Goal: Complete application form: Complete application form

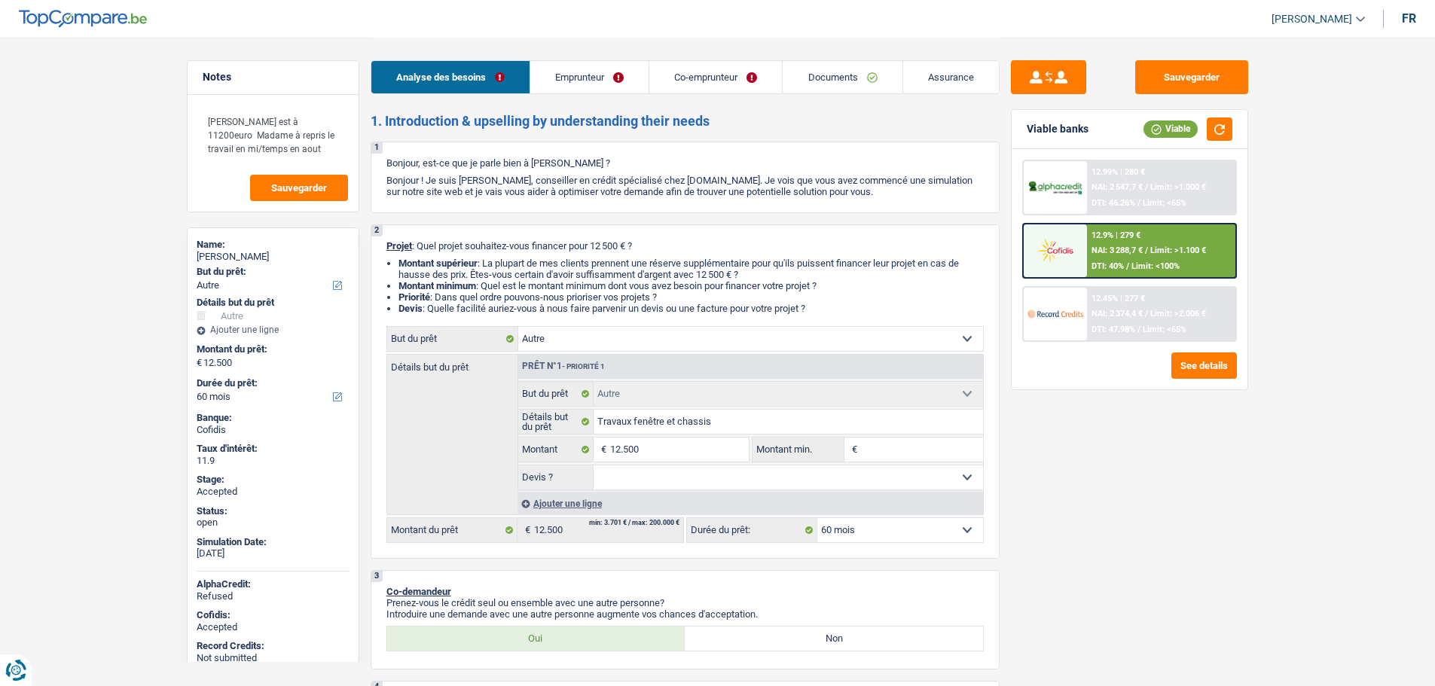
select select "other"
select select "60"
select select "other"
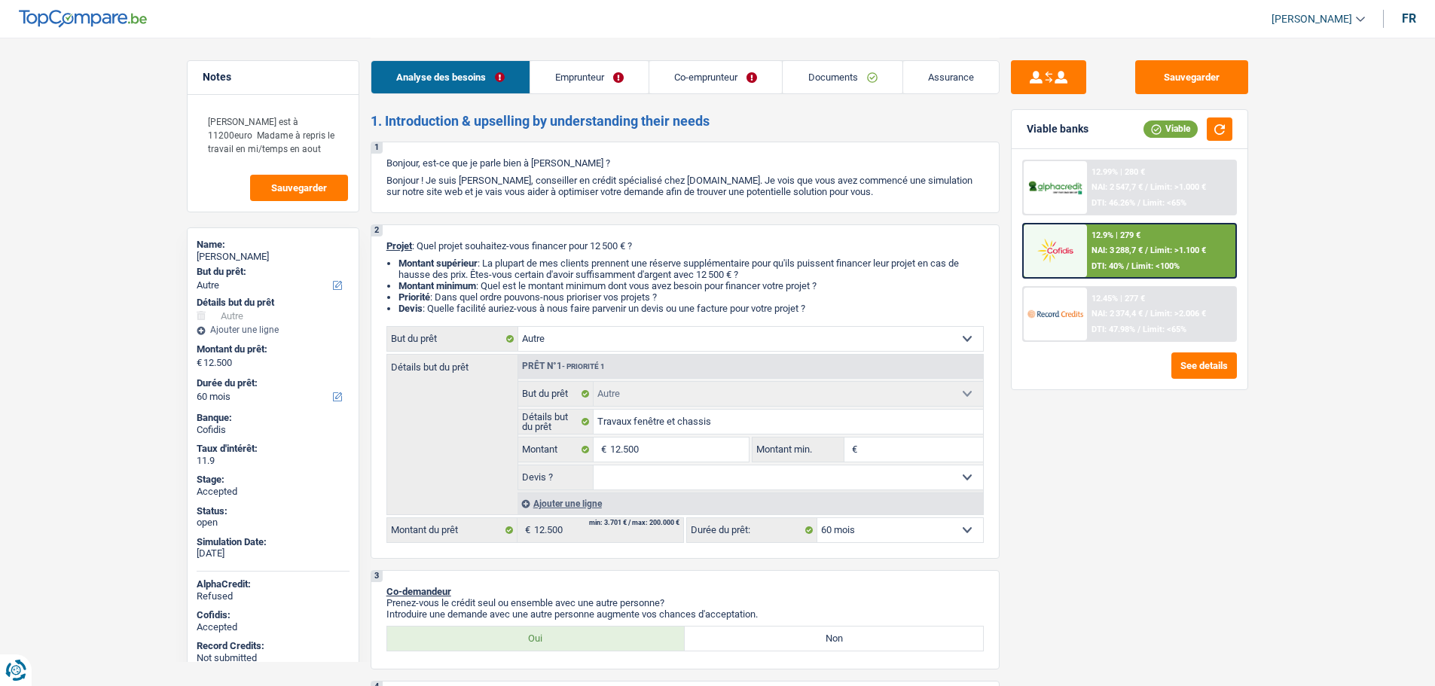
select select "60"
select select "worker"
select select "netSalary"
select select "mealVouchers"
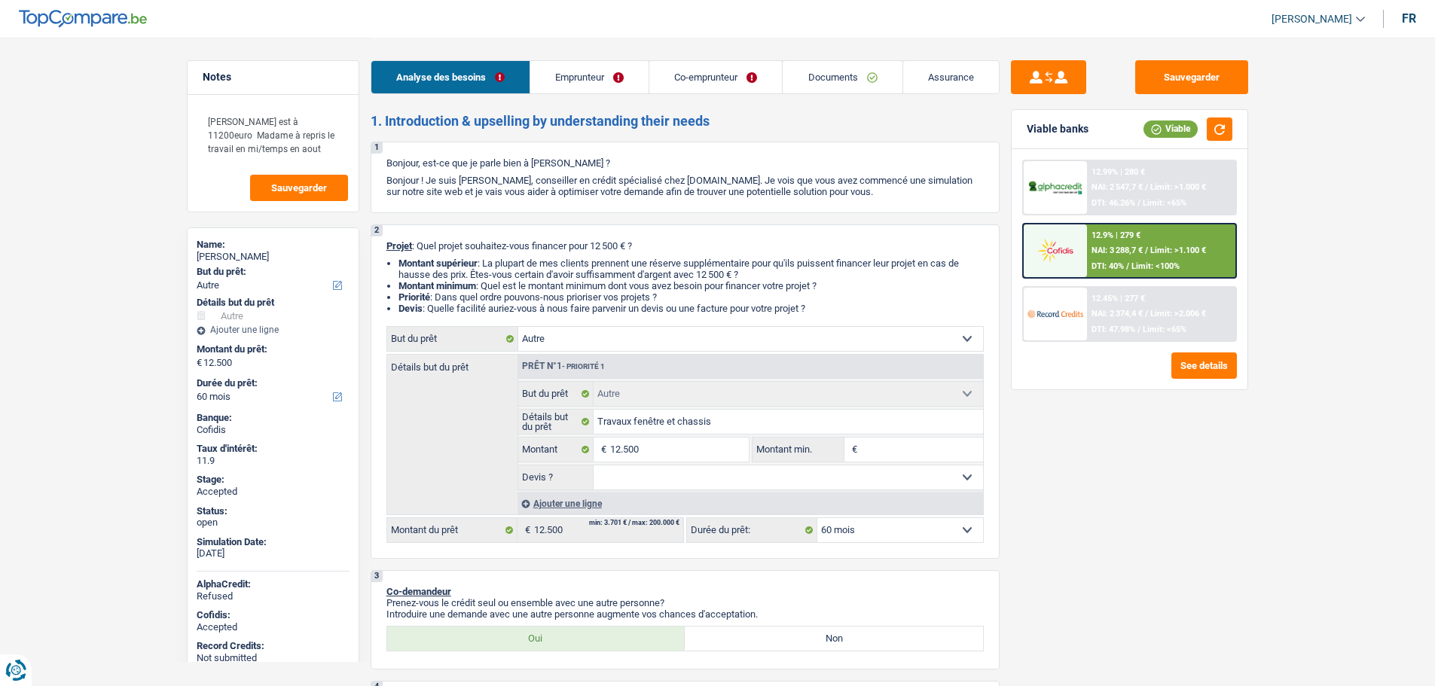
select select "familyAllowances"
select select "netSalary"
select select "mutualityIndemnity"
select select "familyAllowances"
select select "ownerWithMortgage"
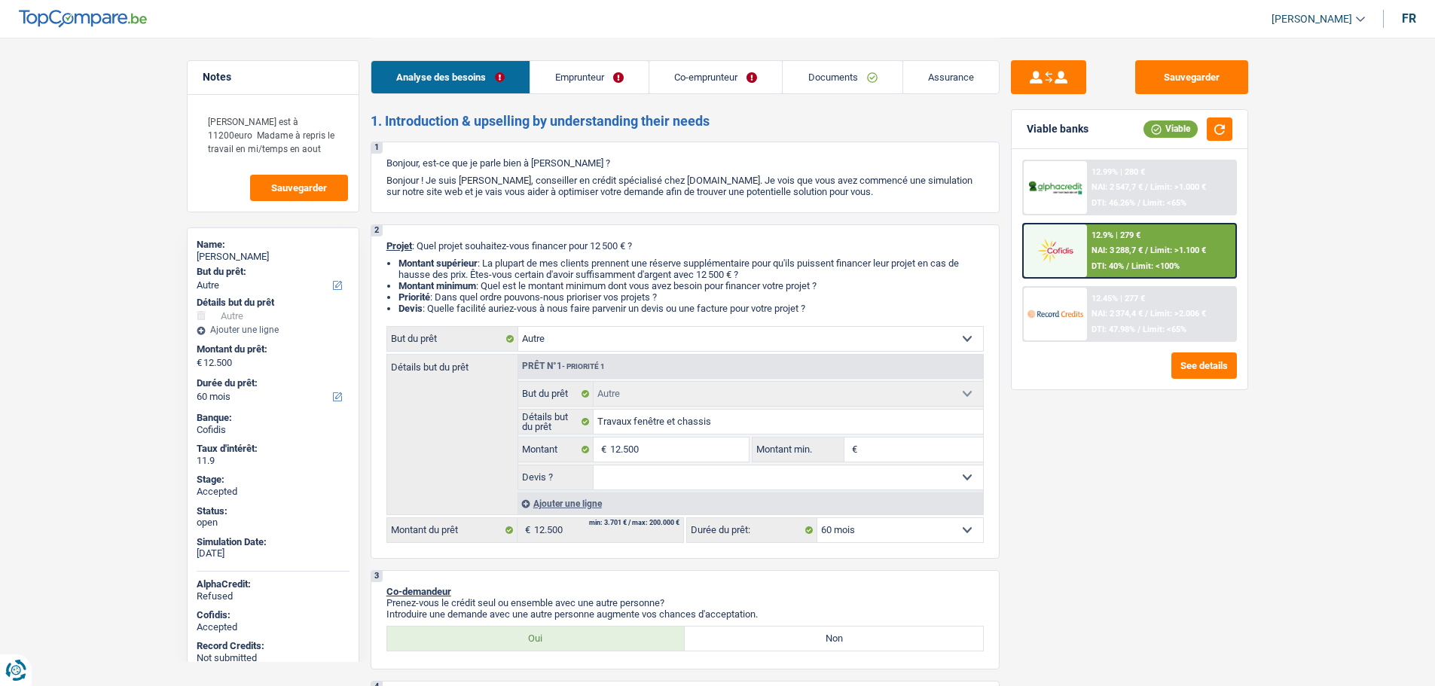
select select "mortgage"
select select "240"
select select "carLoan"
select select "60"
select select "other"
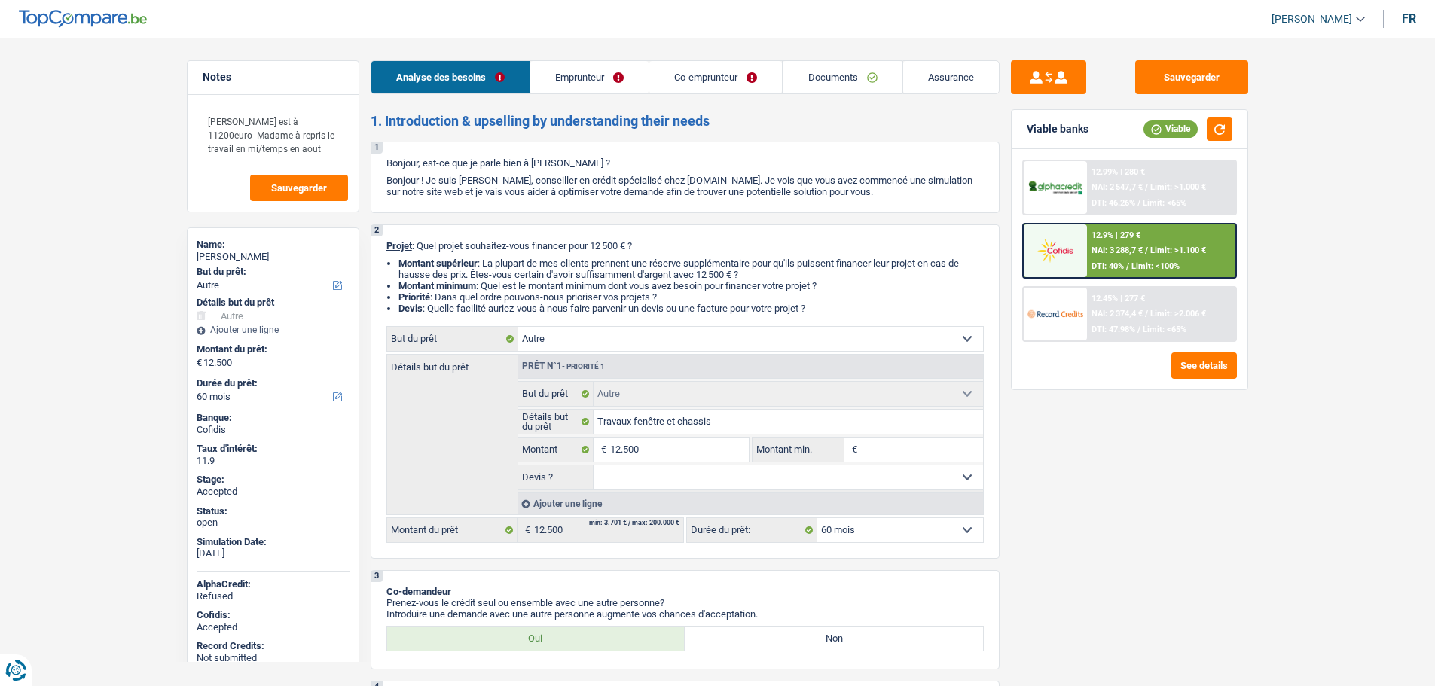
select select "other"
select select "60"
click at [1341, 19] on span "[PERSON_NAME]" at bounding box center [1312, 19] width 81 height 13
click at [1290, 136] on button "SO" at bounding box center [1284, 138] width 134 height 30
select select "coApplicant"
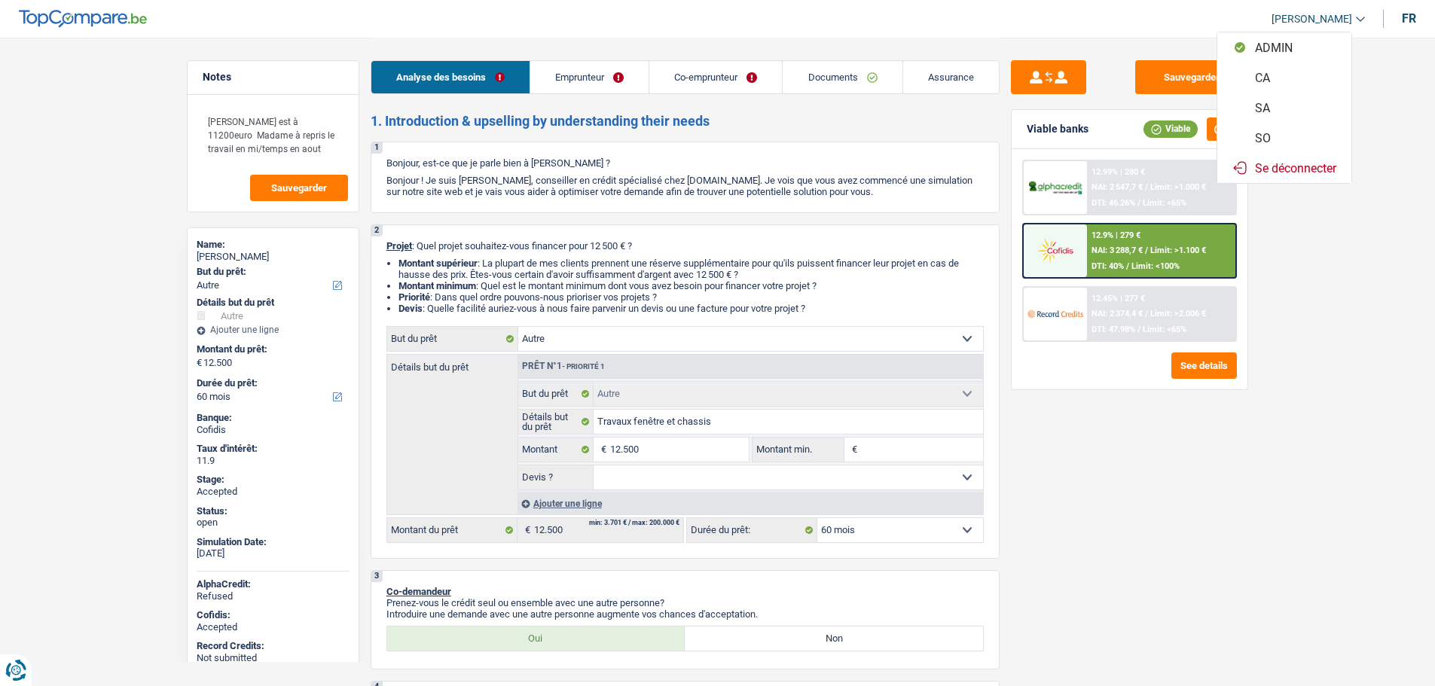
select select "applicant"
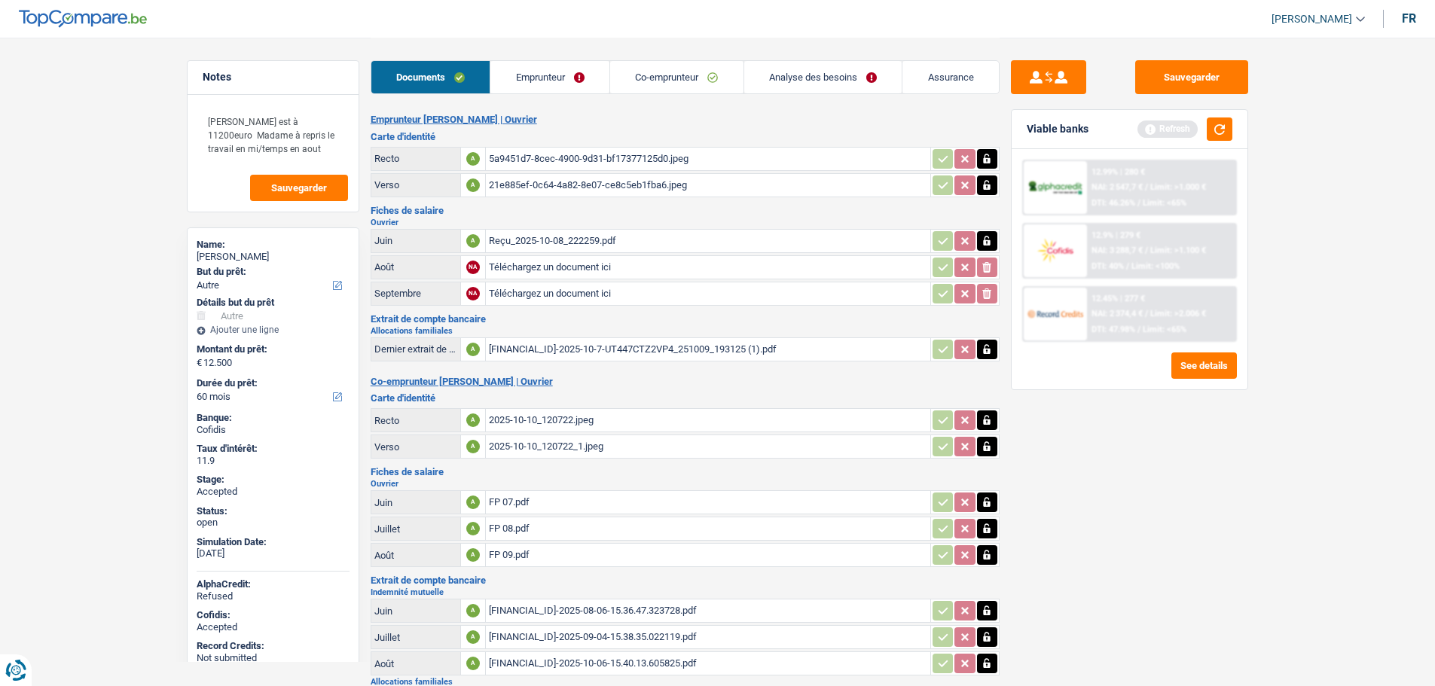
click at [1345, 10] on link "[PERSON_NAME]" at bounding box center [1312, 19] width 105 height 25
click at [1285, 141] on button "SO" at bounding box center [1284, 138] width 134 height 30
click at [784, 87] on link "Analyse des besoins" at bounding box center [823, 77] width 158 height 32
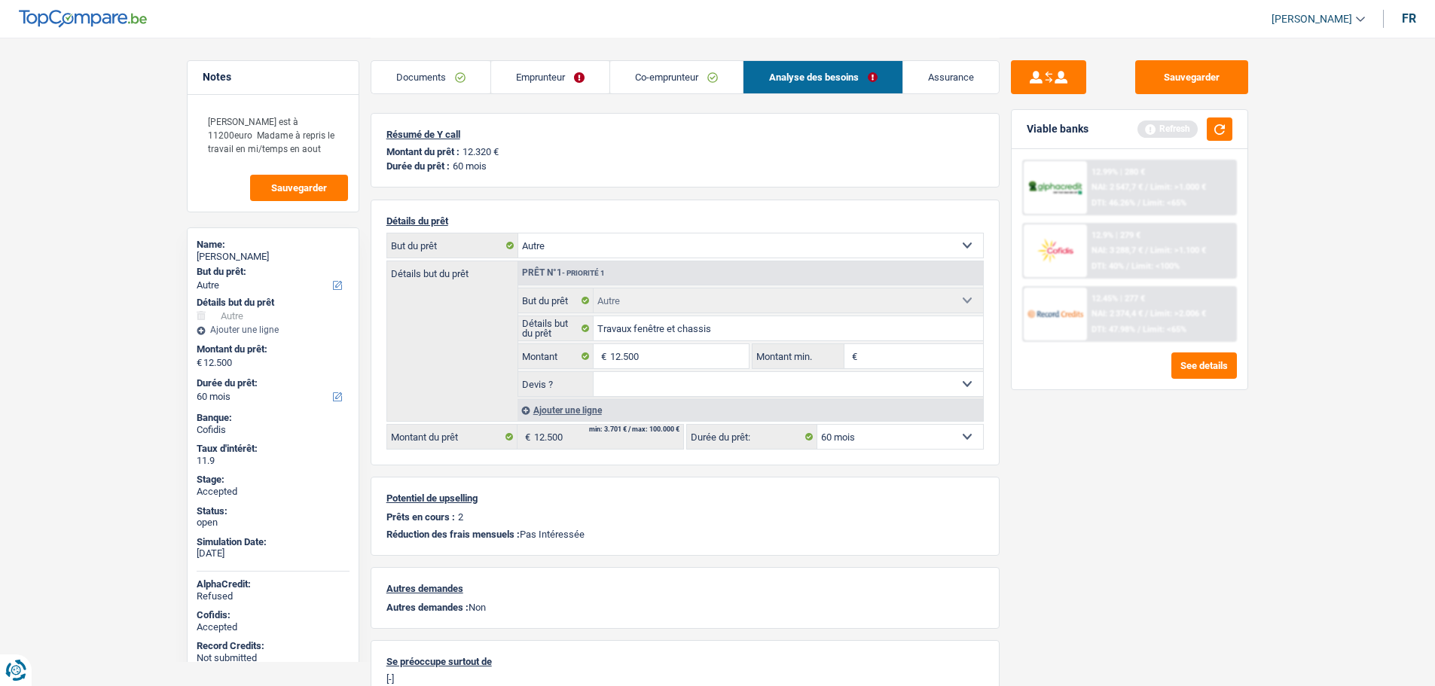
click at [544, 78] on link "Emprunteur" at bounding box center [550, 77] width 118 height 32
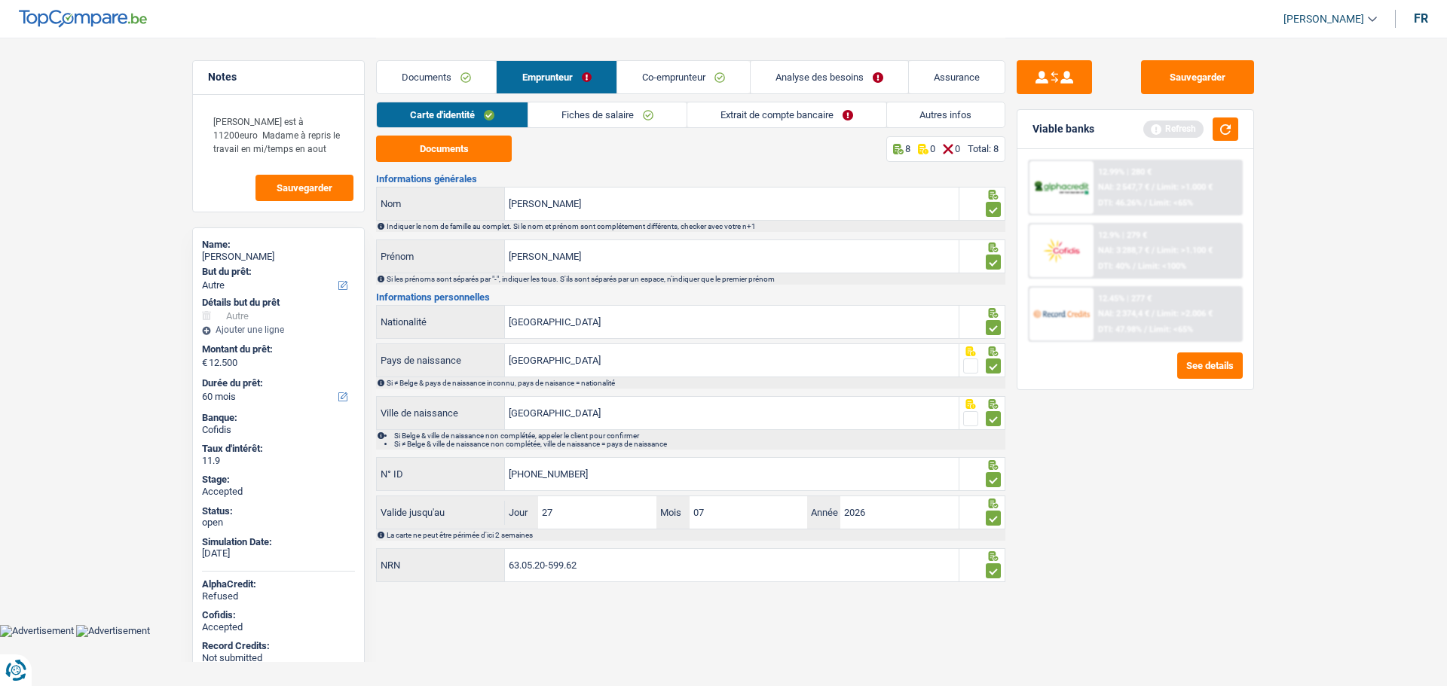
click at [784, 61] on link "Analyse des besoins" at bounding box center [828, 77] width 157 height 32
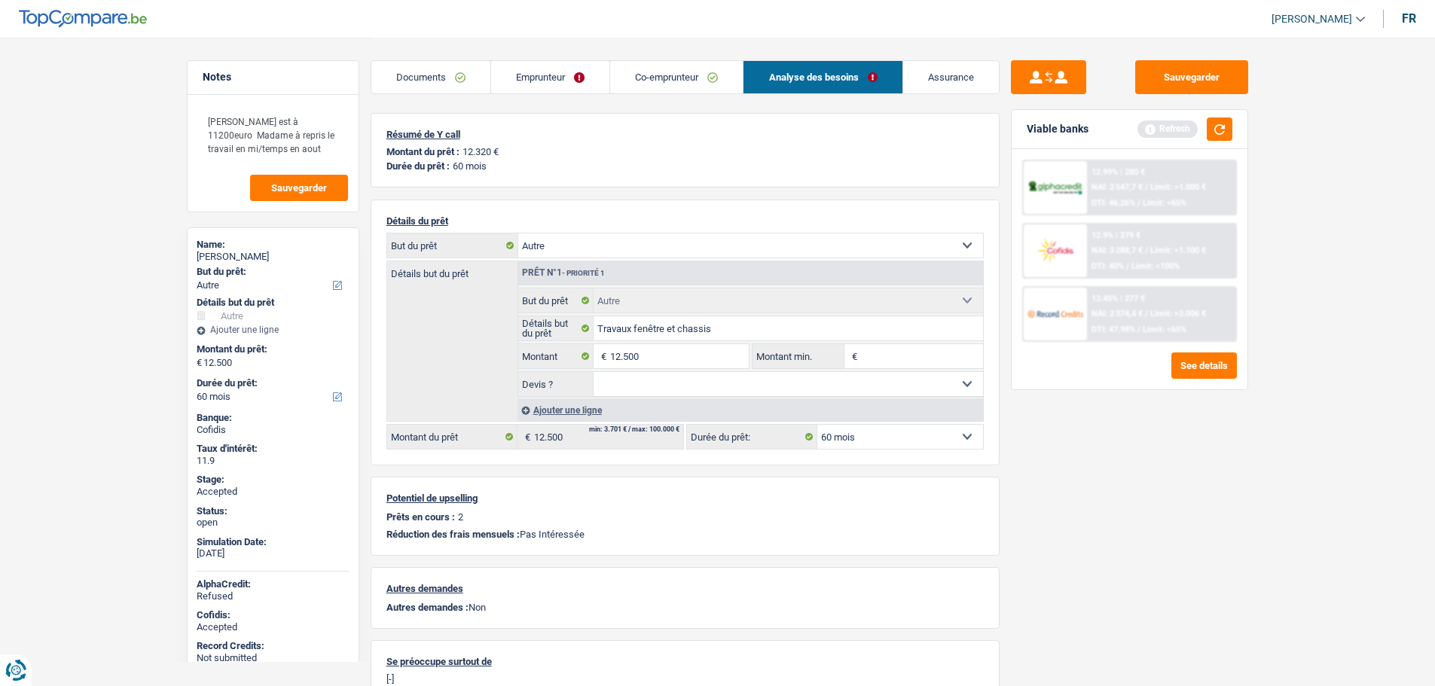
click at [438, 81] on link "Documents" at bounding box center [430, 77] width 119 height 32
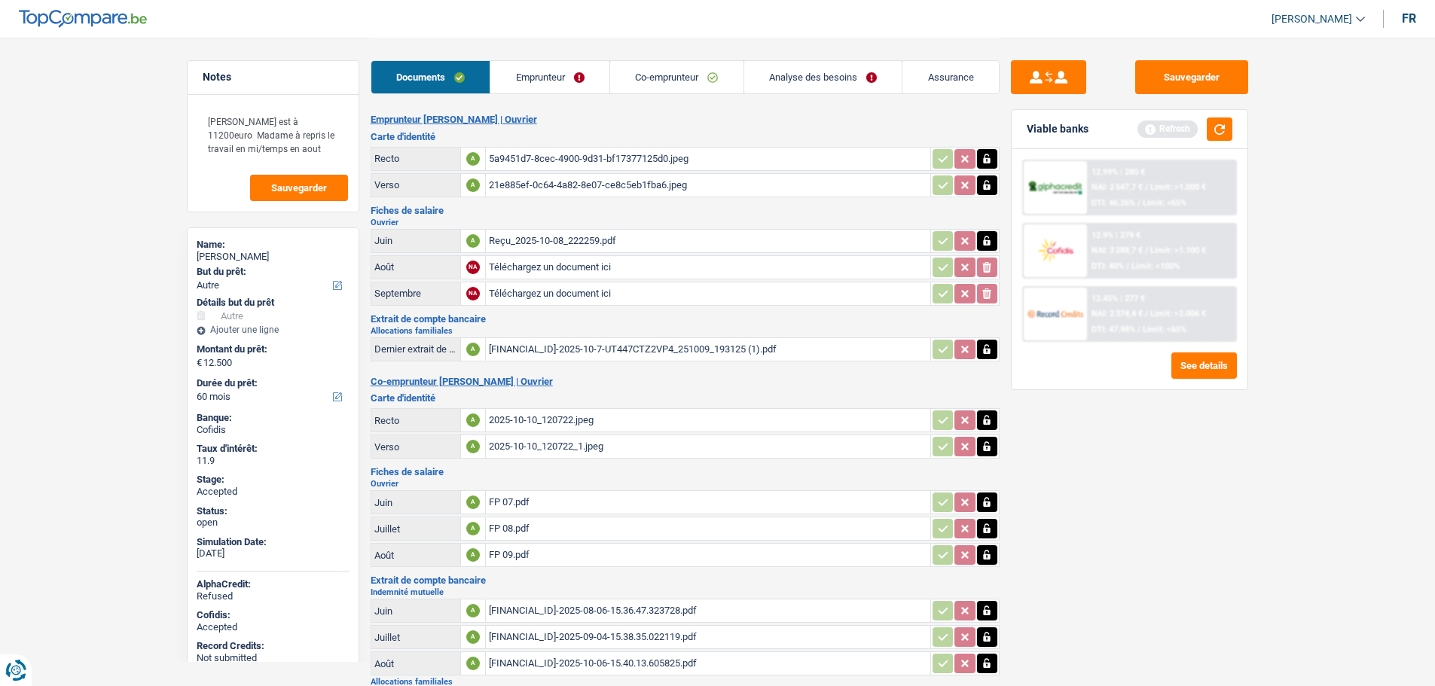
click at [541, 78] on link "Emprunteur" at bounding box center [549, 77] width 119 height 32
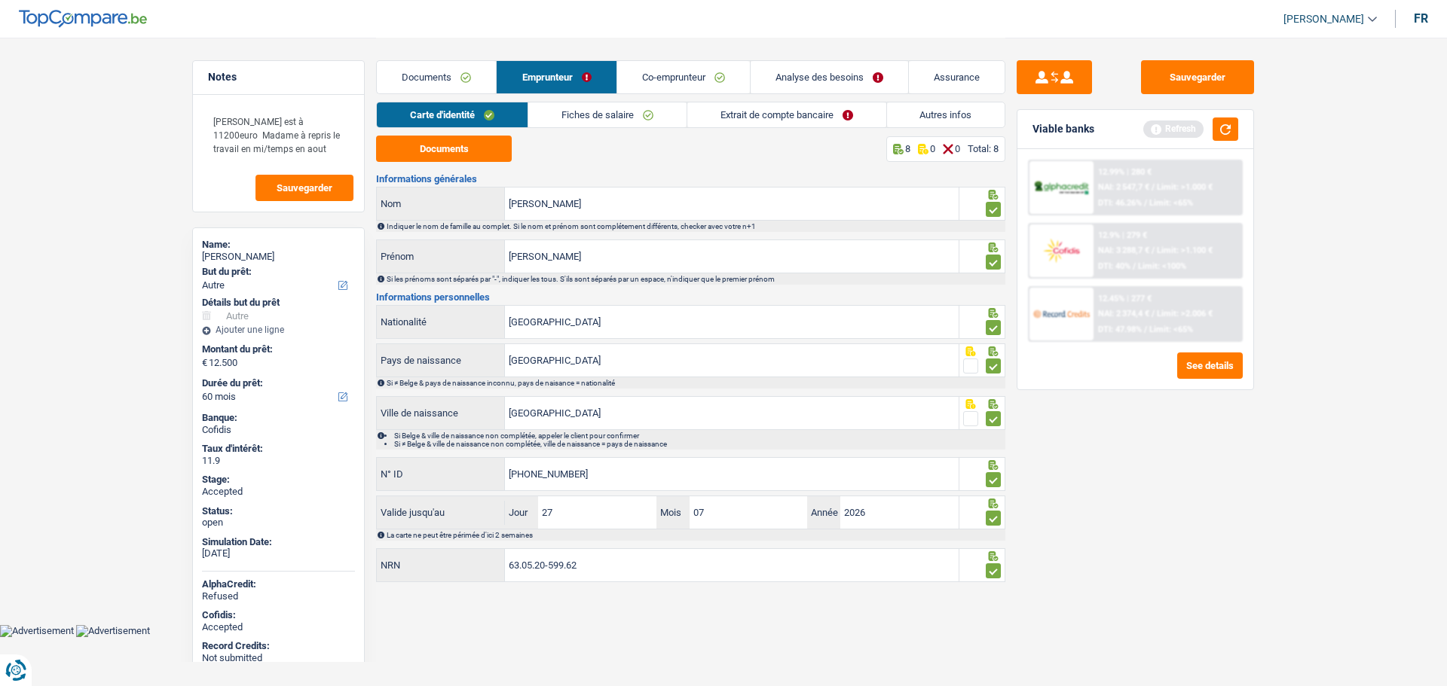
click at [430, 74] on link "Documents" at bounding box center [436, 77] width 119 height 32
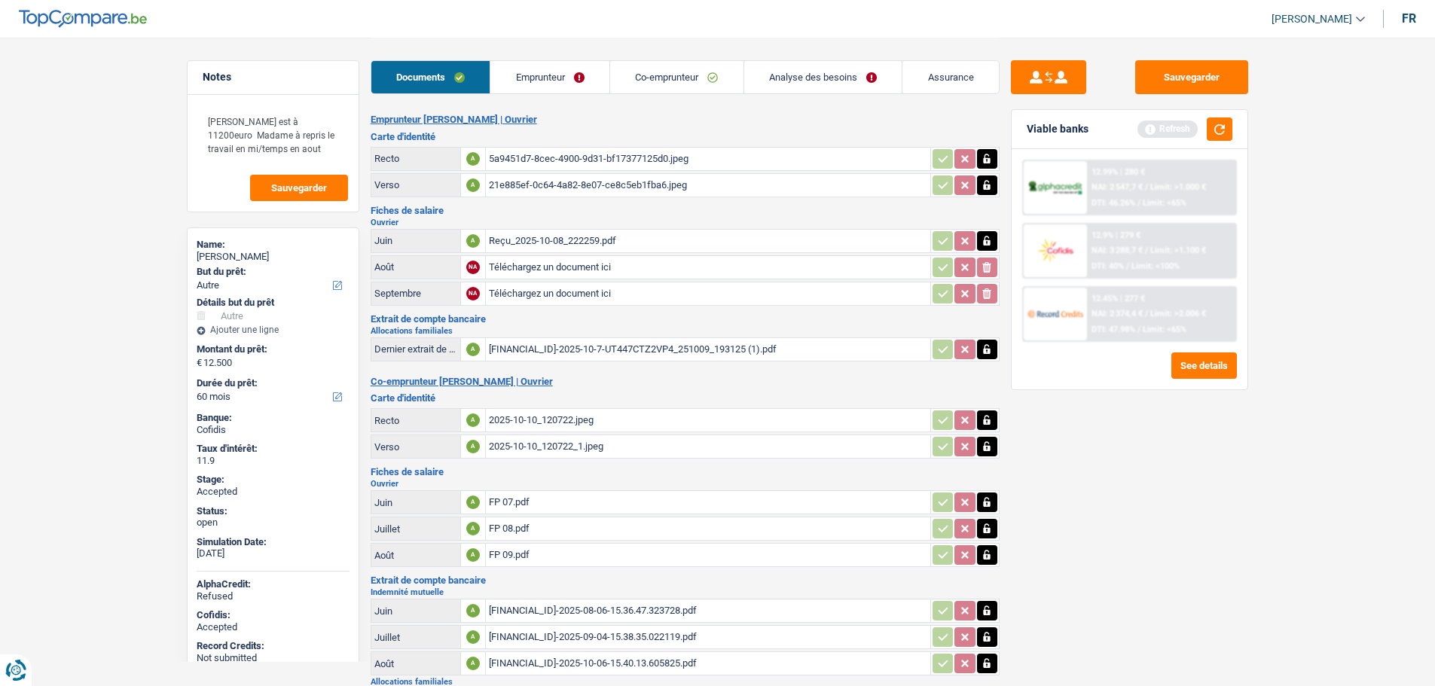
click at [533, 61] on link "Emprunteur" at bounding box center [549, 77] width 119 height 32
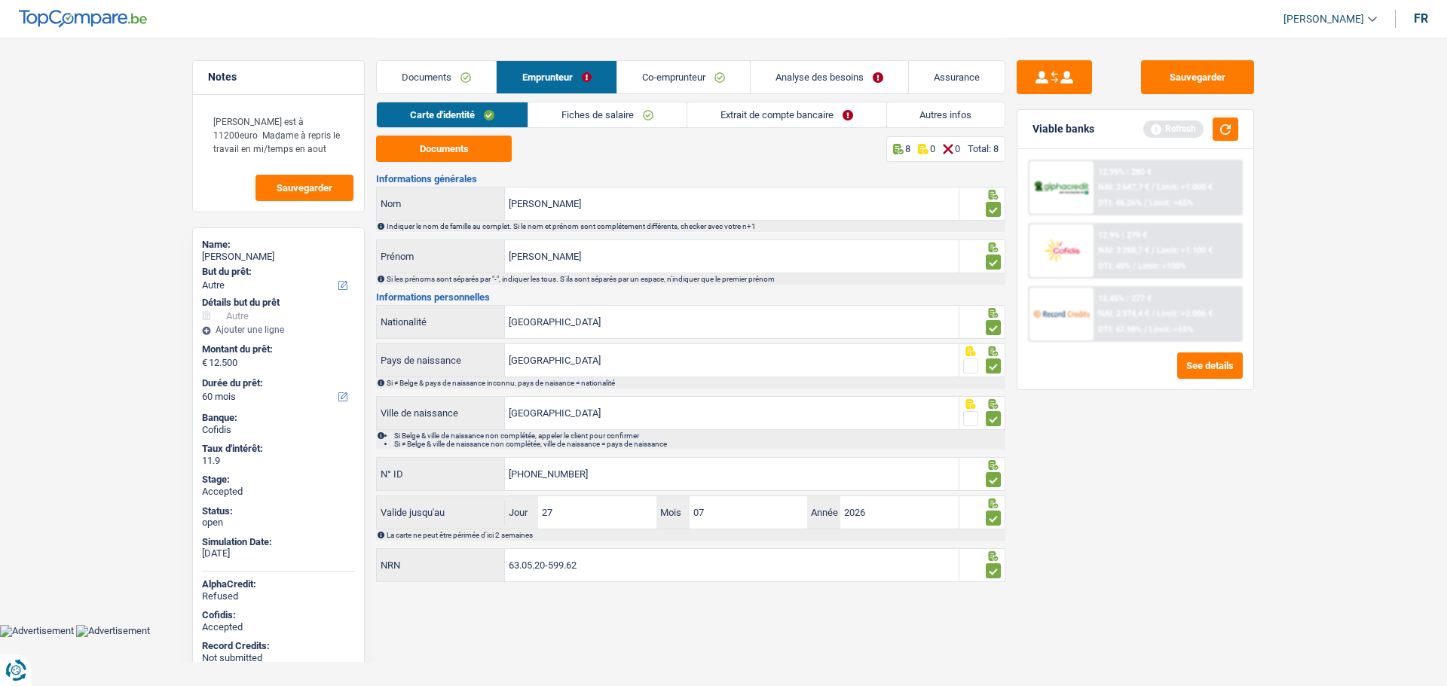
click at [757, 112] on link "Extrait de compte bancaire" at bounding box center [786, 114] width 199 height 25
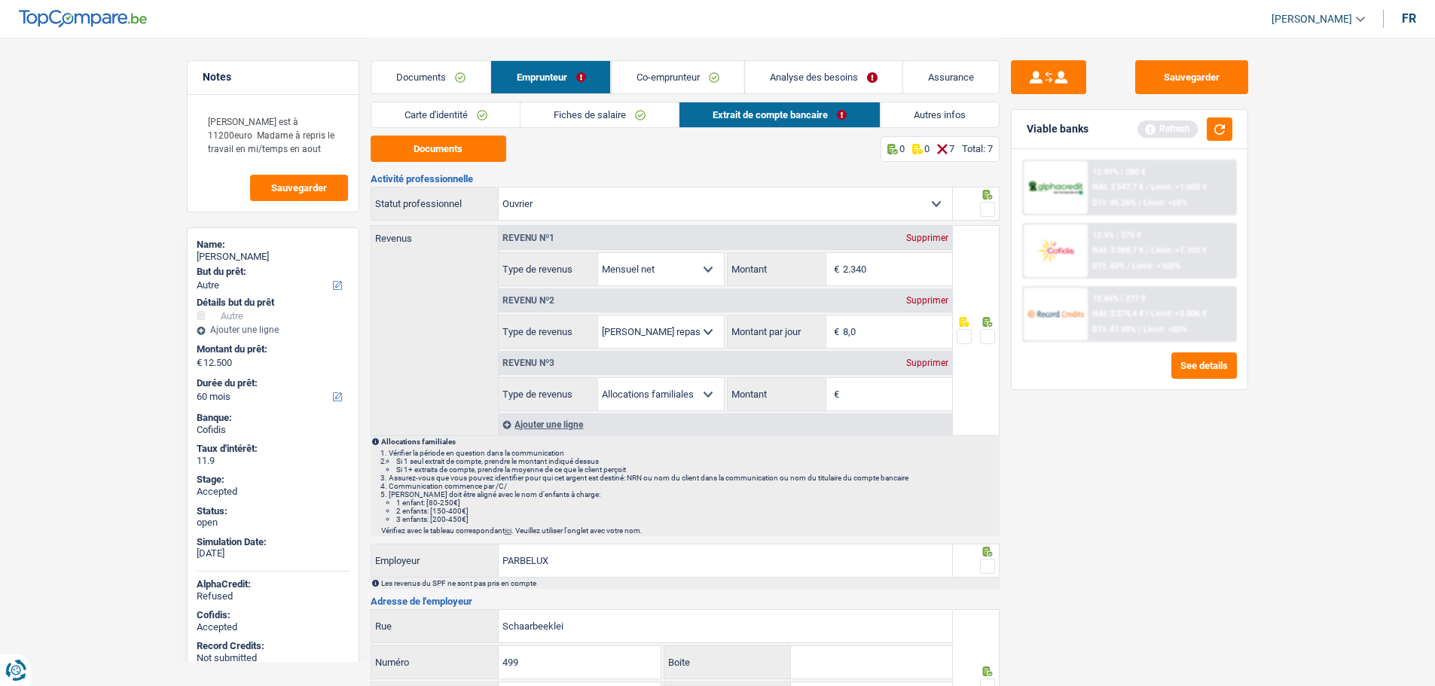
click at [991, 212] on span at bounding box center [987, 209] width 15 height 15
click at [0, 0] on input "radio" at bounding box center [0, 0] width 0 height 0
click at [986, 330] on span at bounding box center [987, 336] width 15 height 15
click at [0, 0] on input "radio" at bounding box center [0, 0] width 0 height 0
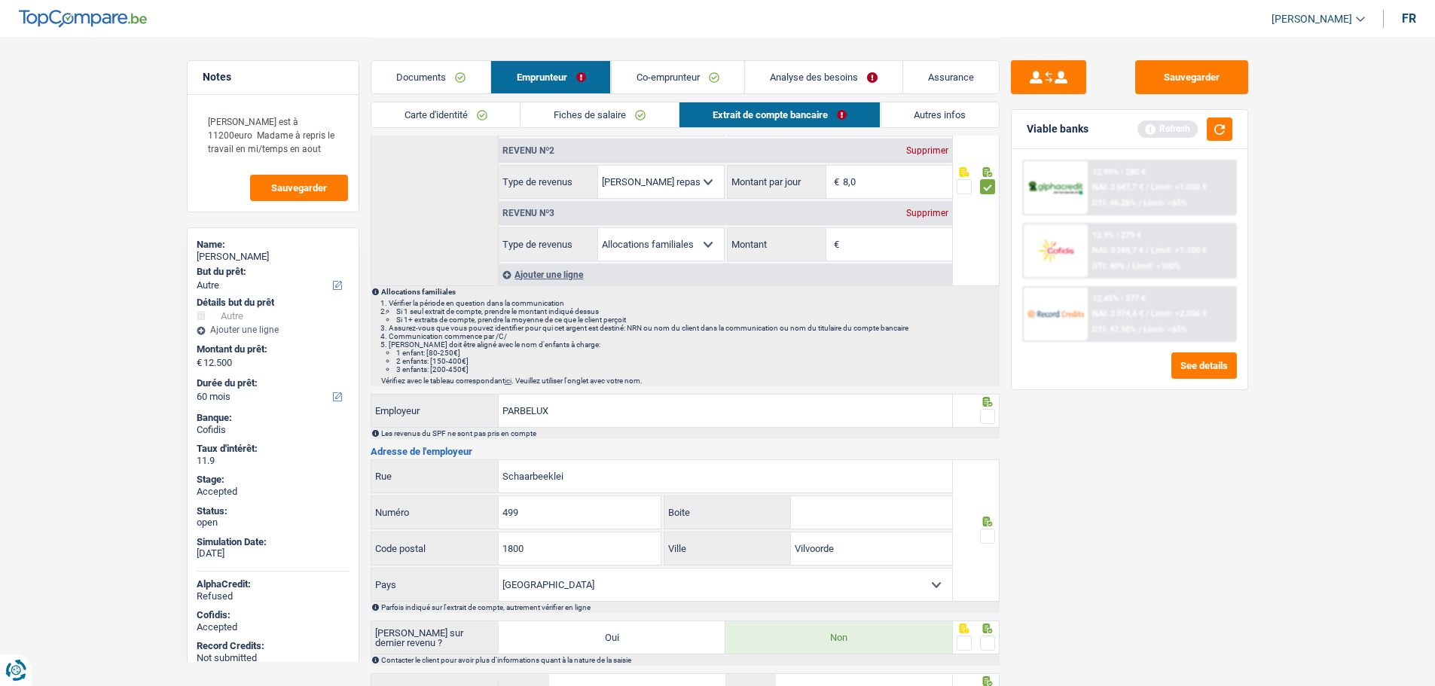
scroll to position [151, 0]
click at [991, 422] on span at bounding box center [987, 415] width 15 height 15
click at [0, 0] on input "radio" at bounding box center [0, 0] width 0 height 0
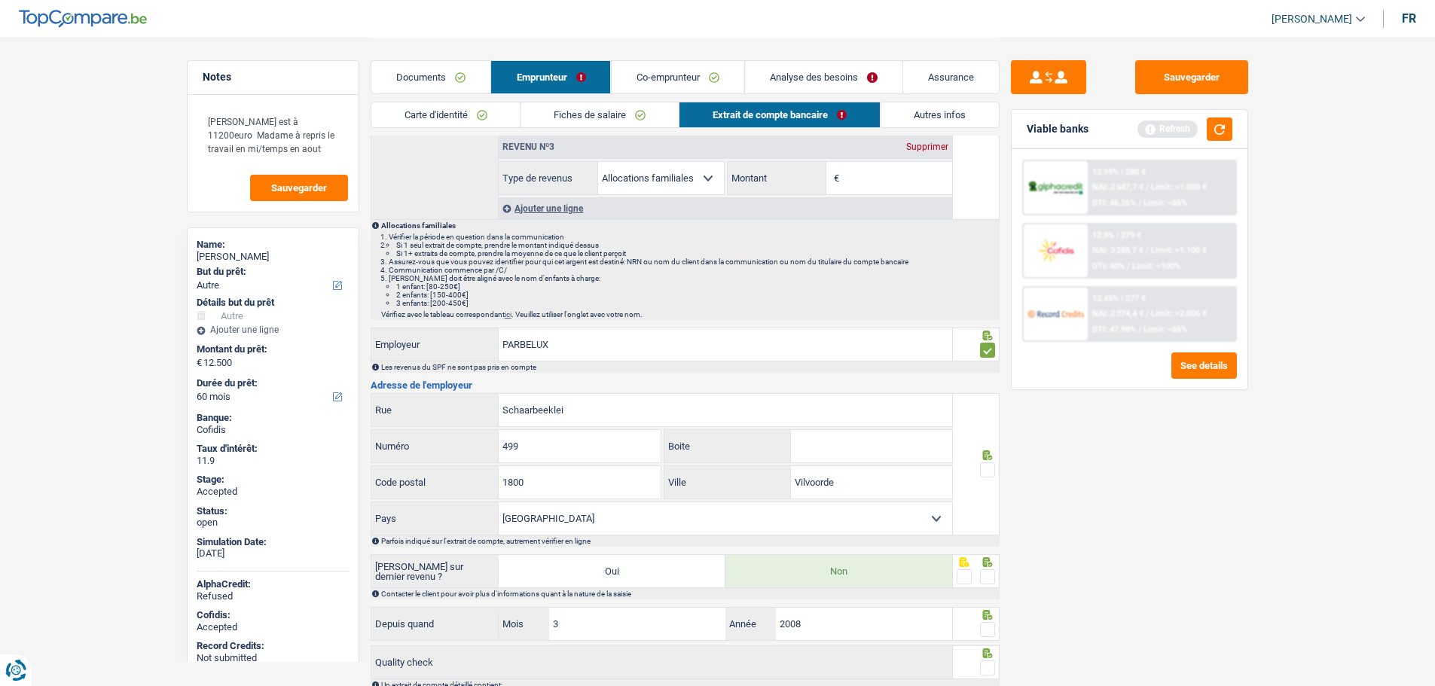
scroll to position [301, 0]
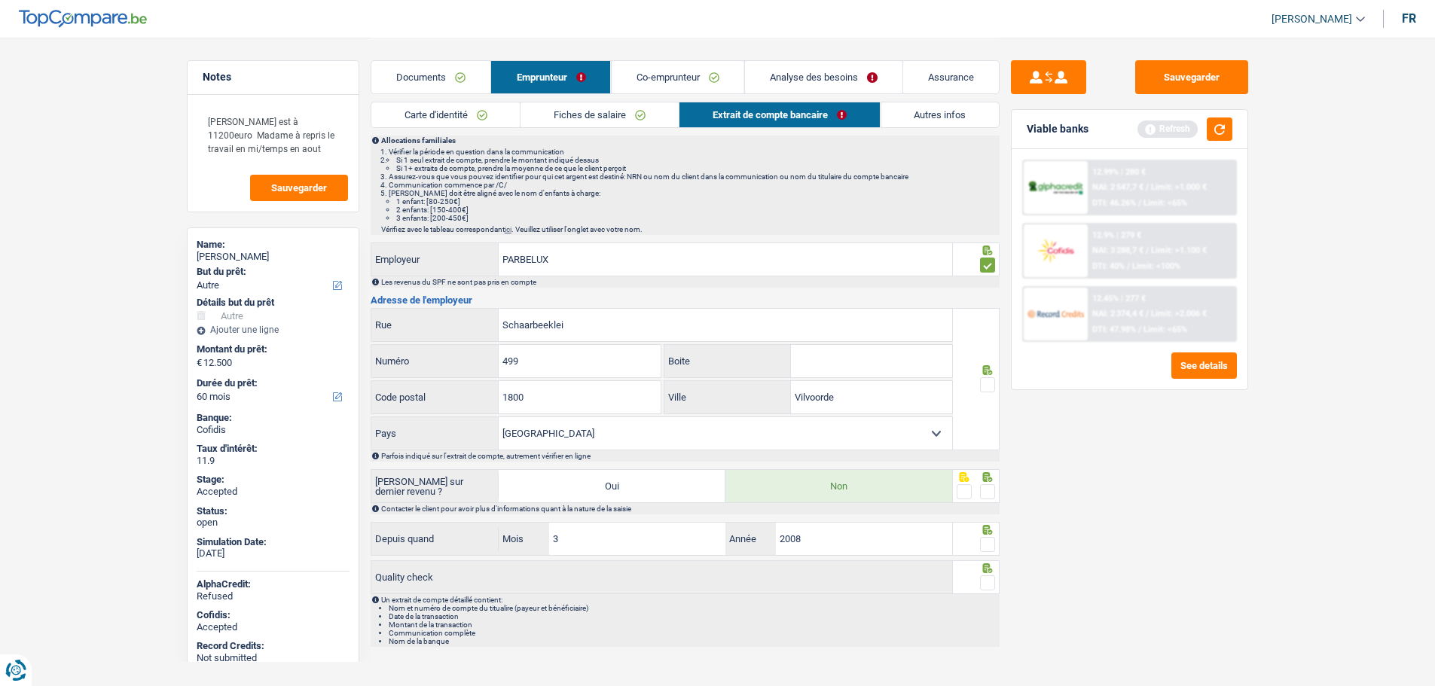
drag, startPoint x: 991, startPoint y: 394, endPoint x: 991, endPoint y: 438, distance: 44.5
click at [991, 393] on div at bounding box center [987, 385] width 15 height 19
click at [989, 496] on span at bounding box center [987, 491] width 15 height 15
click at [0, 0] on input "radio" at bounding box center [0, 0] width 0 height 0
click at [989, 394] on div at bounding box center [987, 385] width 15 height 19
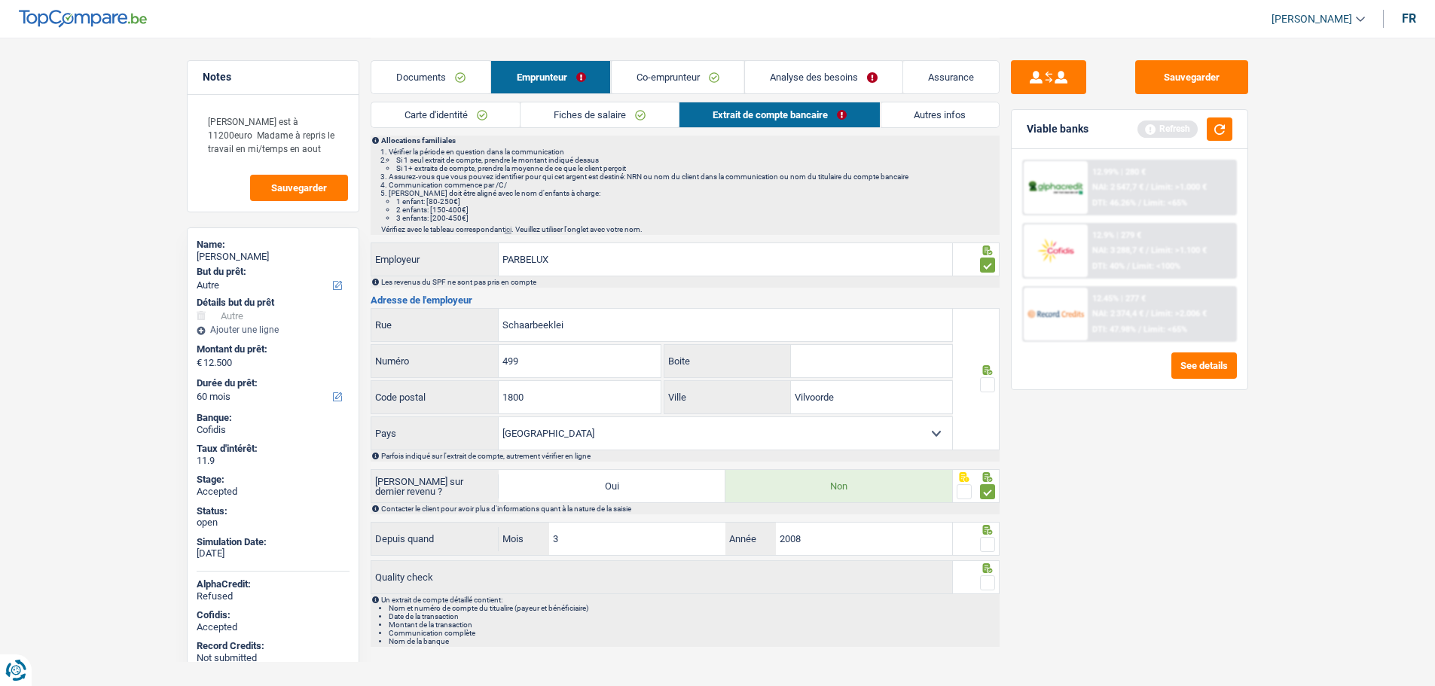
click at [991, 545] on span at bounding box center [987, 544] width 15 height 15
click at [0, 0] on input "radio" at bounding box center [0, 0] width 0 height 0
click at [986, 585] on span at bounding box center [987, 583] width 15 height 15
click at [0, 0] on input "radio" at bounding box center [0, 0] width 0 height 0
click at [991, 383] on span at bounding box center [987, 384] width 15 height 15
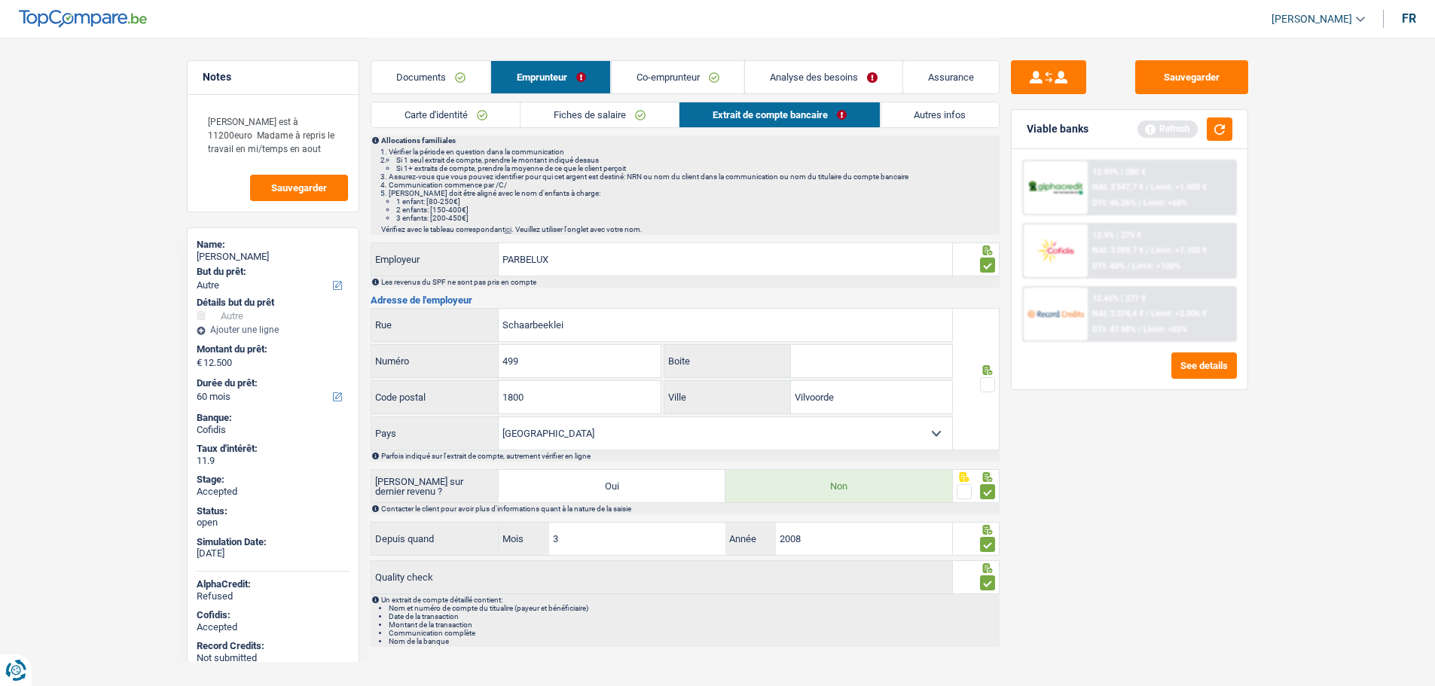
click at [0, 0] on input "radio" at bounding box center [0, 0] width 0 height 0
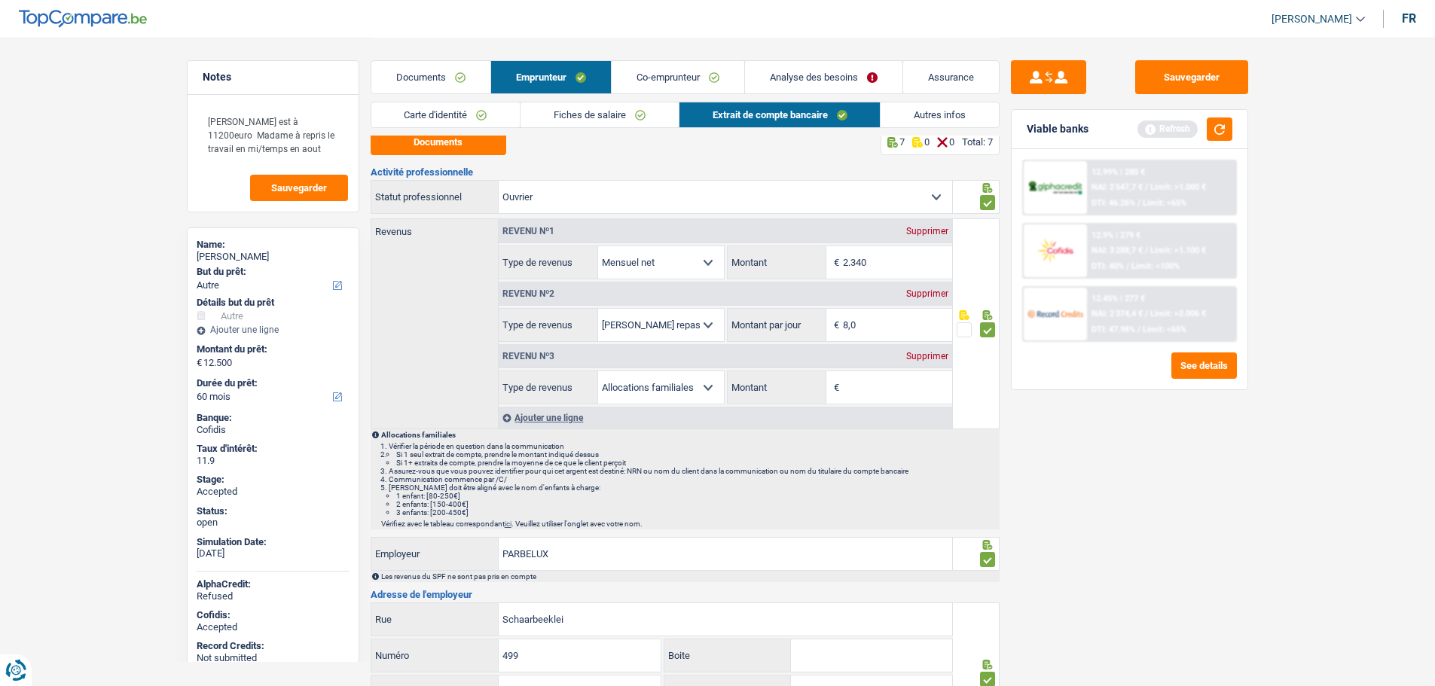
scroll to position [0, 0]
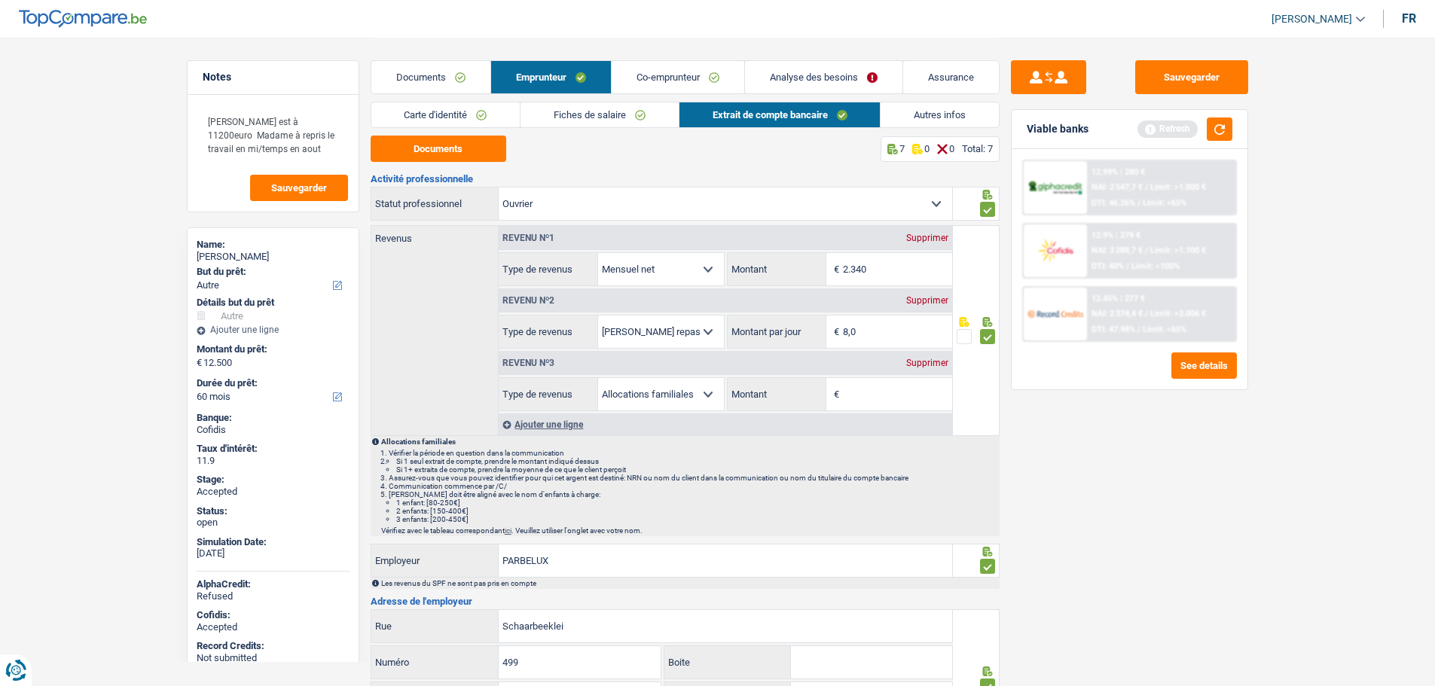
click at [679, 77] on link "Co-emprunteur" at bounding box center [678, 77] width 133 height 32
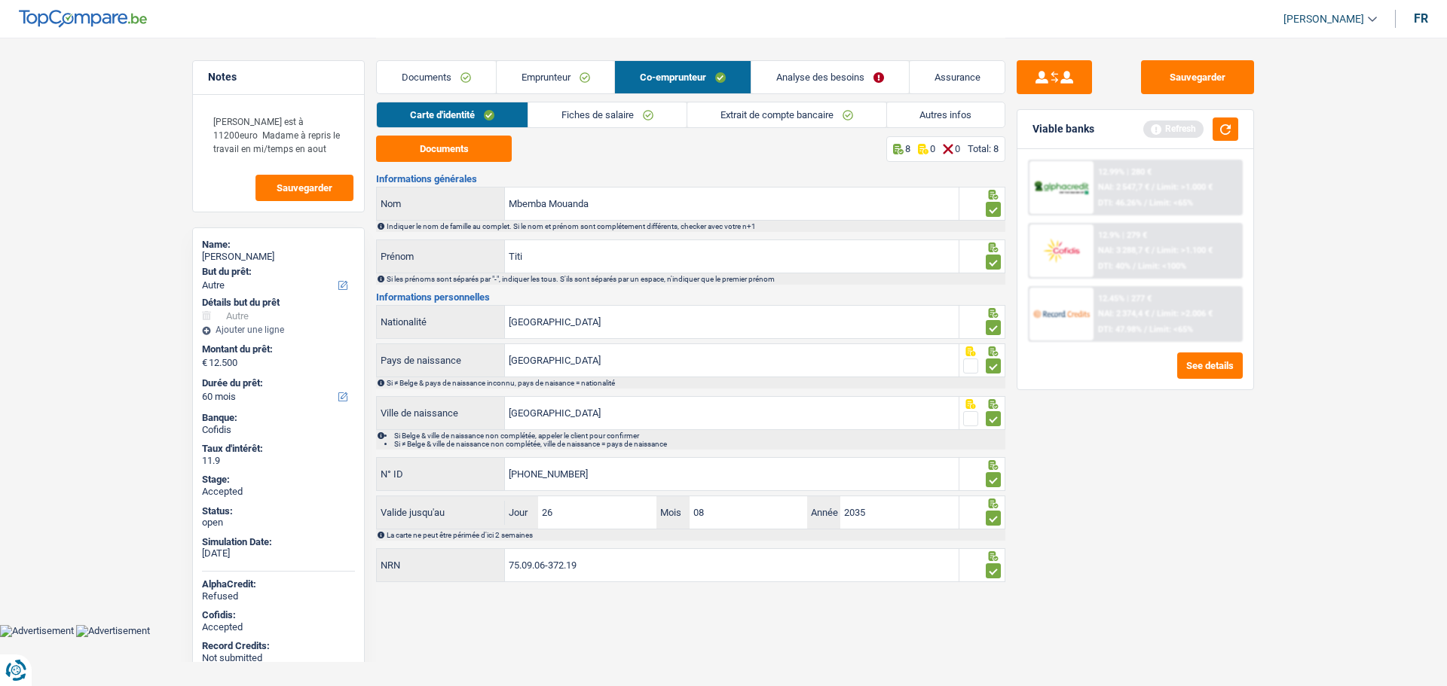
click at [411, 75] on link "Documents" at bounding box center [436, 77] width 119 height 32
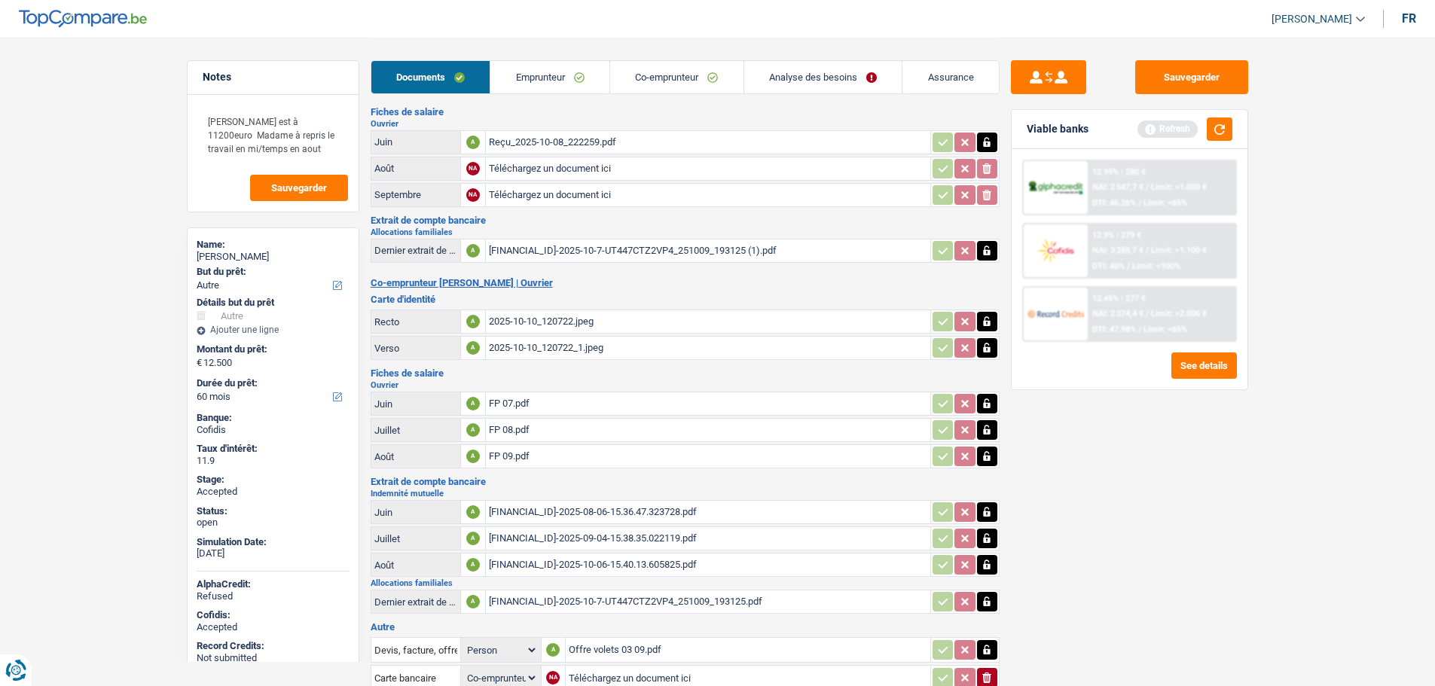
scroll to position [234, 0]
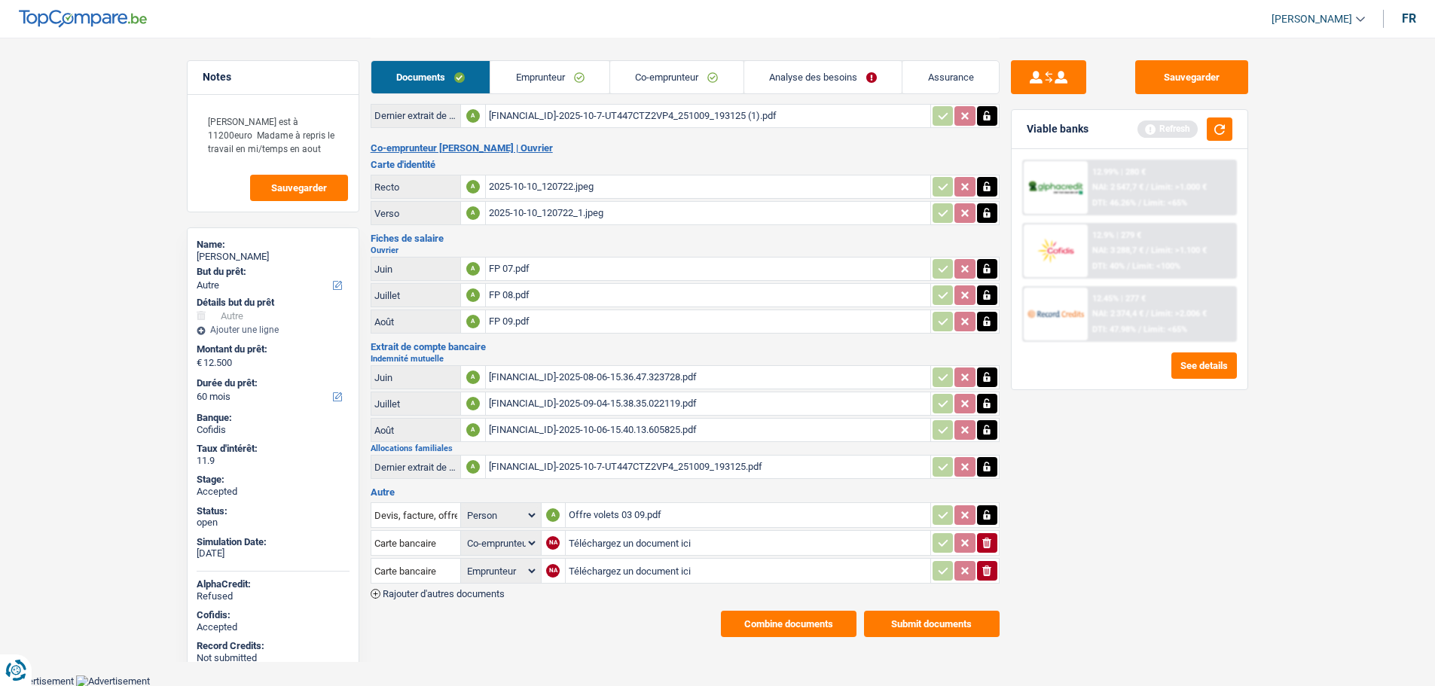
click at [787, 623] on button "Combine documents" at bounding box center [789, 624] width 136 height 26
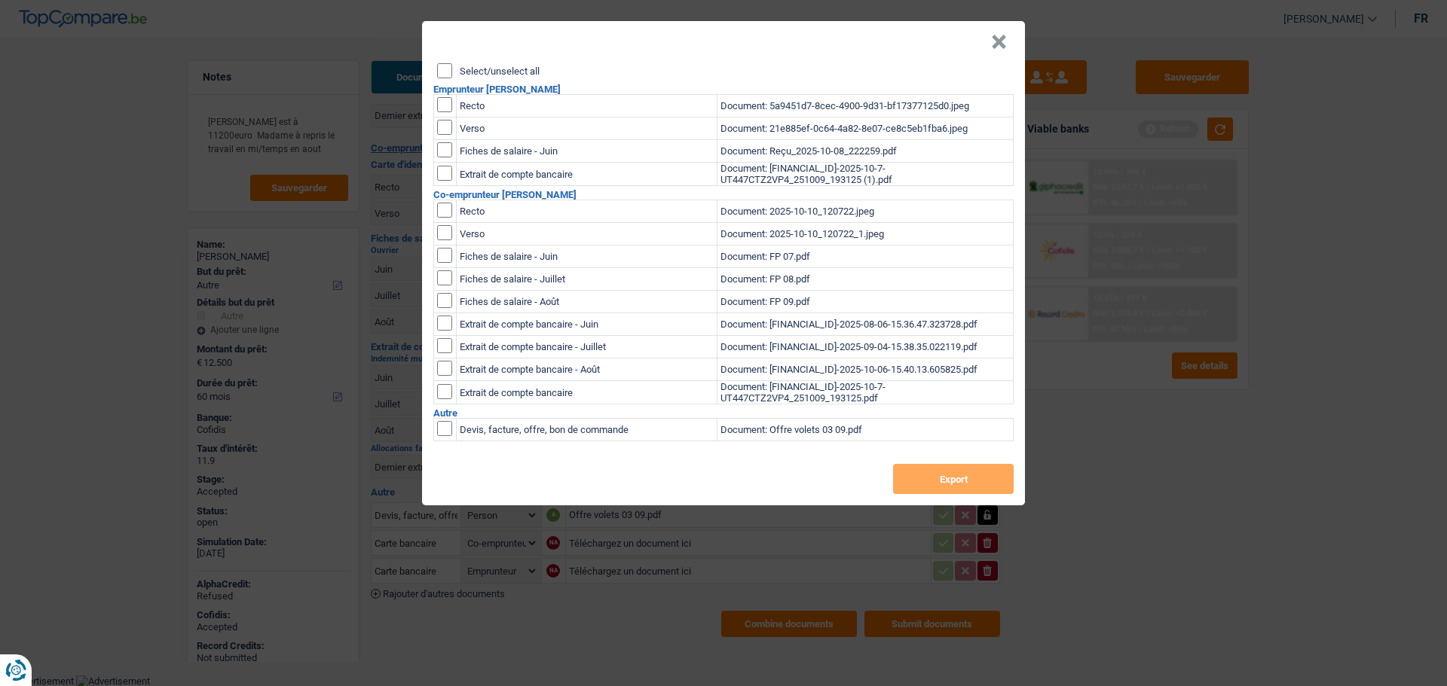
click at [441, 67] on input "Select/unselect all" at bounding box center [444, 70] width 15 height 15
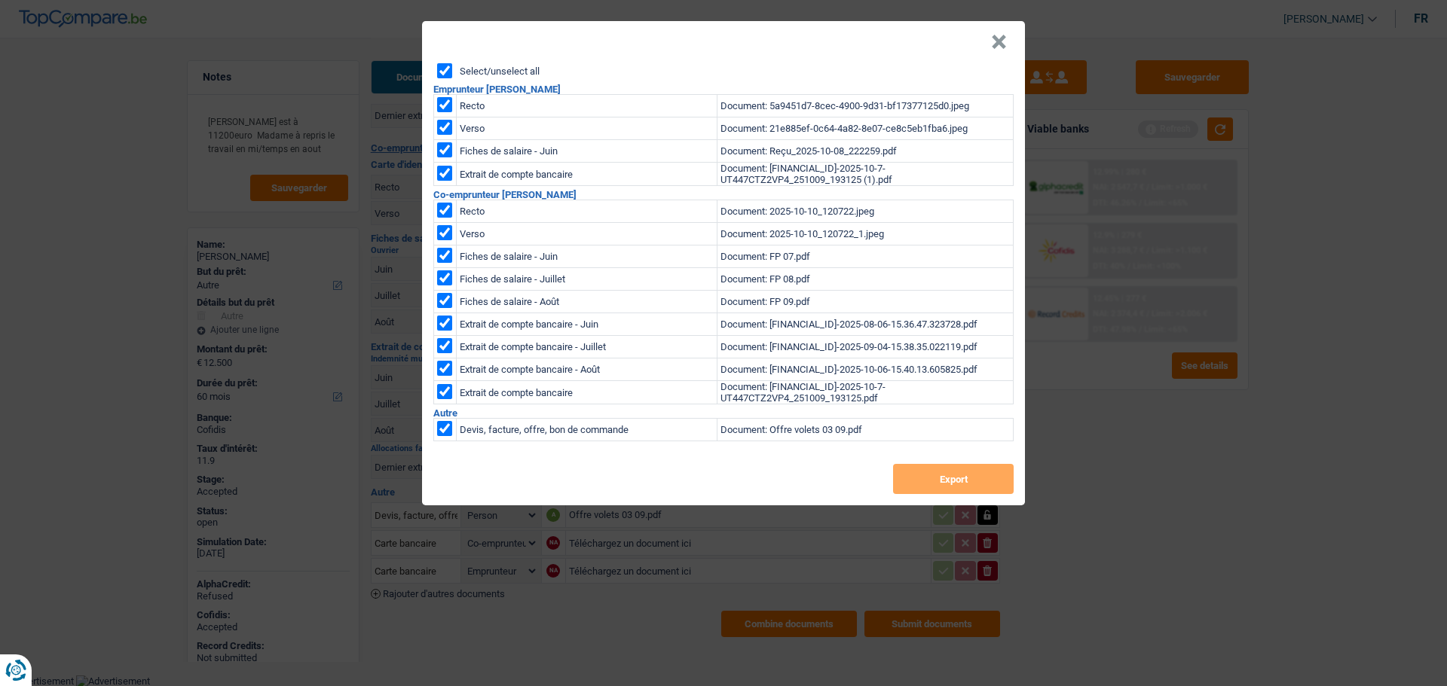
checkbox input "true"
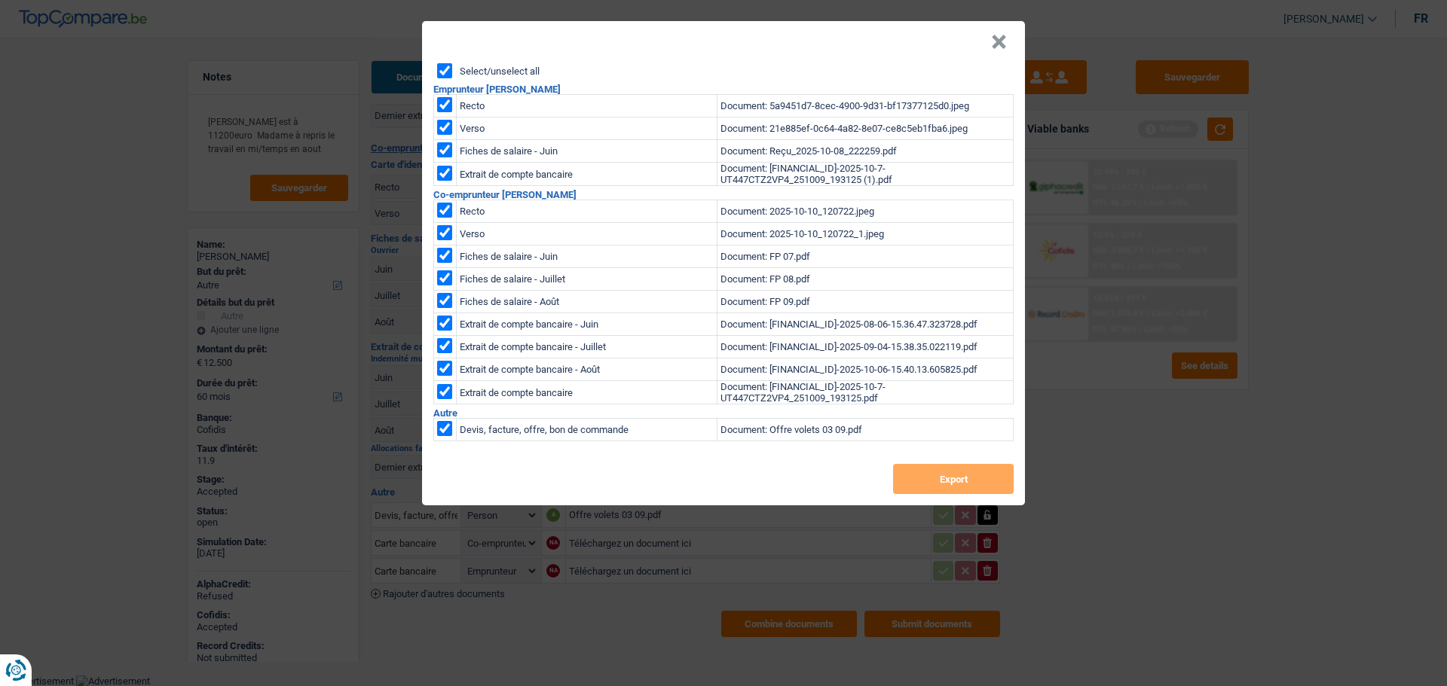
checkbox input "true"
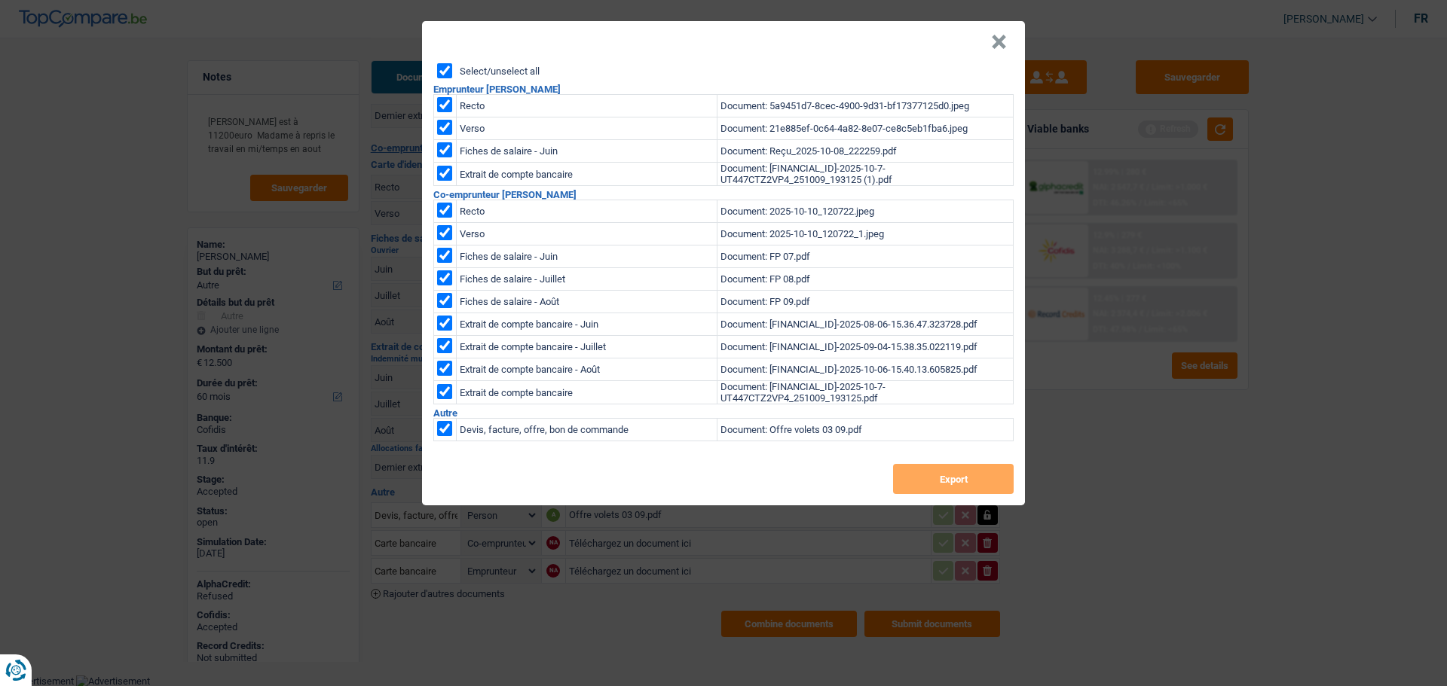
checkbox input "true"
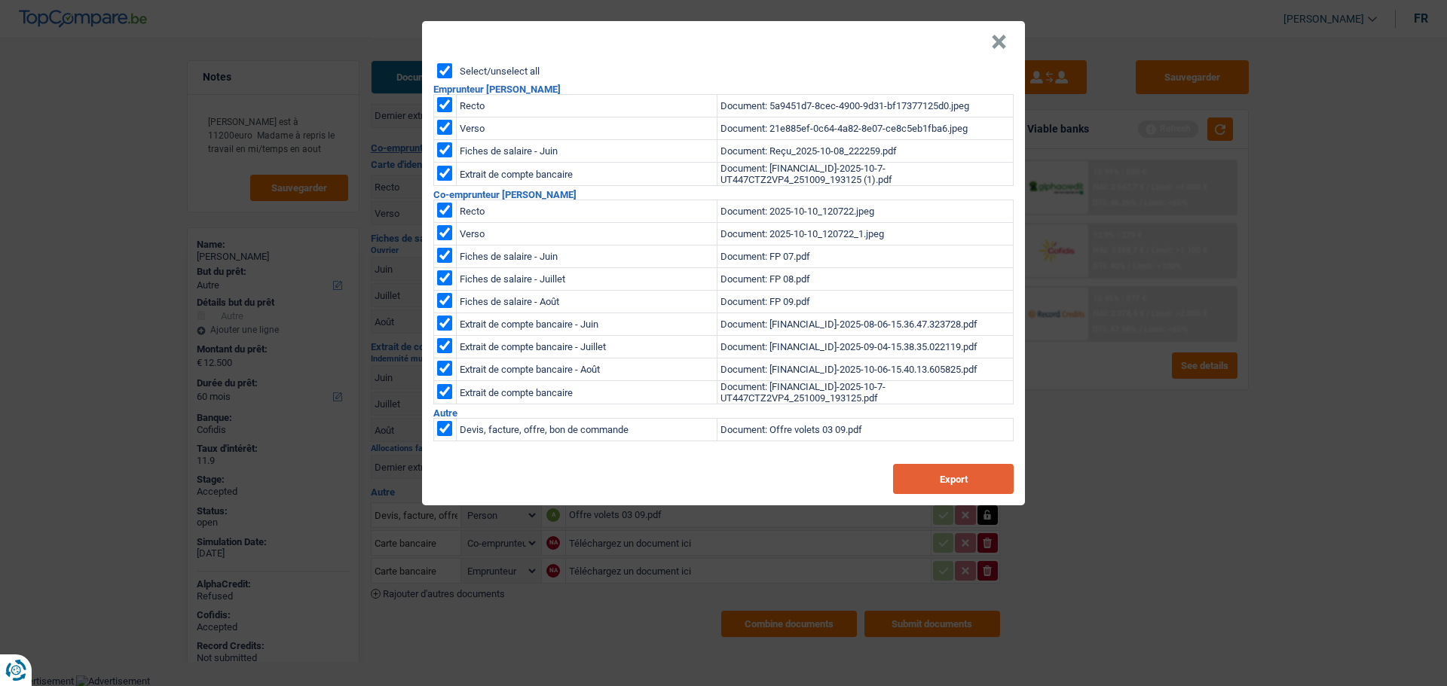
click at [933, 484] on button "Export" at bounding box center [953, 479] width 121 height 30
click at [955, 485] on button "Export" at bounding box center [953, 479] width 121 height 30
click at [994, 50] on button "×" at bounding box center [999, 42] width 16 height 15
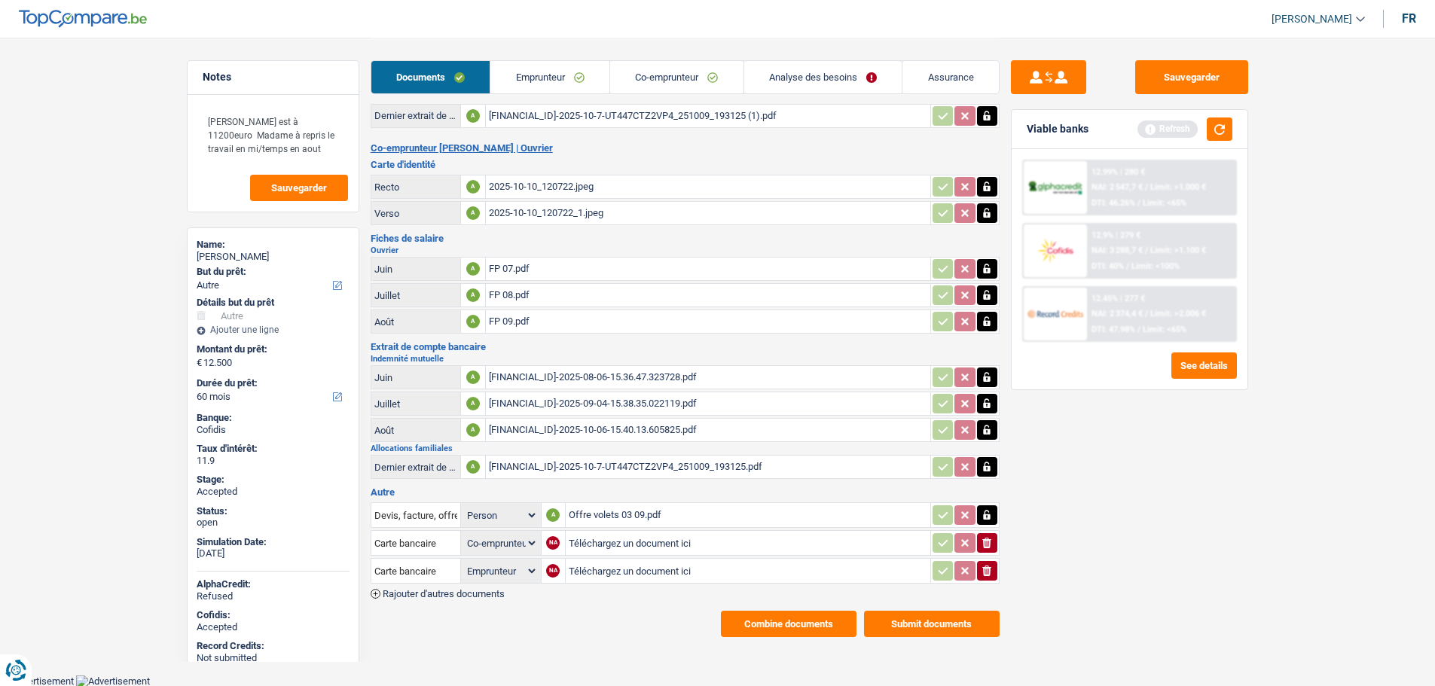
click at [922, 79] on link "Assurance" at bounding box center [951, 77] width 96 height 32
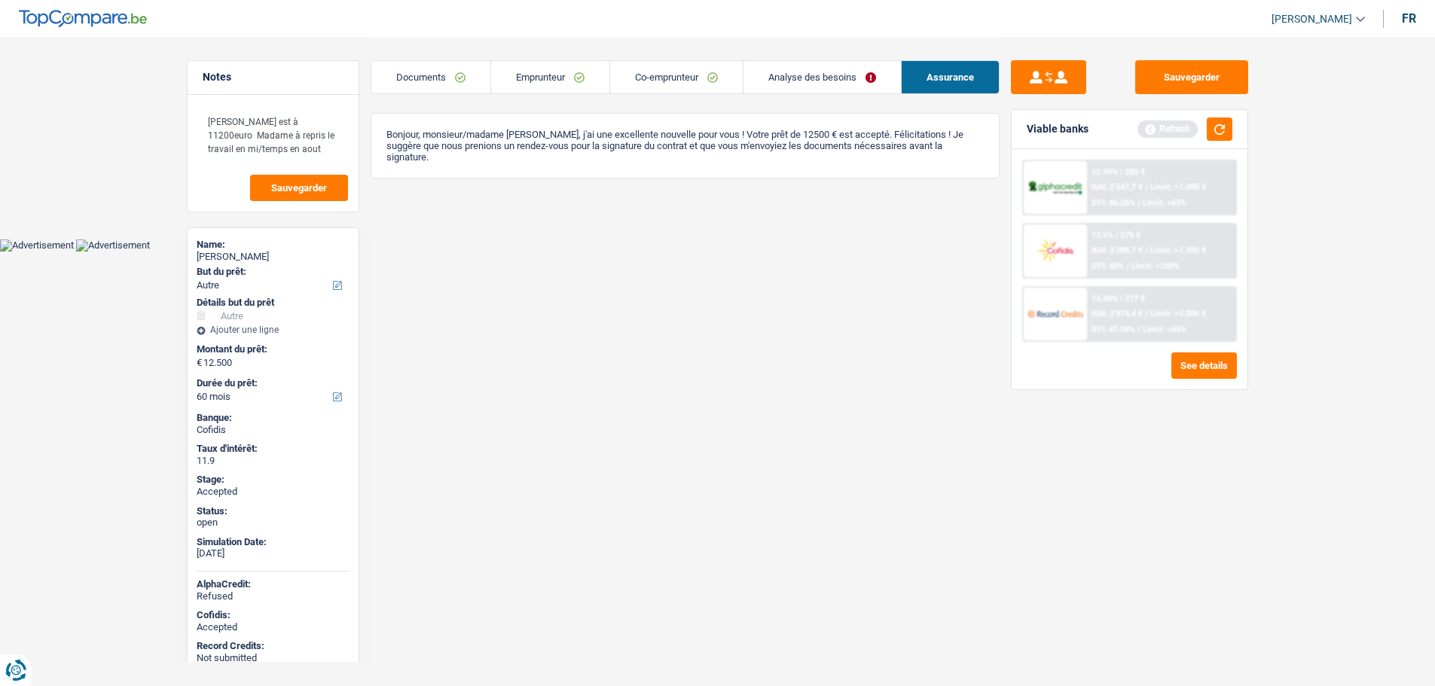
scroll to position [0, 0]
drag, startPoint x: 416, startPoint y: 127, endPoint x: 512, endPoint y: 156, distance: 100.6
click at [512, 156] on div "Bonjour, monsieur/madame Edouard Kabeya Muamba, j'ai une excellente nouvelle po…" at bounding box center [690, 146] width 629 height 66
click at [808, 70] on link "Analyse des besoins" at bounding box center [827, 77] width 157 height 32
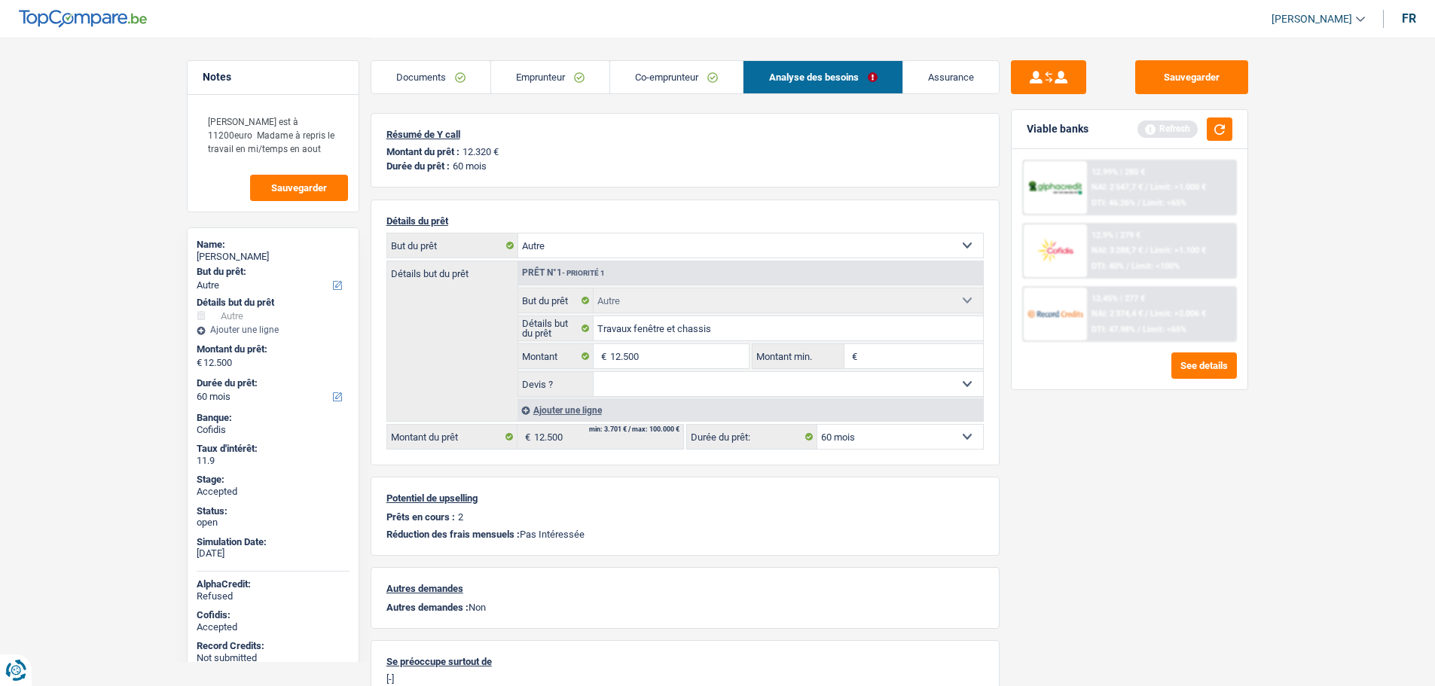
click at [939, 71] on link "Assurance" at bounding box center [951, 77] width 96 height 32
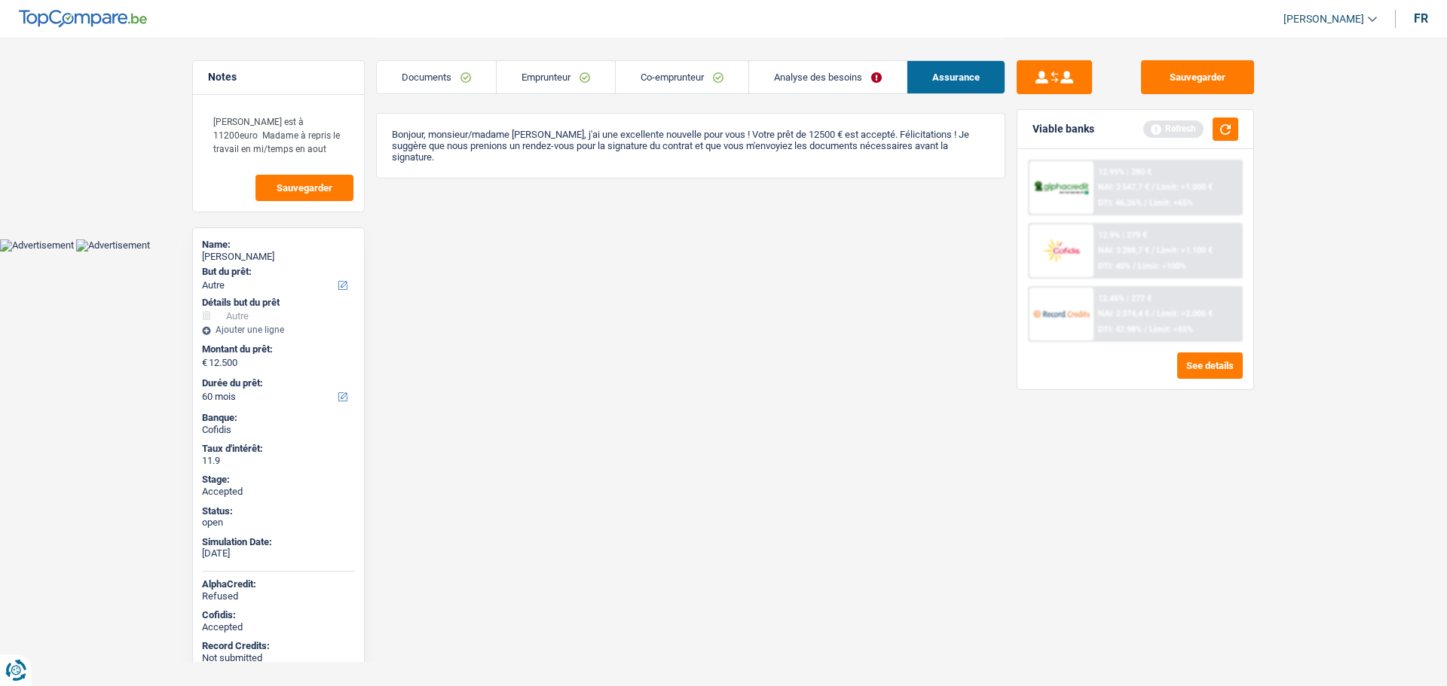
click at [507, 252] on html "Vous avez le contrôle de vos données Nous utilisons des cookies, tout comme nos…" at bounding box center [723, 126] width 1447 height 252
drag, startPoint x: 386, startPoint y: 130, endPoint x: 542, endPoint y: 160, distance: 158.2
click at [542, 160] on div "Bonjour, monsieur/madame Edouard Kabeya Muamba, j'ai une excellente nouvelle po…" at bounding box center [690, 146] width 629 height 66
drag, startPoint x: 542, startPoint y: 161, endPoint x: 376, endPoint y: 127, distance: 169.3
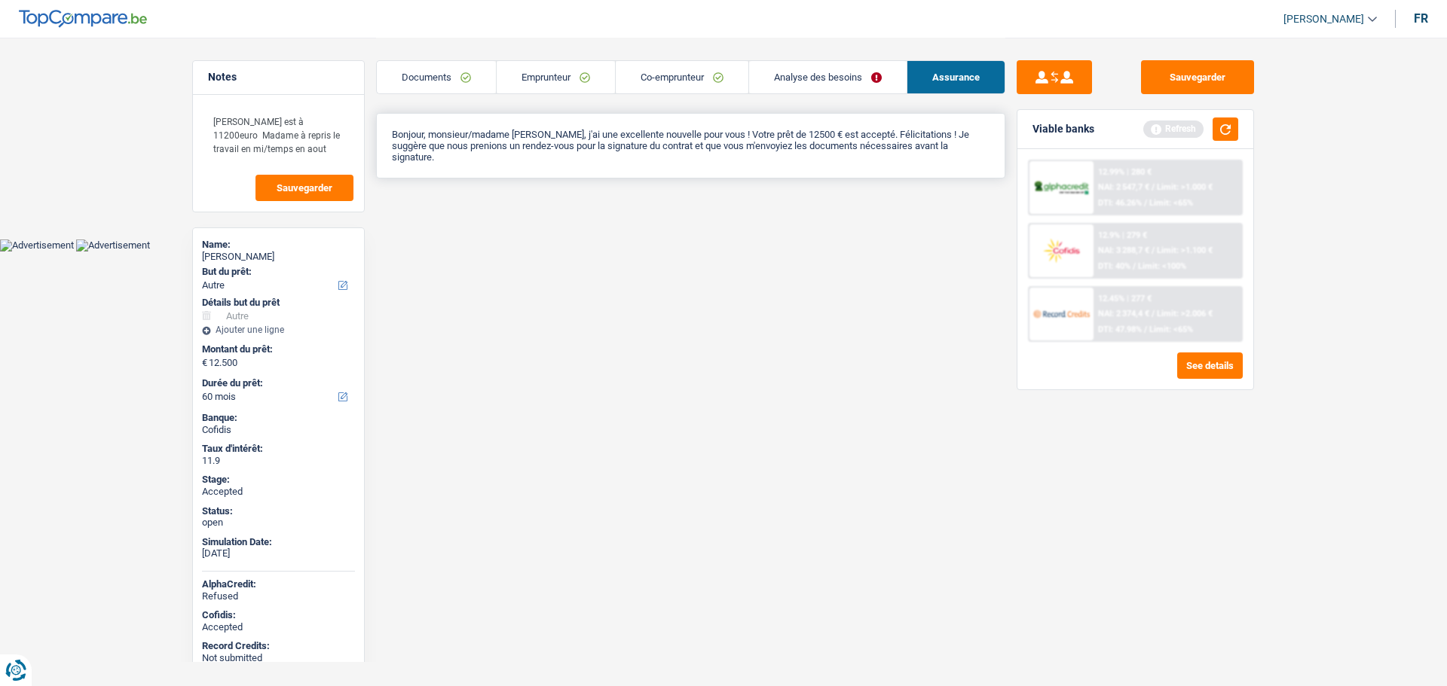
click at [376, 127] on div "Bonjour, monsieur/madame Edouard Kabeya Muamba, j'ai une excellente nouvelle po…" at bounding box center [690, 146] width 629 height 66
click at [426, 173] on div "Bonjour, monsieur/madame Edouard Kabeya Muamba, j'ai une excellente nouvelle po…" at bounding box center [690, 146] width 629 height 66
click at [407, 159] on div "Bonjour, monsieur/madame Edouard Kabeya Muamba, j'ai une excellente nouvelle po…" at bounding box center [690, 146] width 629 height 66
click at [231, 255] on div "Edouard Kabeya Muamba" at bounding box center [278, 257] width 153 height 12
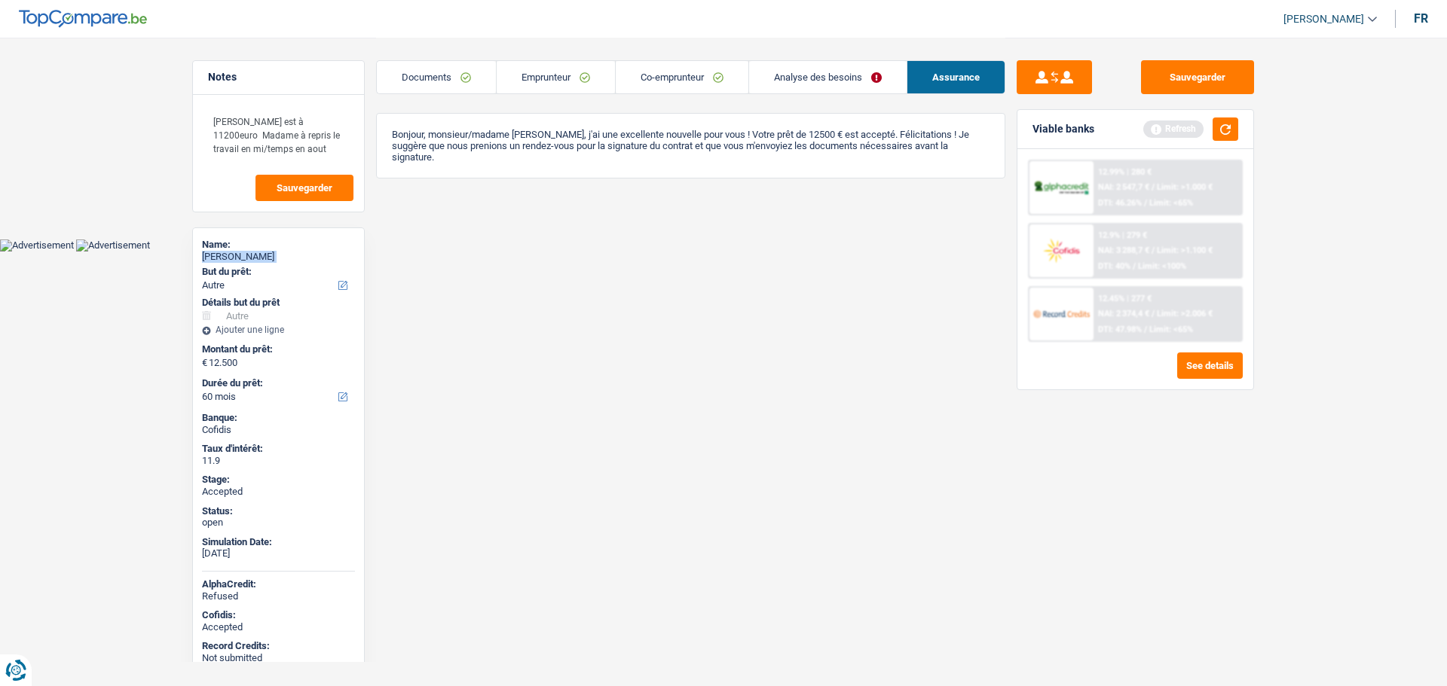
click at [231, 255] on div "Edouard Kabeya Muamba" at bounding box center [278, 257] width 153 height 12
copy div "Edouard Kabeya Muamba"
click at [530, 87] on link "Emprunteur" at bounding box center [555, 77] width 118 height 32
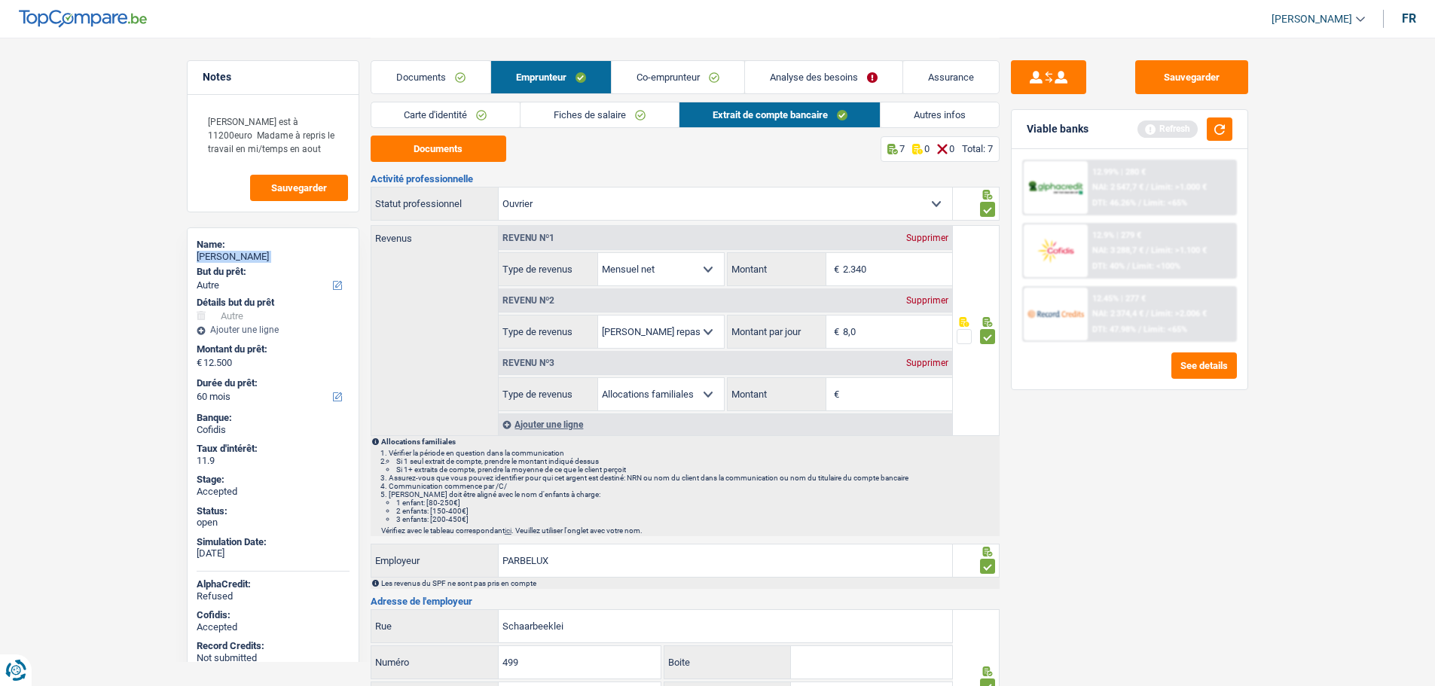
click at [918, 109] on link "Autres infos" at bounding box center [940, 114] width 118 height 25
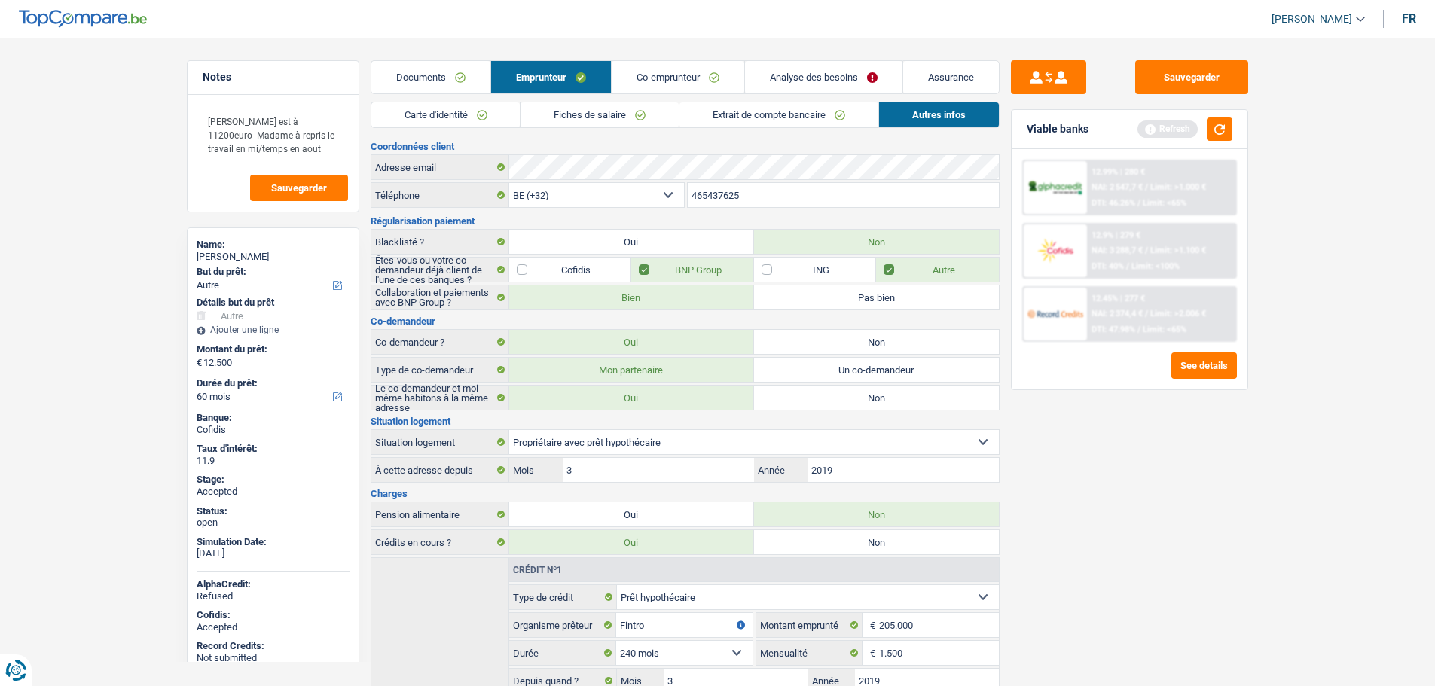
click at [792, 205] on input "465437625" at bounding box center [843, 195] width 311 height 24
click at [791, 205] on input "465437625" at bounding box center [843, 195] width 311 height 24
click at [439, 73] on link "Documents" at bounding box center [430, 77] width 119 height 32
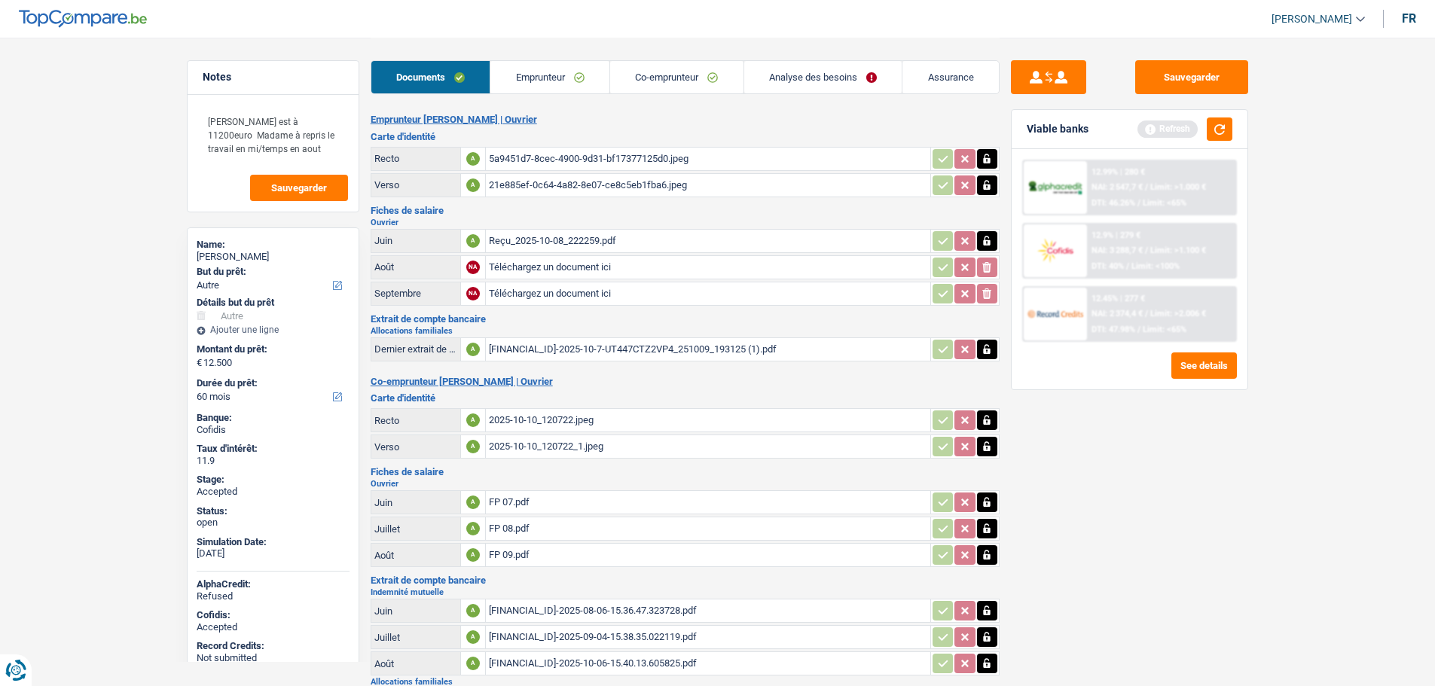
scroll to position [234, 0]
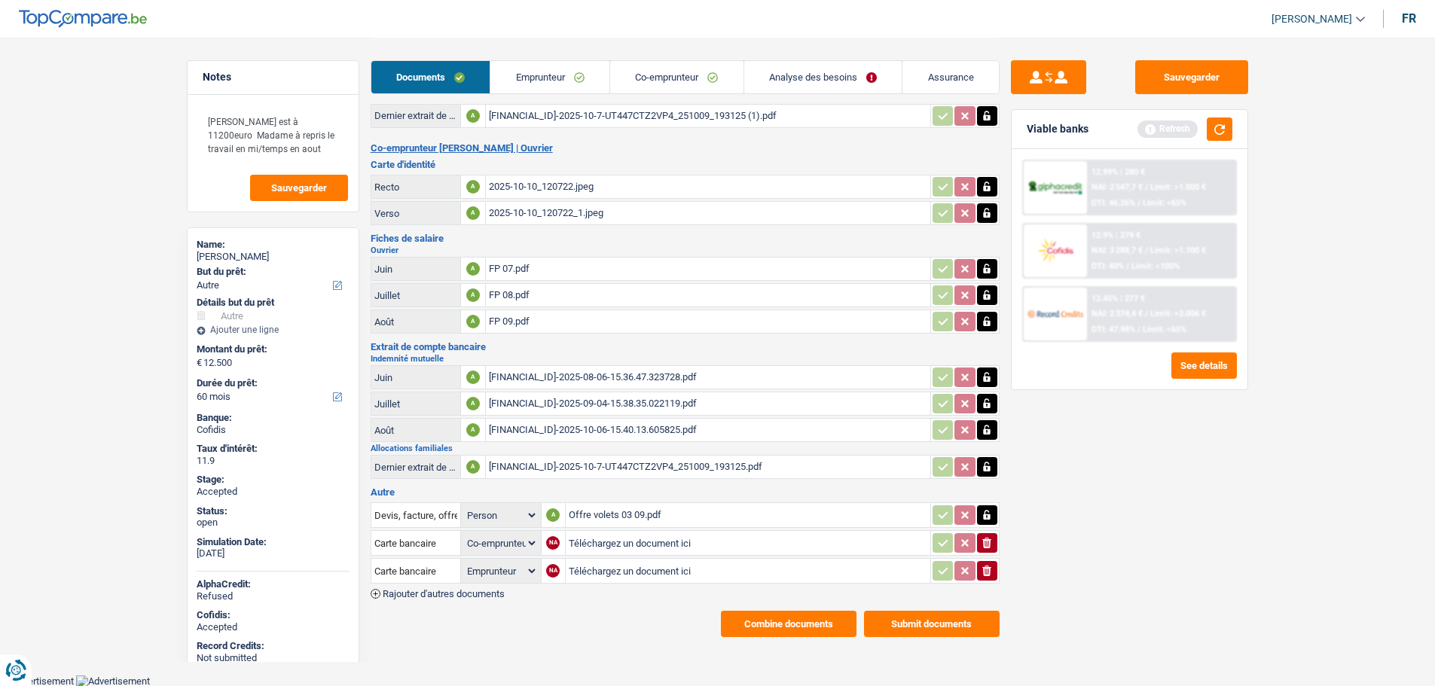
click at [775, 626] on button "Combine documents" at bounding box center [789, 624] width 136 height 26
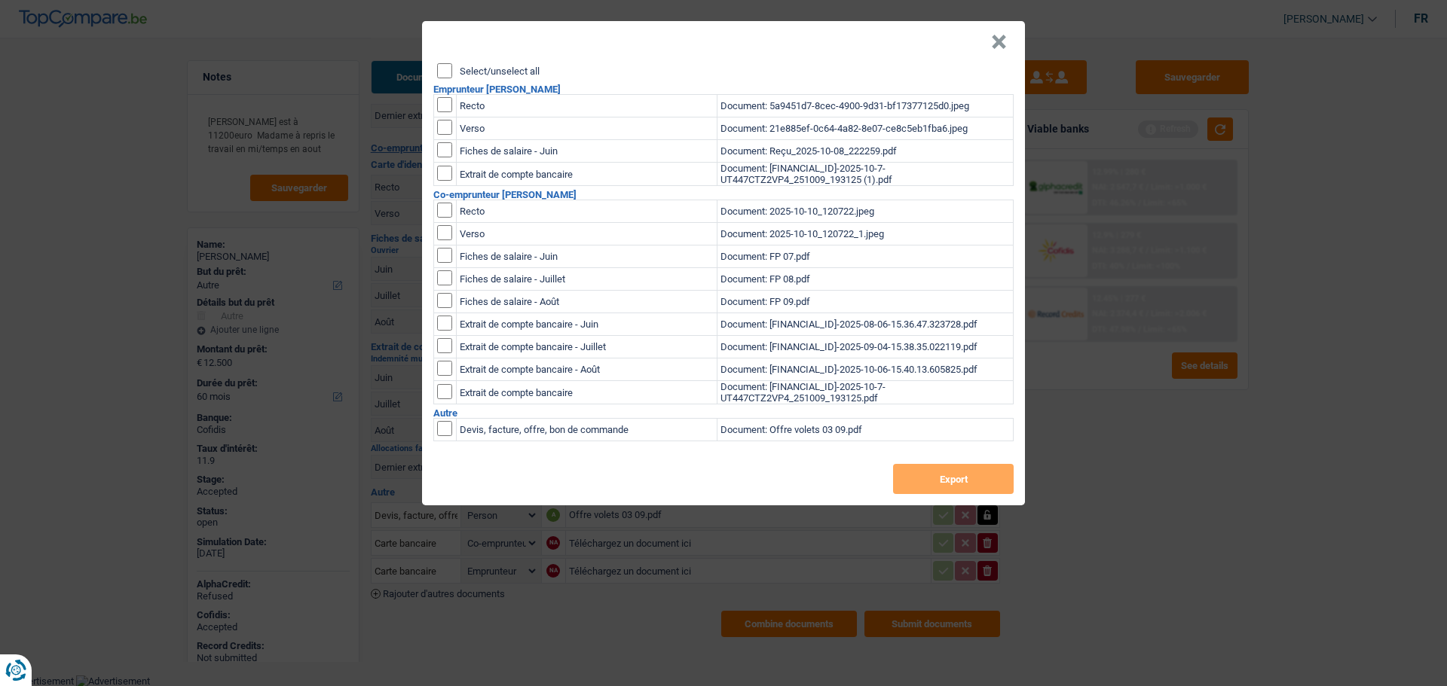
click at [484, 68] on label "Select/unselect all" at bounding box center [500, 71] width 80 height 10
click at [452, 68] on input "Select/unselect all" at bounding box center [444, 70] width 15 height 15
checkbox input "true"
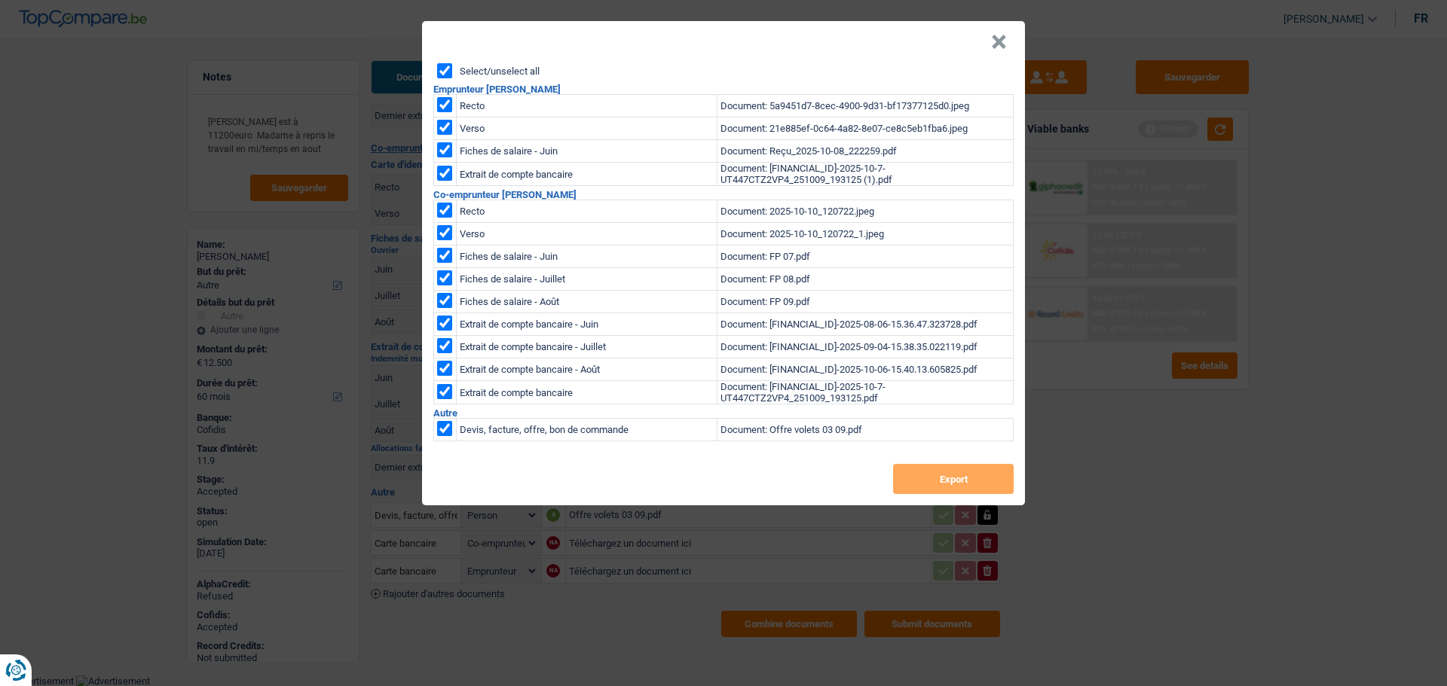
checkbox input "true"
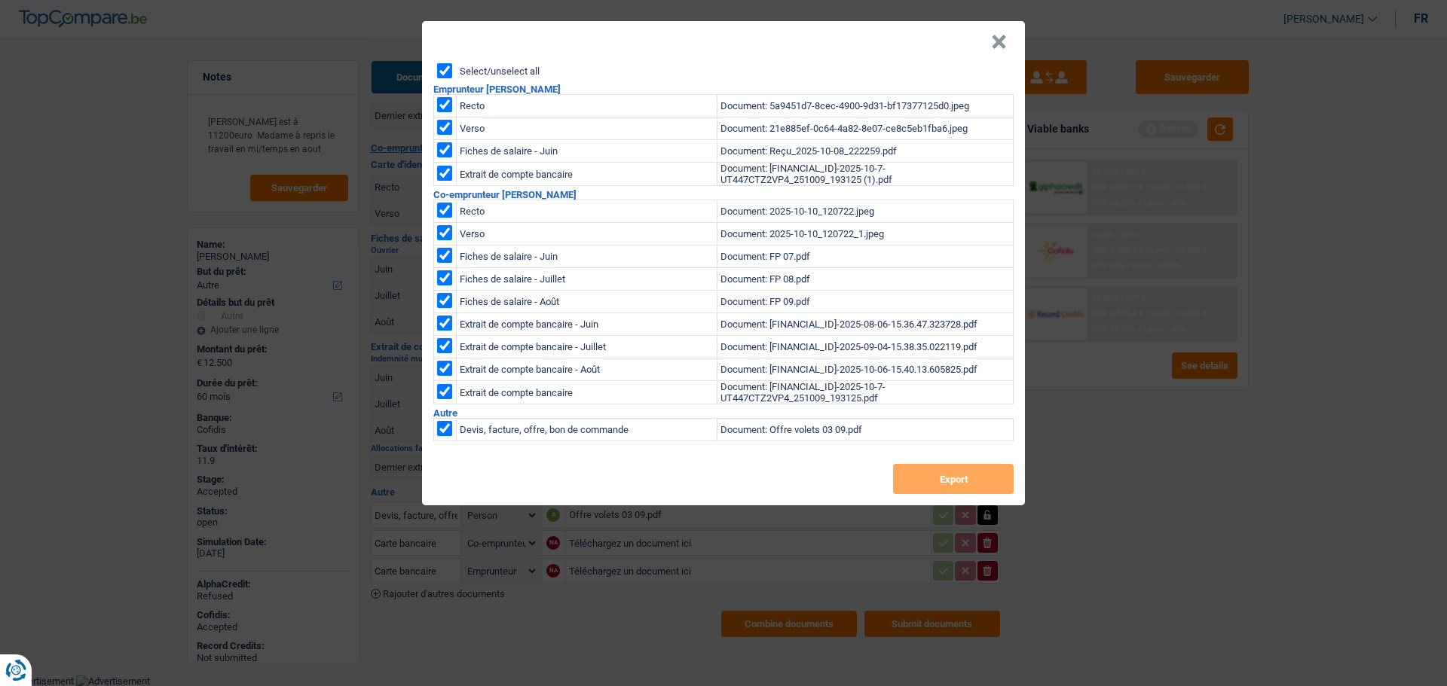
checkbox input "true"
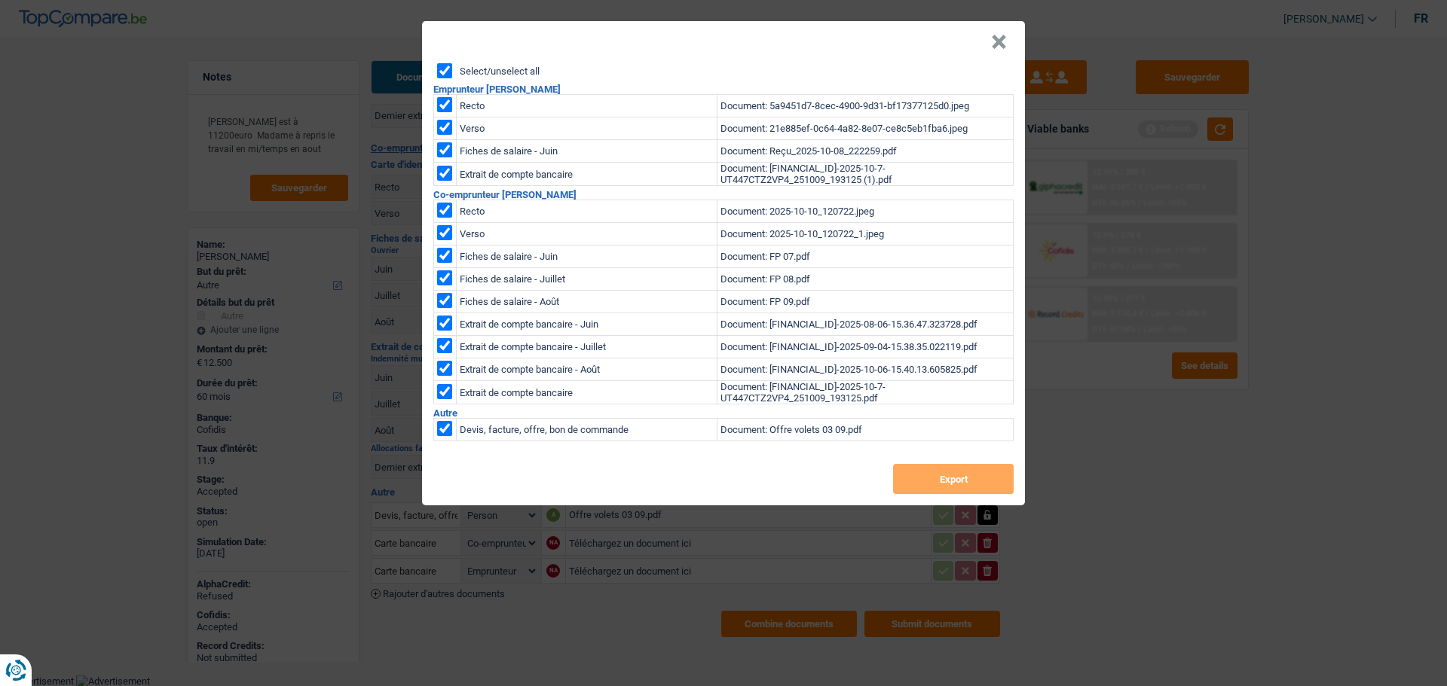
checkbox input "true"
click at [923, 490] on button "Export" at bounding box center [953, 479] width 121 height 30
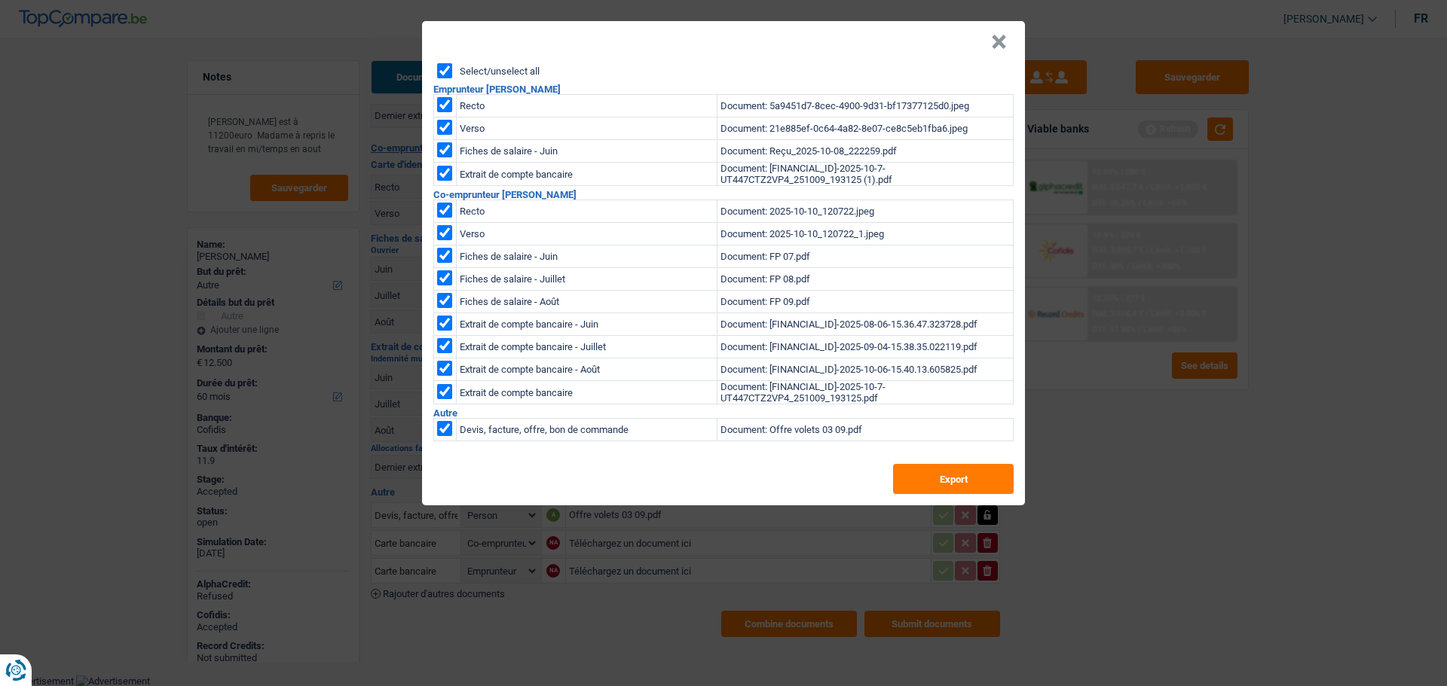
drag, startPoint x: 997, startPoint y: 44, endPoint x: 728, endPoint y: 46, distance: 269.0
click at [997, 44] on button "×" at bounding box center [999, 42] width 16 height 15
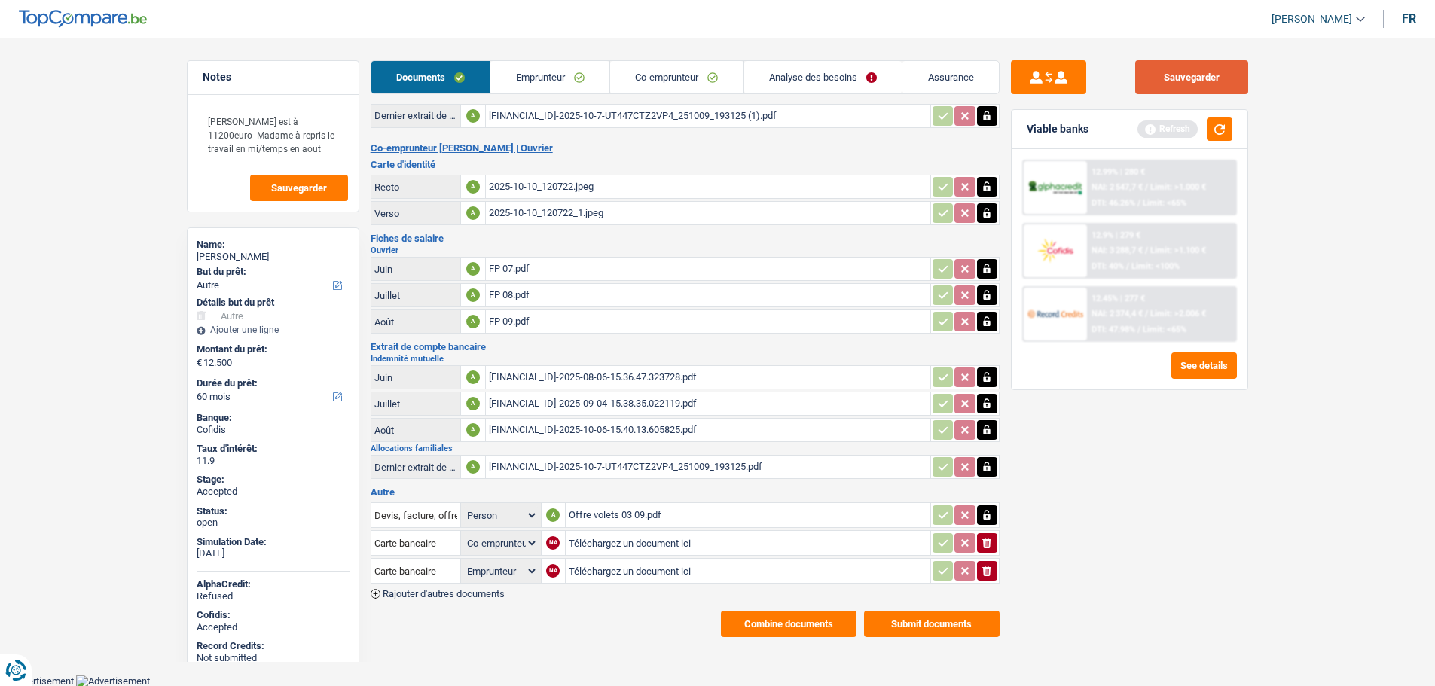
click at [1237, 87] on button "Sauvegarder" at bounding box center [1191, 77] width 113 height 34
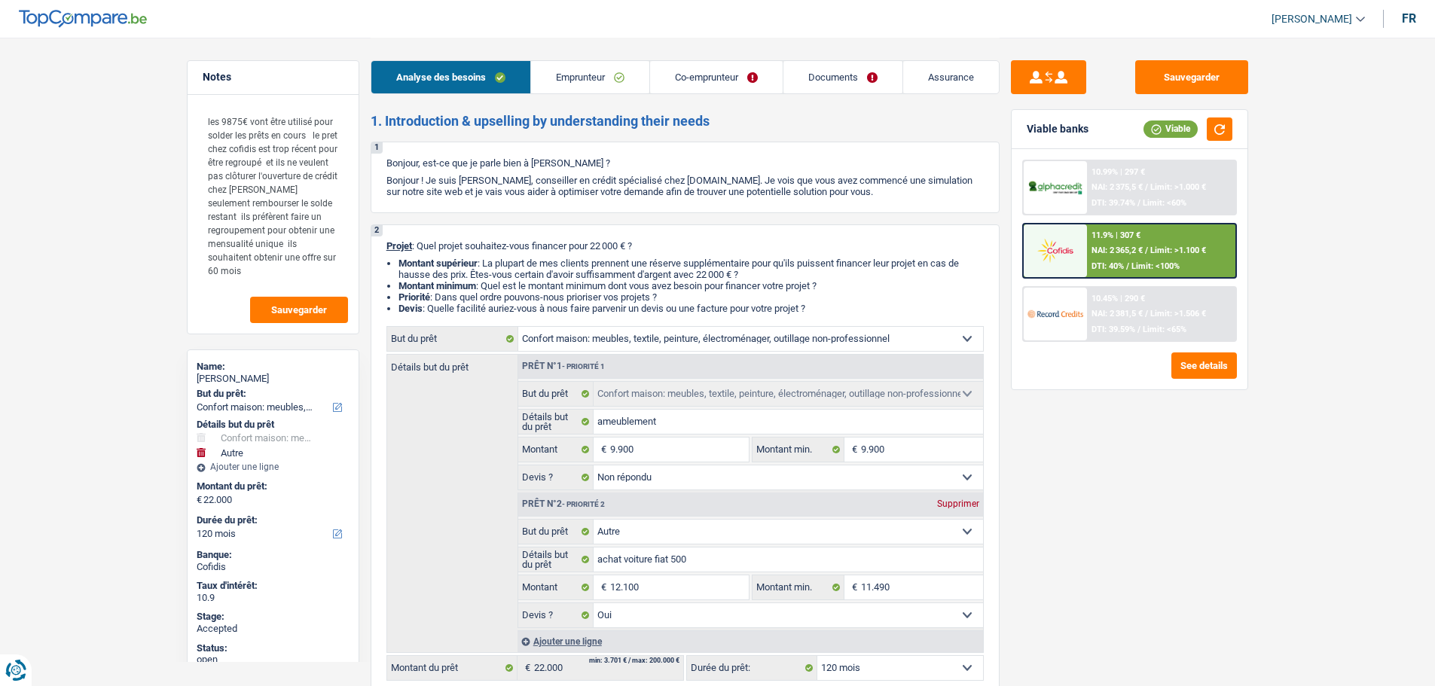
select select "household"
select select "other"
select select "120"
select select "household"
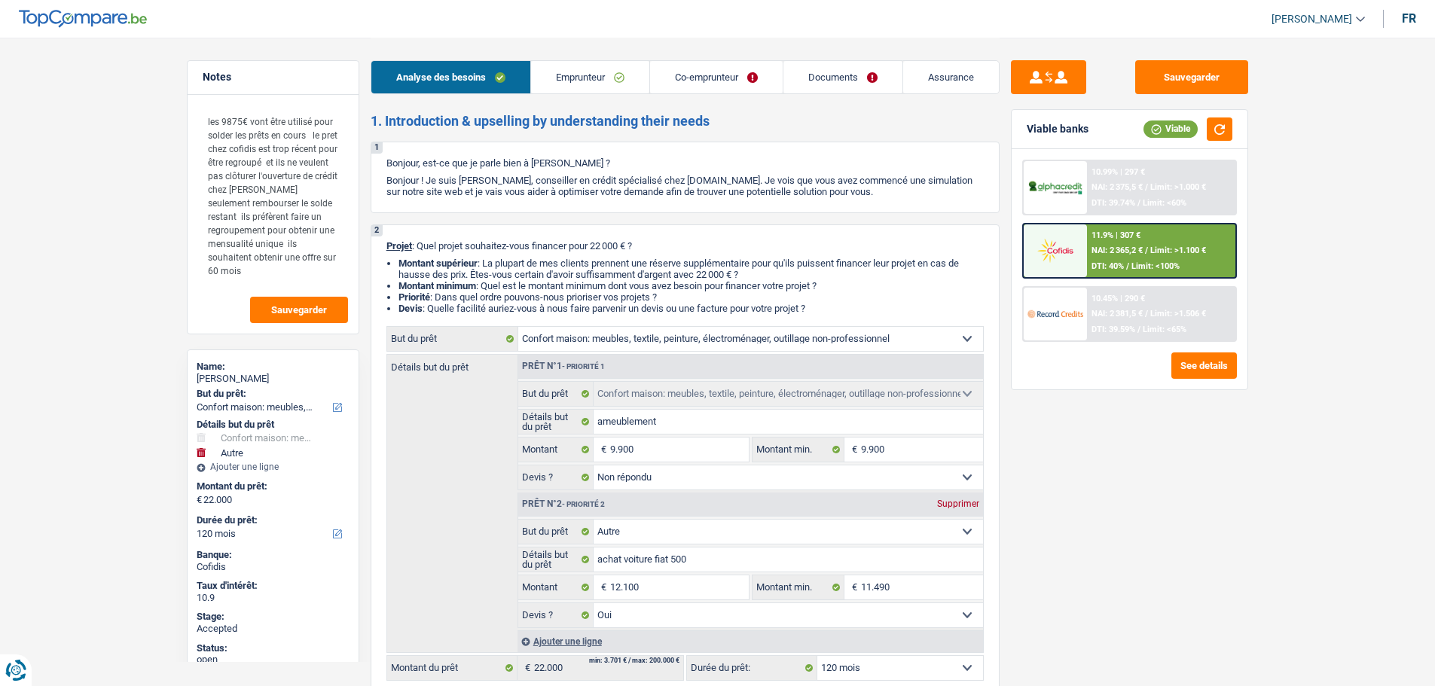
select select "household"
select select "not_answered"
select select "other"
select select "yes"
select select "120"
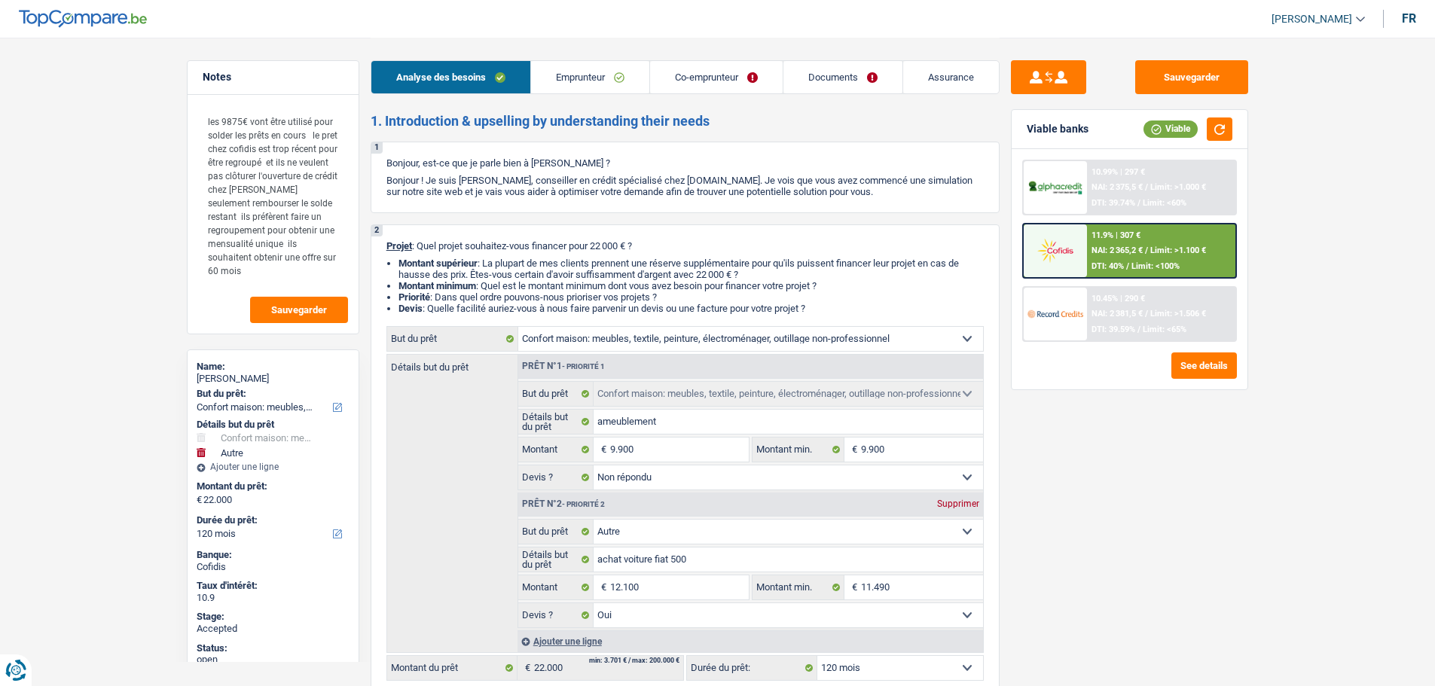
select select "retired"
select select "worker"
select select "pension"
select select "netSalary"
select select "ownerWithMortgage"
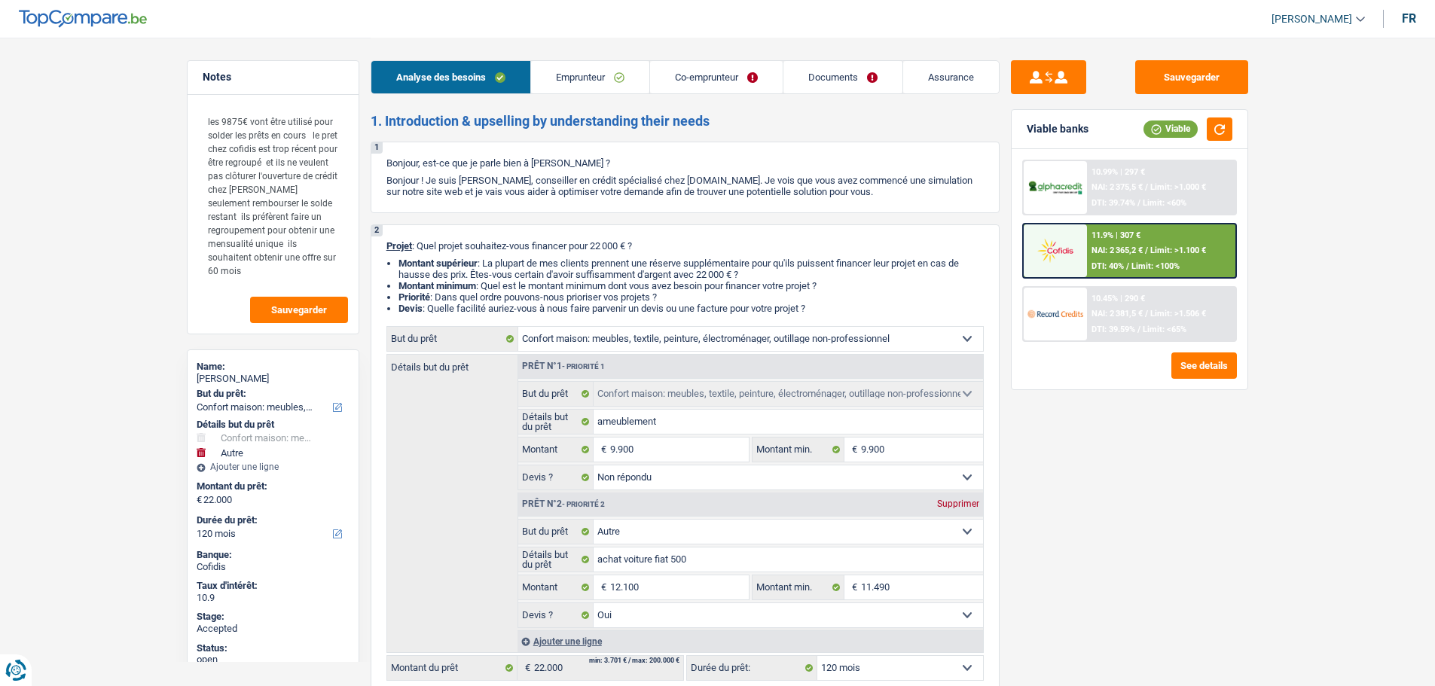
select select "mortgage"
select select "300"
select select "personalLoan"
select select "homeFurnishingOrRelocation"
select select "42"
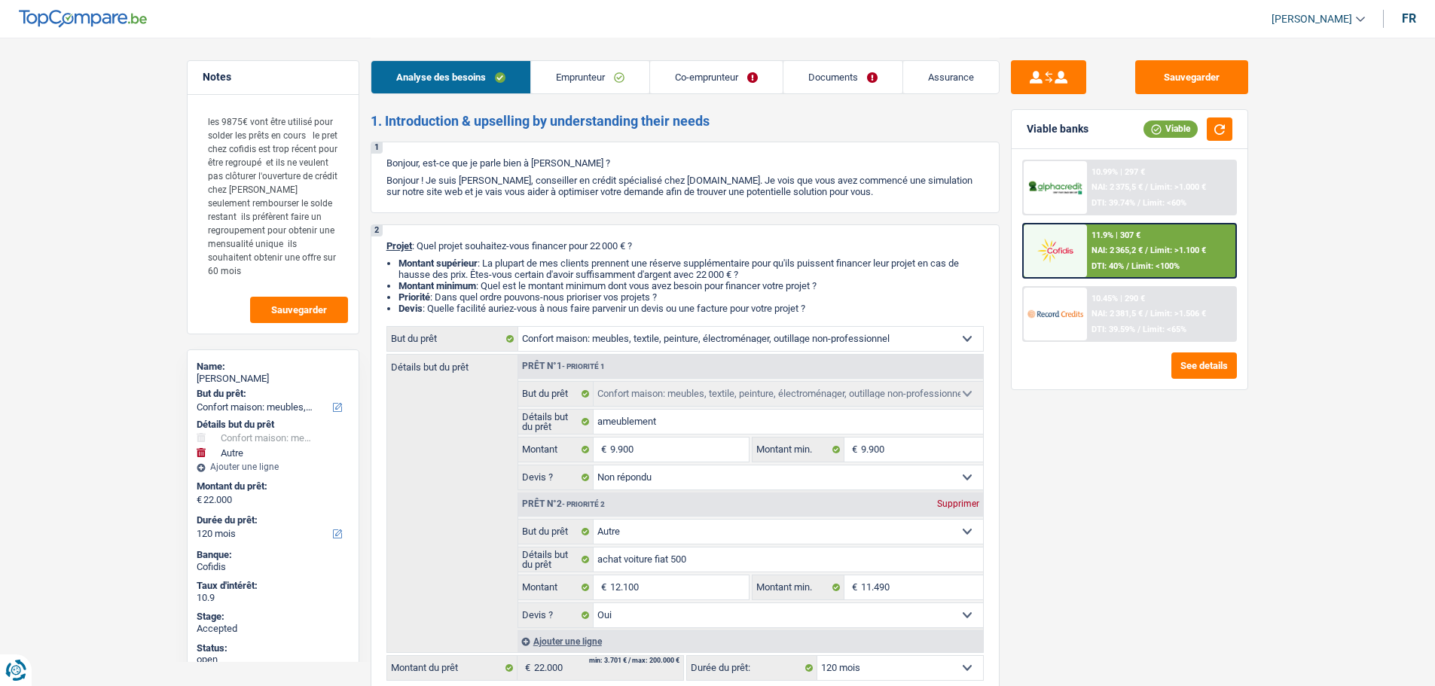
select select "cardOrCredit"
select select "household"
select select "not_answered"
select select "other"
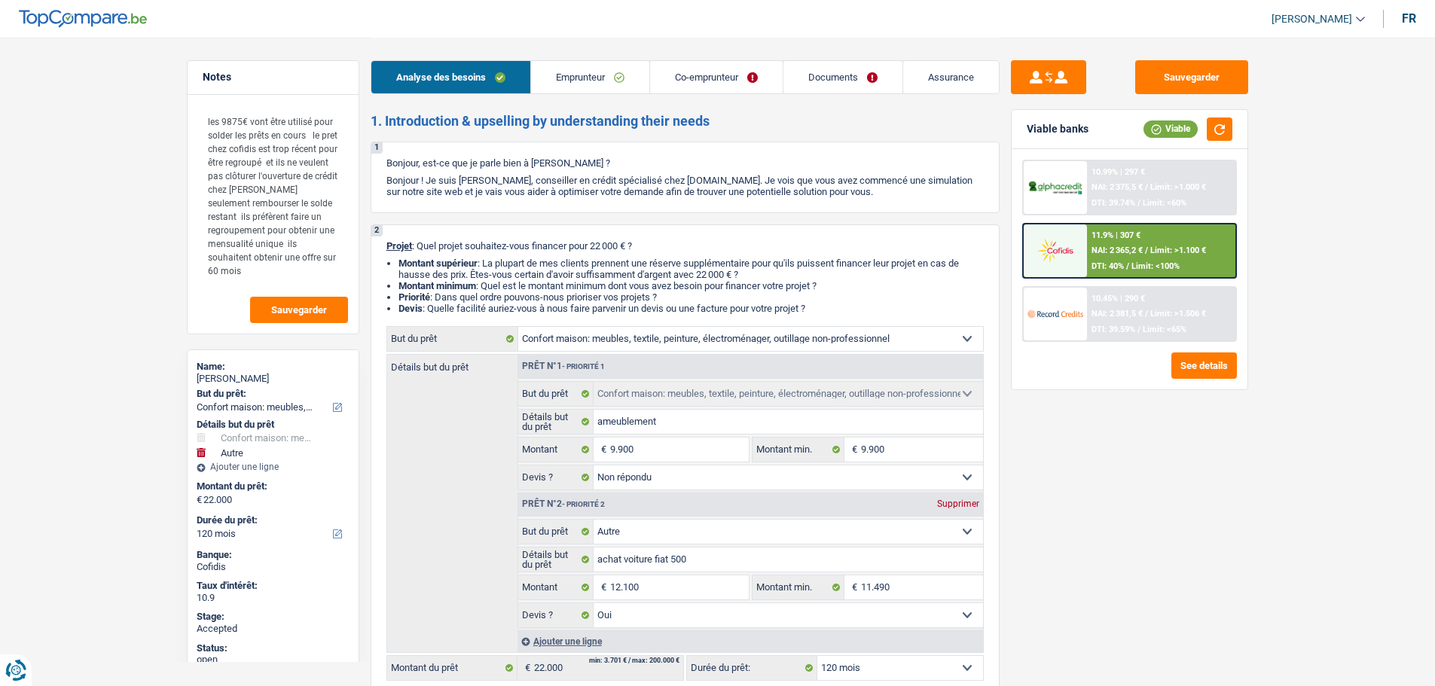
select select "yes"
select select "120"
click at [1332, 15] on span "[PERSON_NAME]" at bounding box center [1312, 19] width 81 height 13
click at [1286, 134] on button "SO" at bounding box center [1284, 138] width 134 height 30
select select "household"
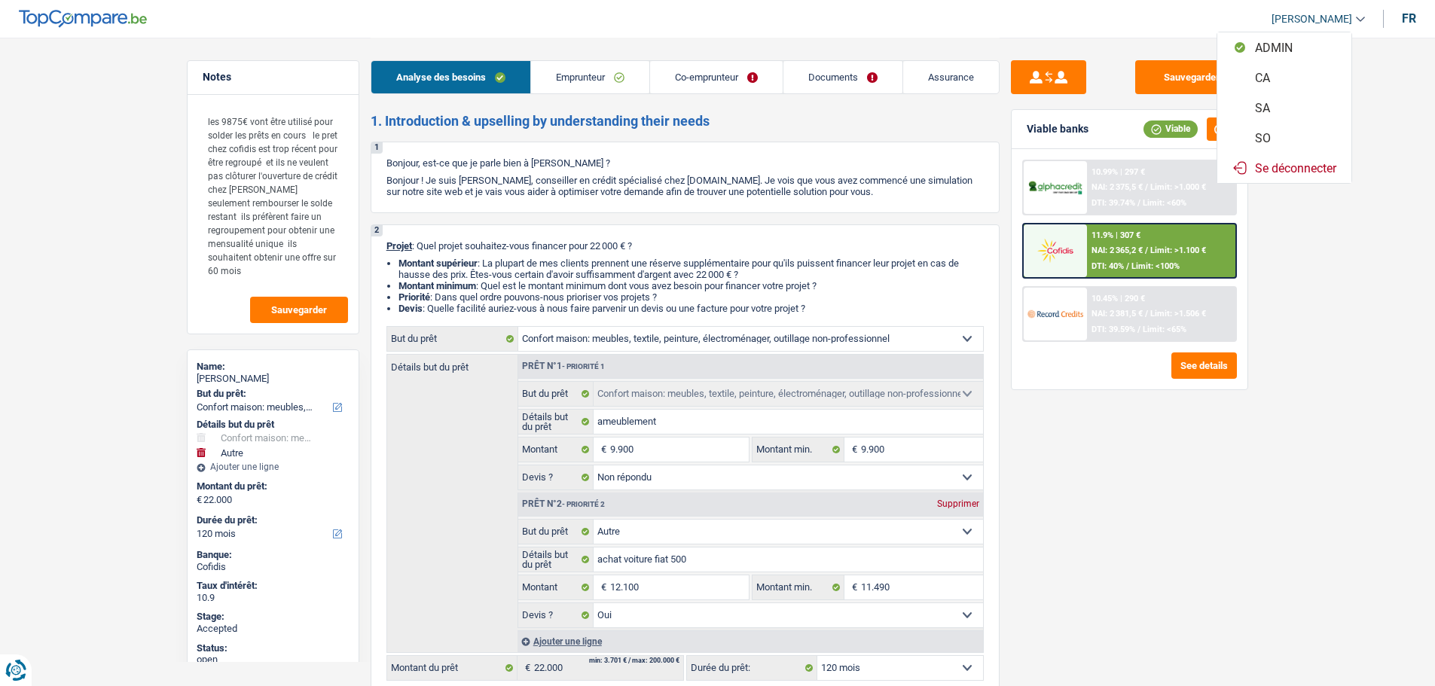
select select "household"
select select "not_answered"
select select "other"
select select "yes"
select select "120"
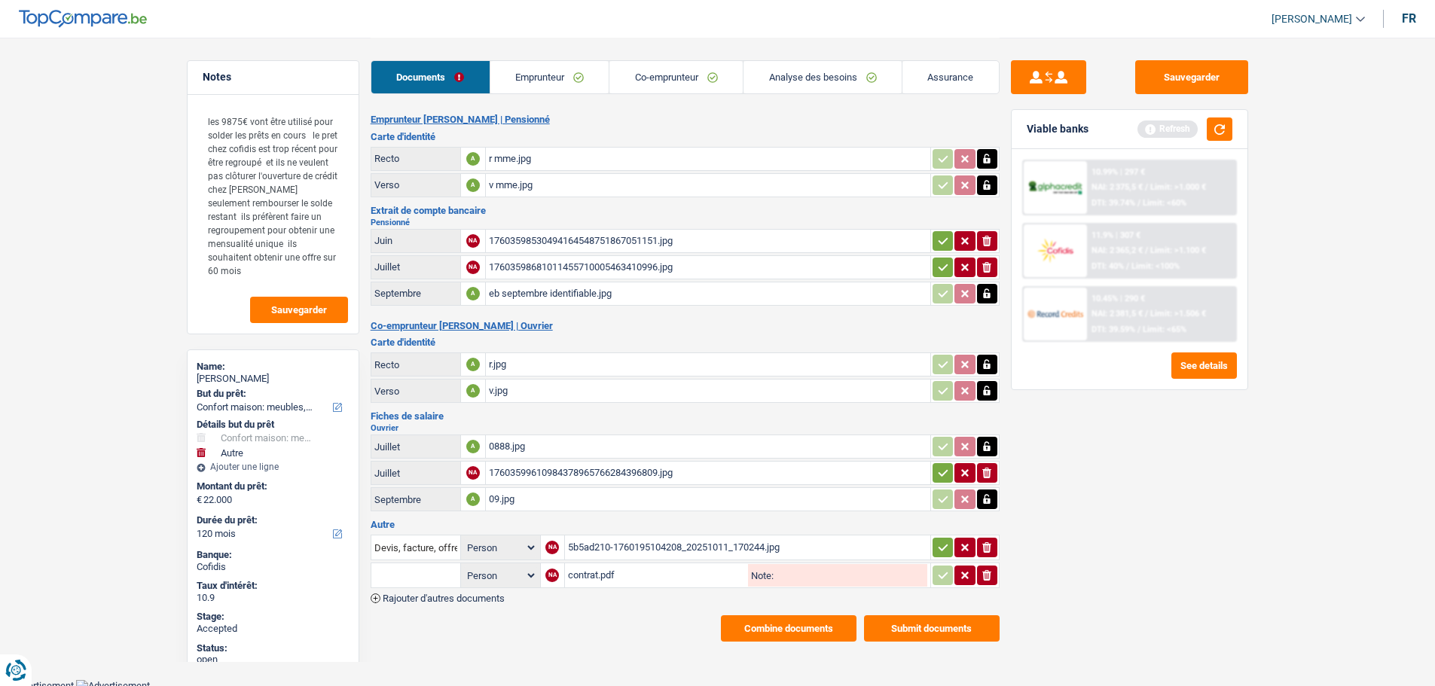
click at [778, 72] on link "Analyse des besoins" at bounding box center [823, 77] width 158 height 32
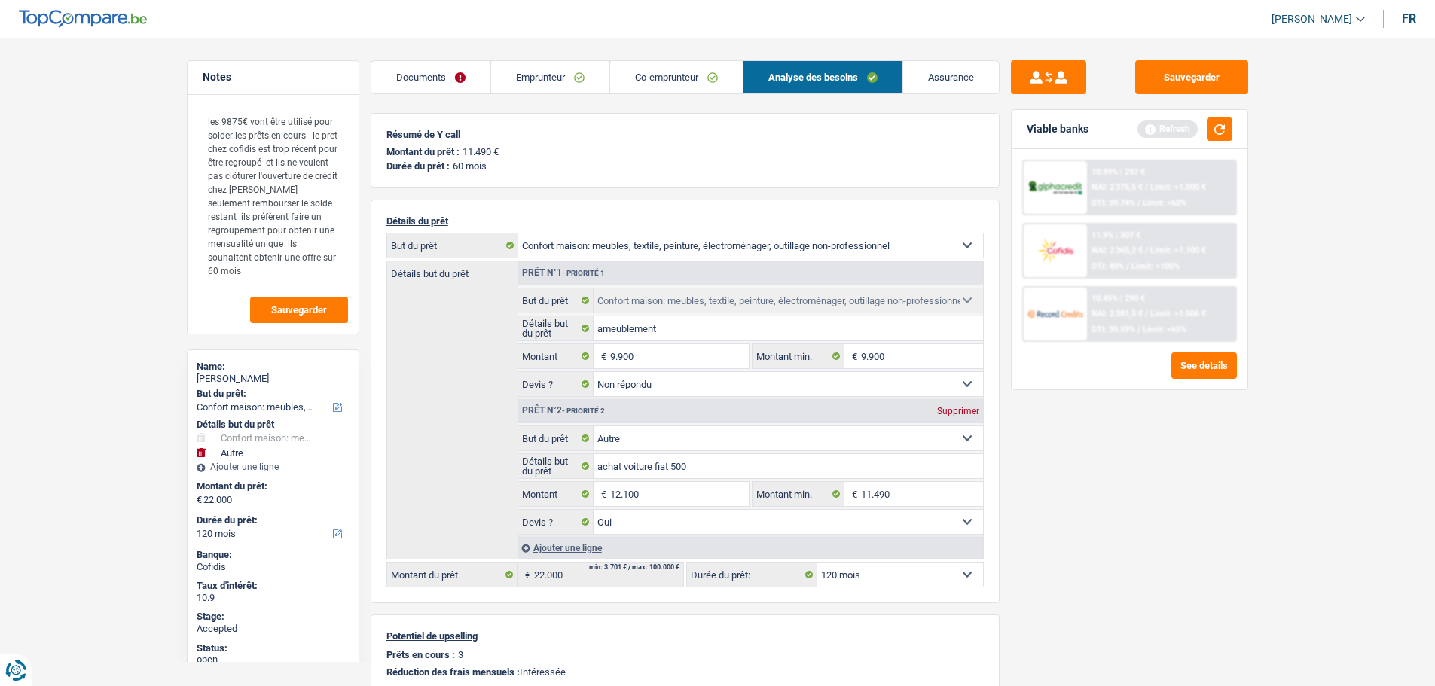
drag, startPoint x: 462, startPoint y: 155, endPoint x: 511, endPoint y: 155, distance: 49.0
click at [511, 155] on div "Montant du prêt : 11.490 €" at bounding box center [684, 151] width 597 height 11
click at [445, 77] on link "Documents" at bounding box center [430, 77] width 119 height 32
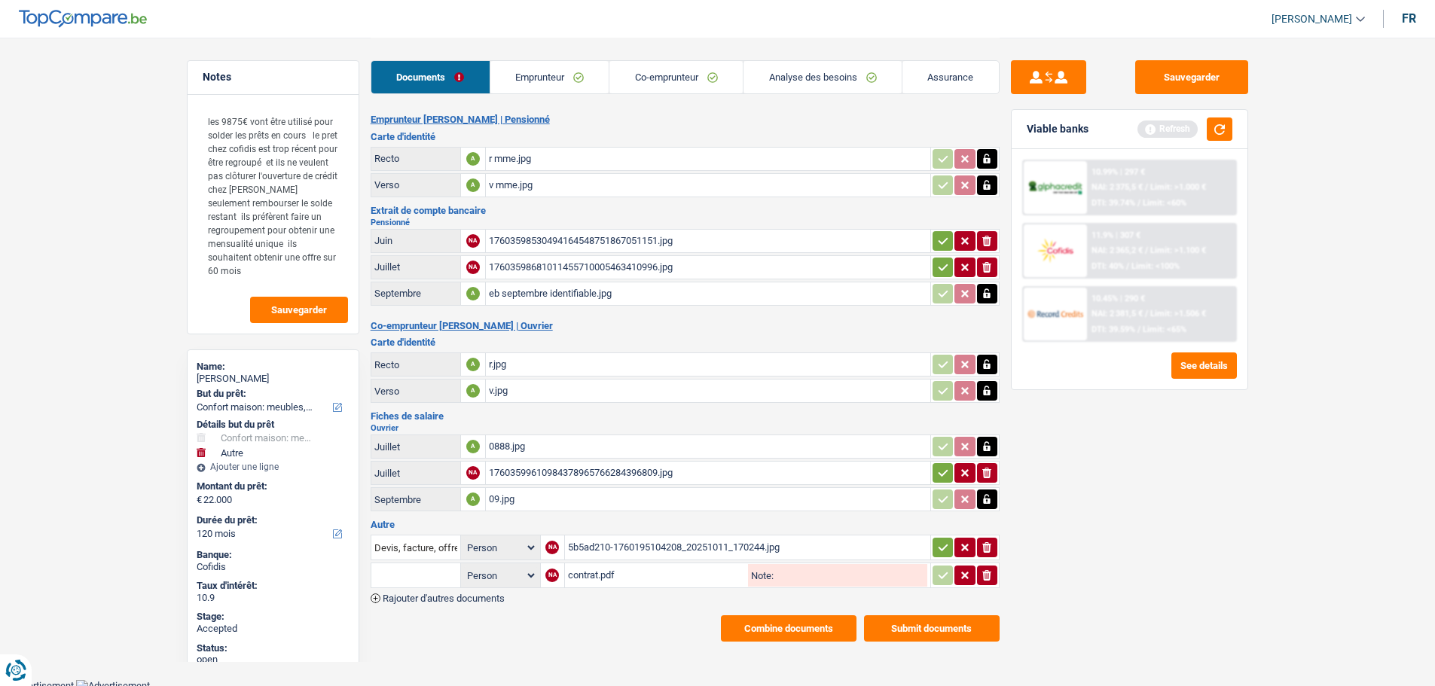
click at [781, 631] on button "Combine documents" at bounding box center [789, 629] width 136 height 26
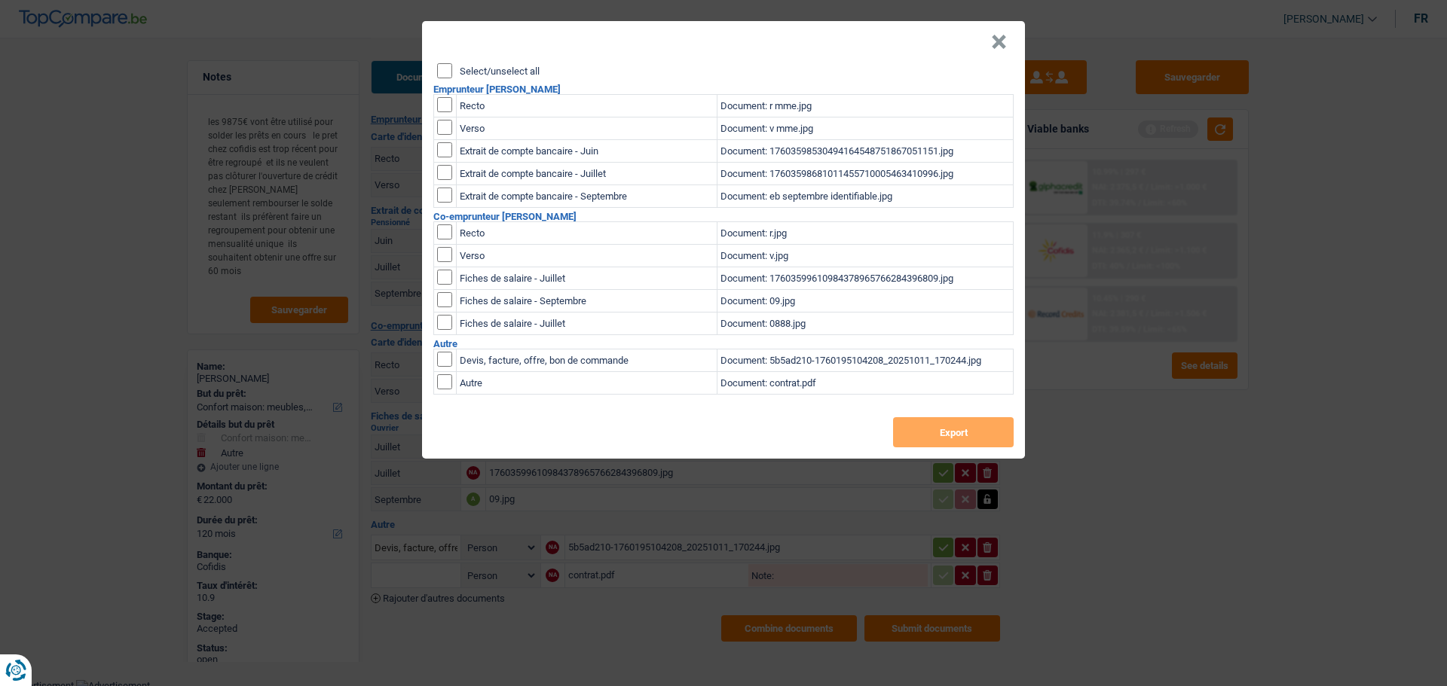
click at [483, 72] on label "Select/unselect all" at bounding box center [500, 71] width 80 height 10
click at [452, 72] on input "Select/unselect all" at bounding box center [444, 70] width 15 height 15
checkbox input "true"
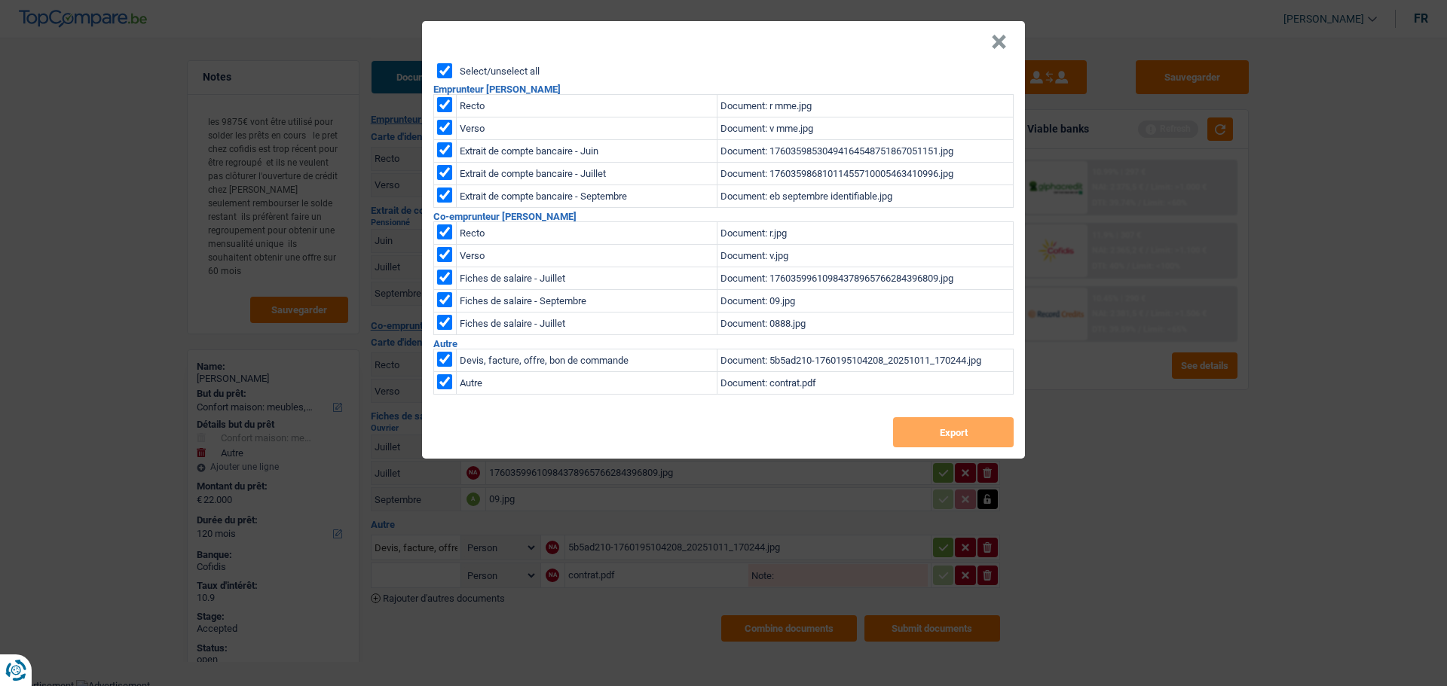
checkbox input "true"
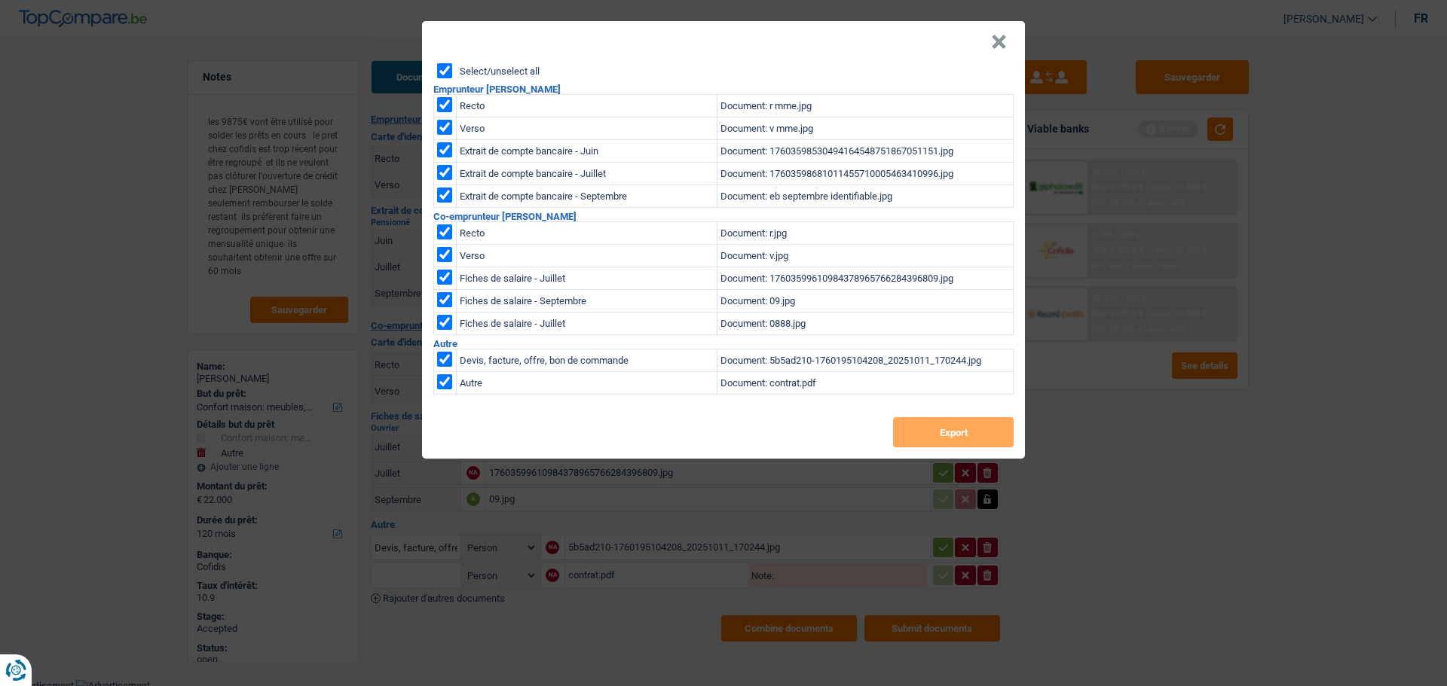
checkbox input "true"
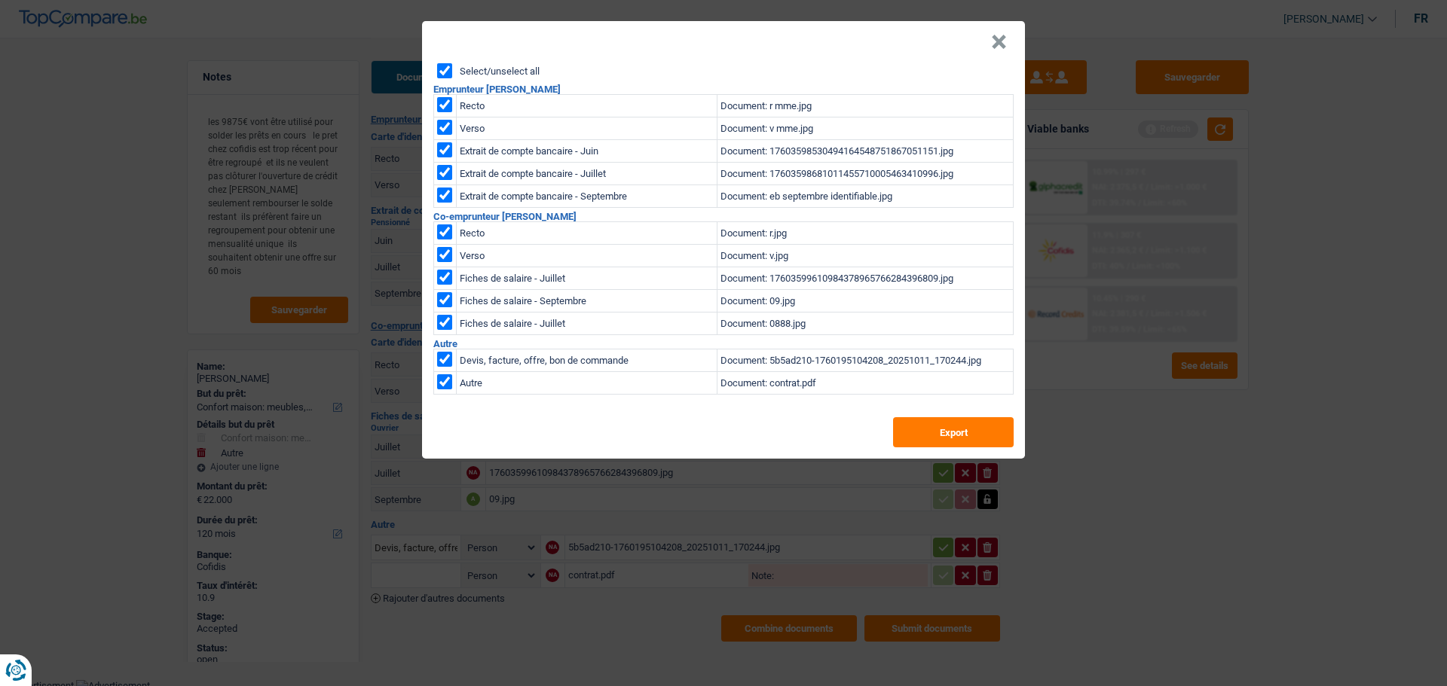
click at [935, 448] on div "Select/unselect all Emprunteur [PERSON_NAME] Recto Document: r mme.jpg Verso Do…" at bounding box center [723, 261] width 603 height 396
click at [930, 438] on button "Export" at bounding box center [953, 432] width 121 height 30
click at [994, 38] on button "×" at bounding box center [999, 42] width 16 height 15
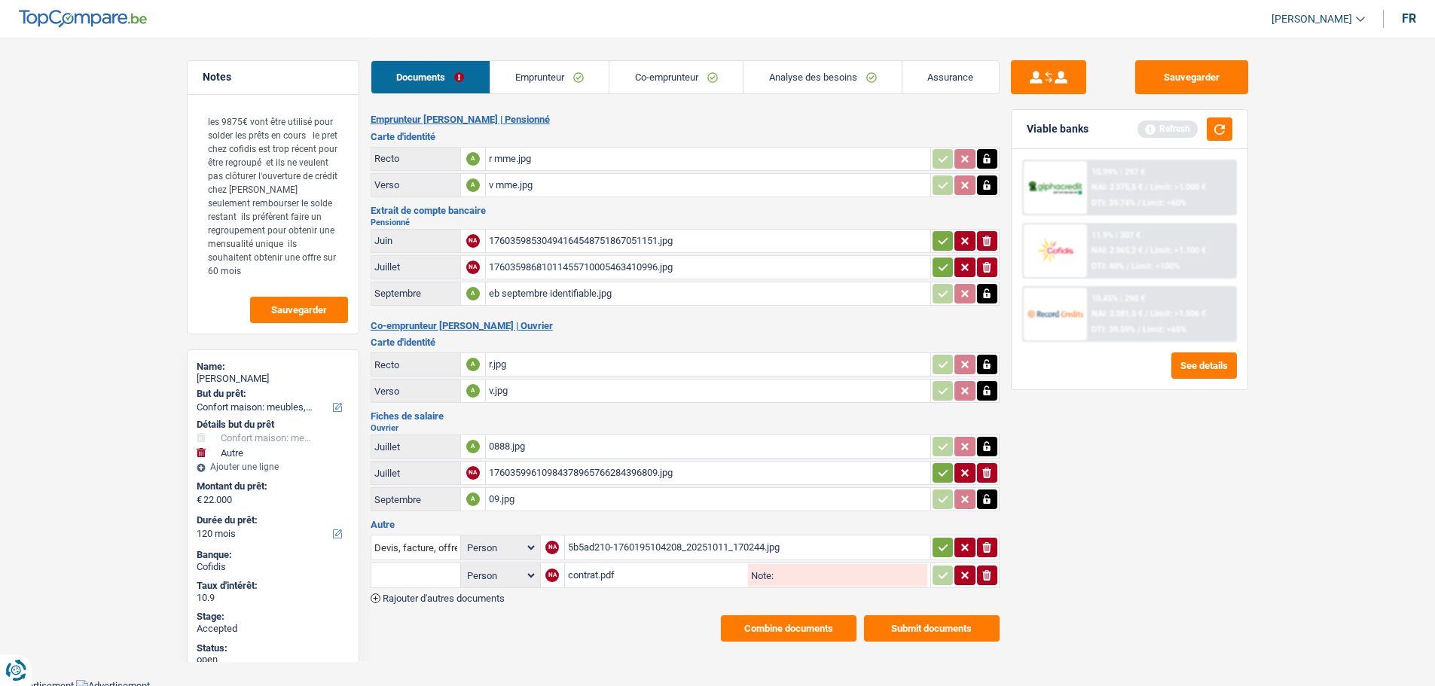
click at [538, 78] on link "Emprunteur" at bounding box center [549, 77] width 119 height 32
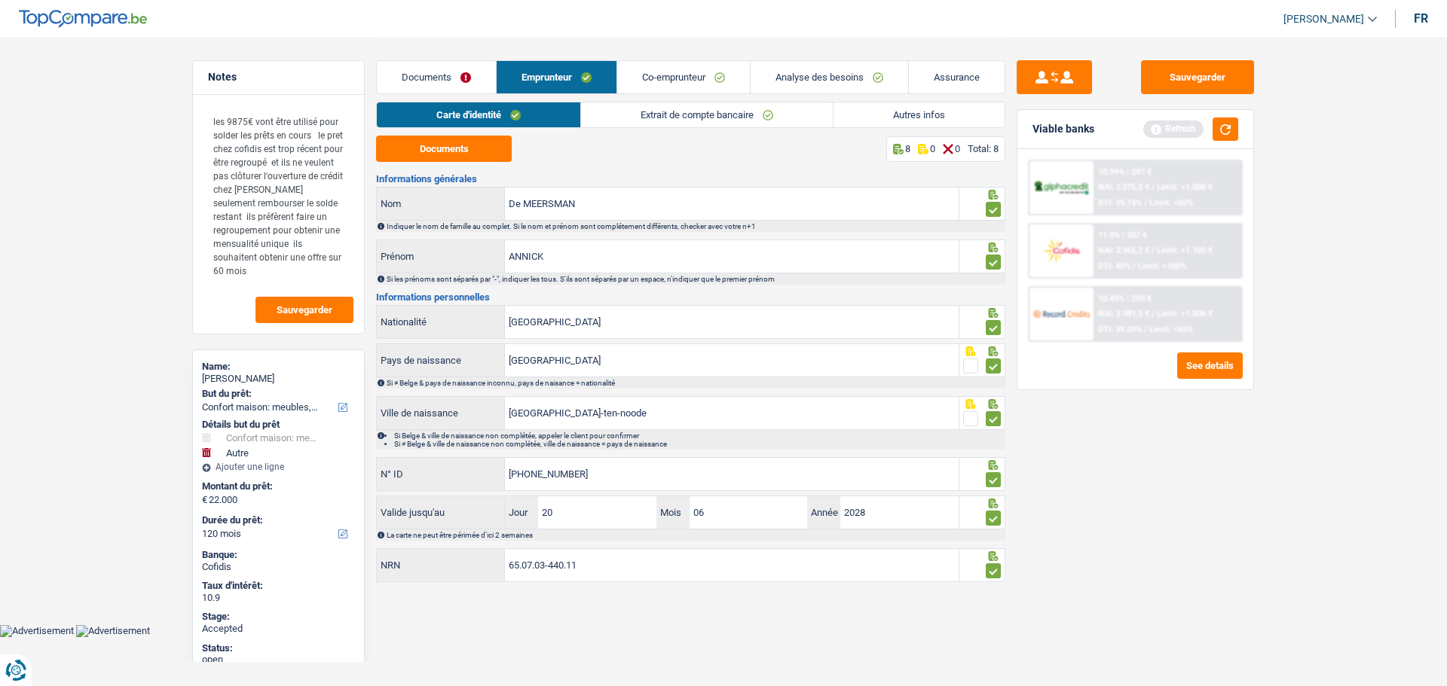
click at [637, 121] on link "Extrait de compte bancaire" at bounding box center [707, 114] width 252 height 25
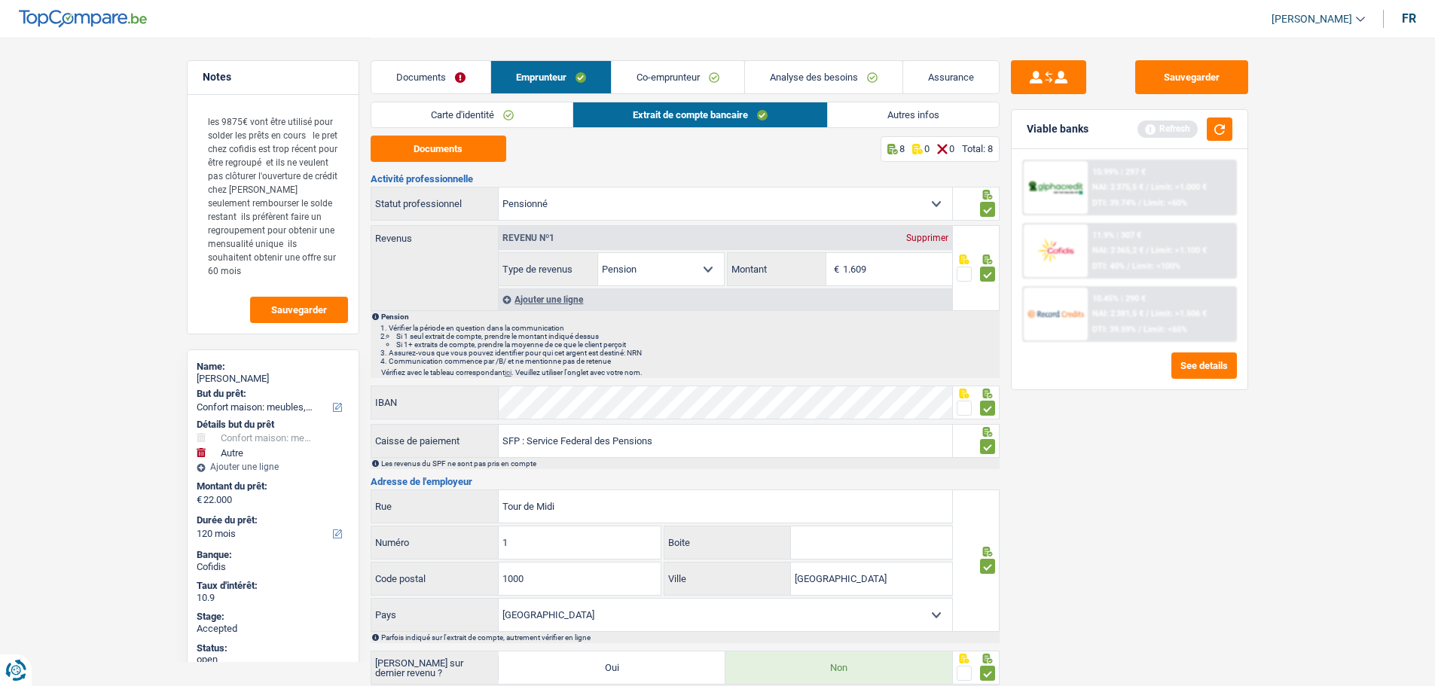
click at [878, 115] on link "Autres infos" at bounding box center [913, 114] width 171 height 25
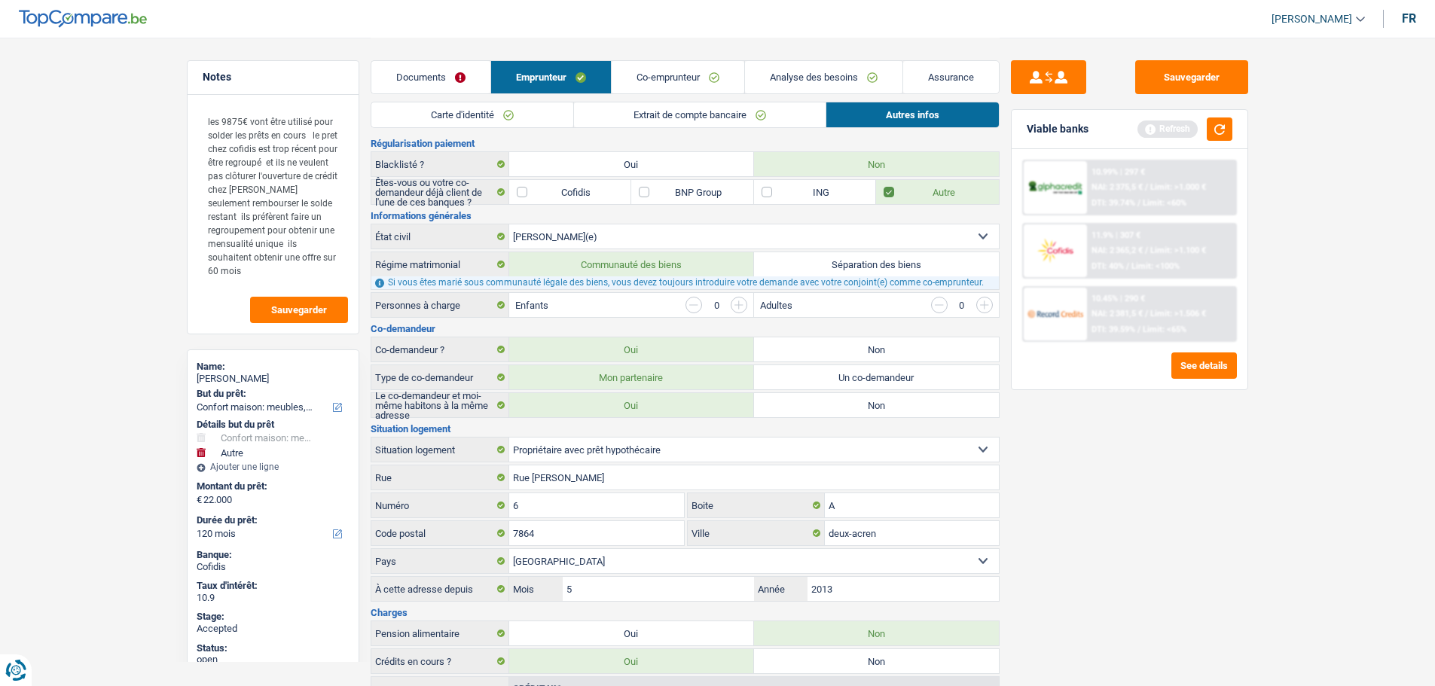
scroll to position [75, 0]
click at [682, 80] on link "Co-emprunteur" at bounding box center [678, 77] width 133 height 32
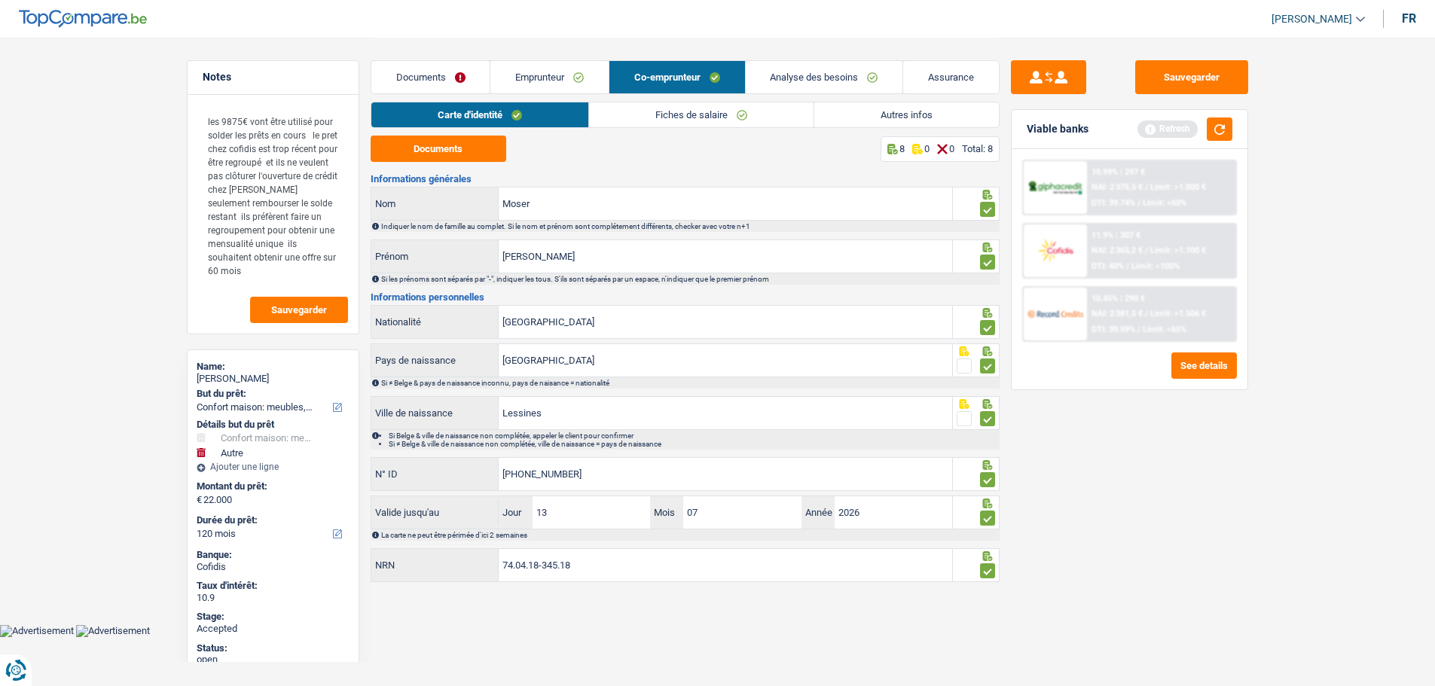
scroll to position [0, 0]
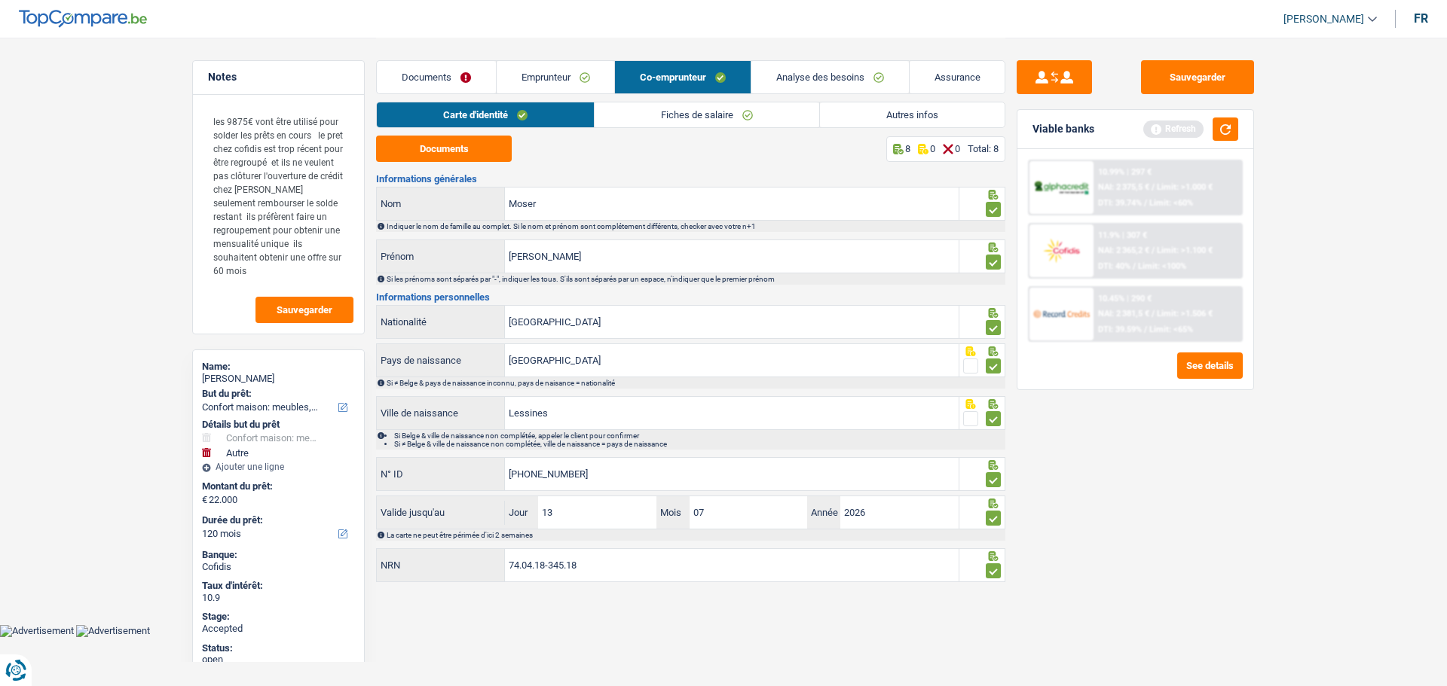
click at [866, 119] on link "Autres infos" at bounding box center [912, 114] width 185 height 25
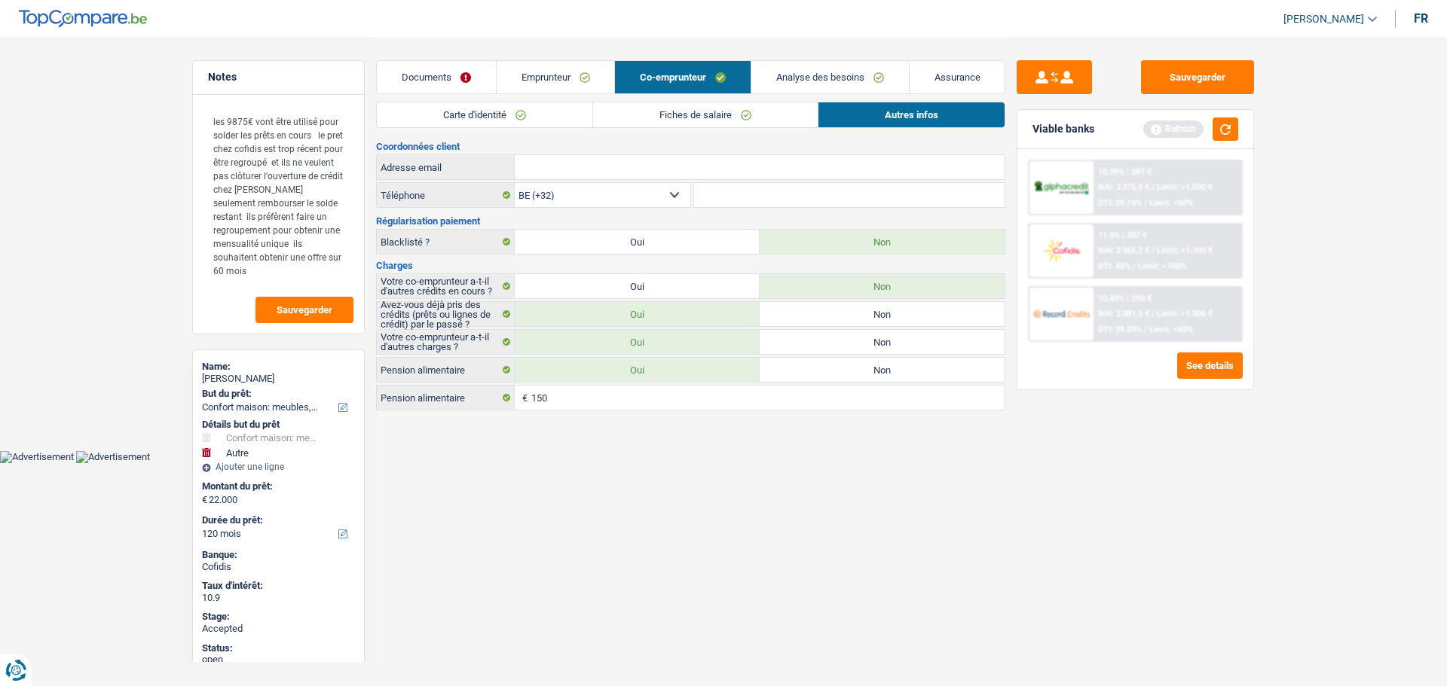
click at [657, 121] on link "Fiches de salaire" at bounding box center [705, 114] width 225 height 25
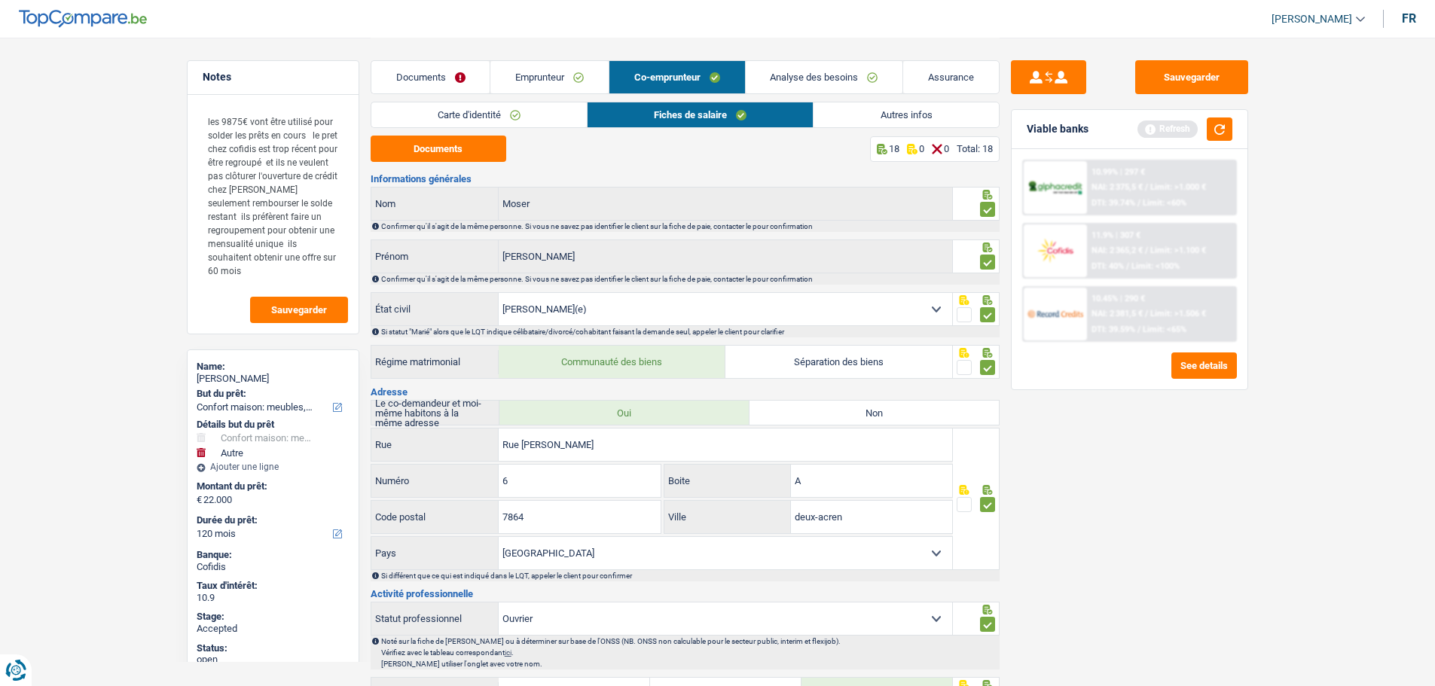
click at [429, 76] on link "Documents" at bounding box center [430, 77] width 119 height 32
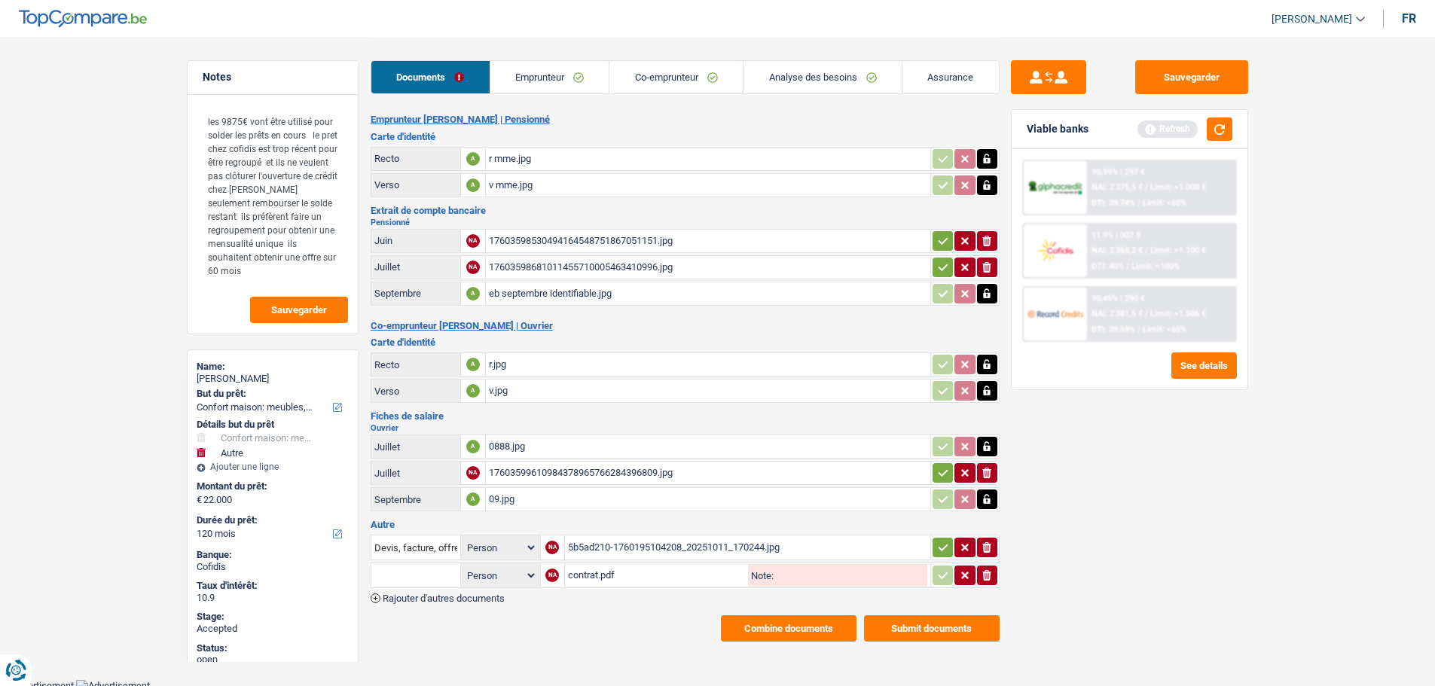
click at [784, 75] on link "Analyse des besoins" at bounding box center [823, 77] width 158 height 32
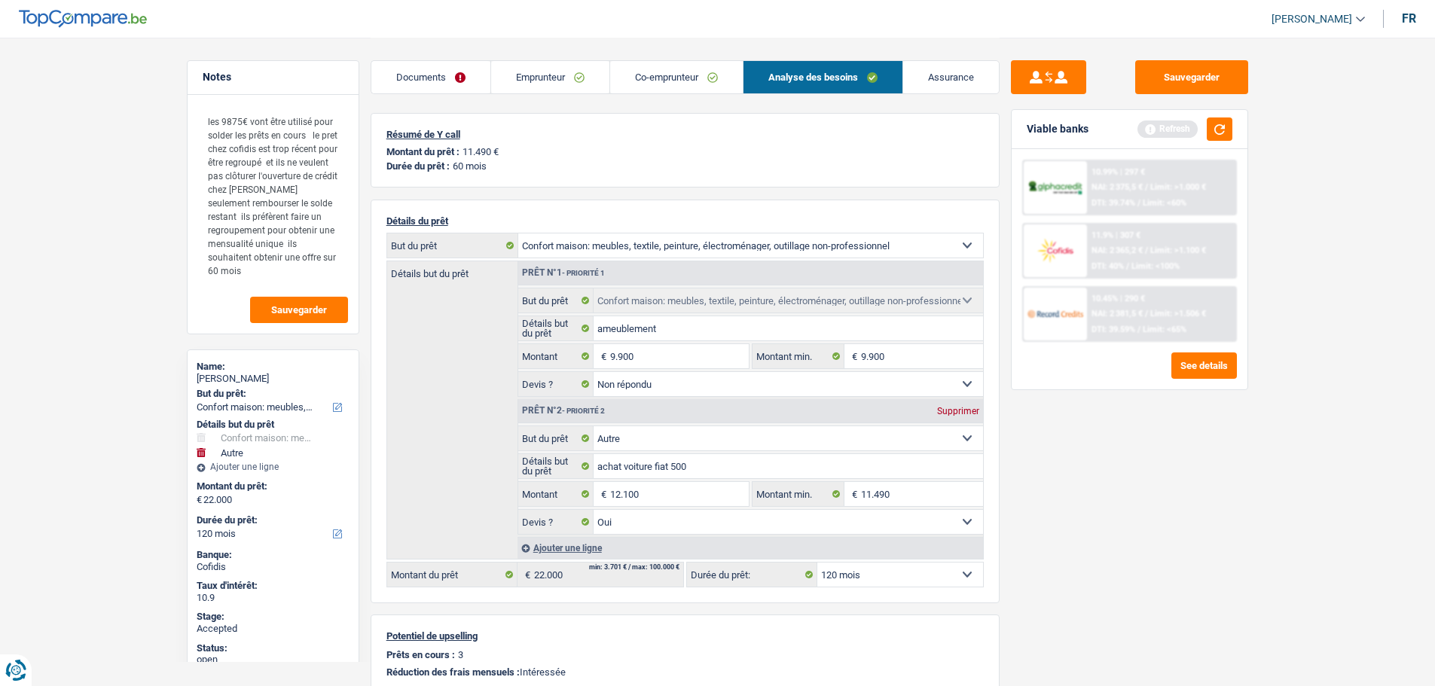
click at [857, 575] on select "12 mois 18 mois 24 mois 30 mois 36 mois 42 mois 48 mois 60 mois 72 mois 84 mois…" at bounding box center [900, 575] width 166 height 24
click at [1052, 261] on img at bounding box center [1056, 251] width 56 height 28
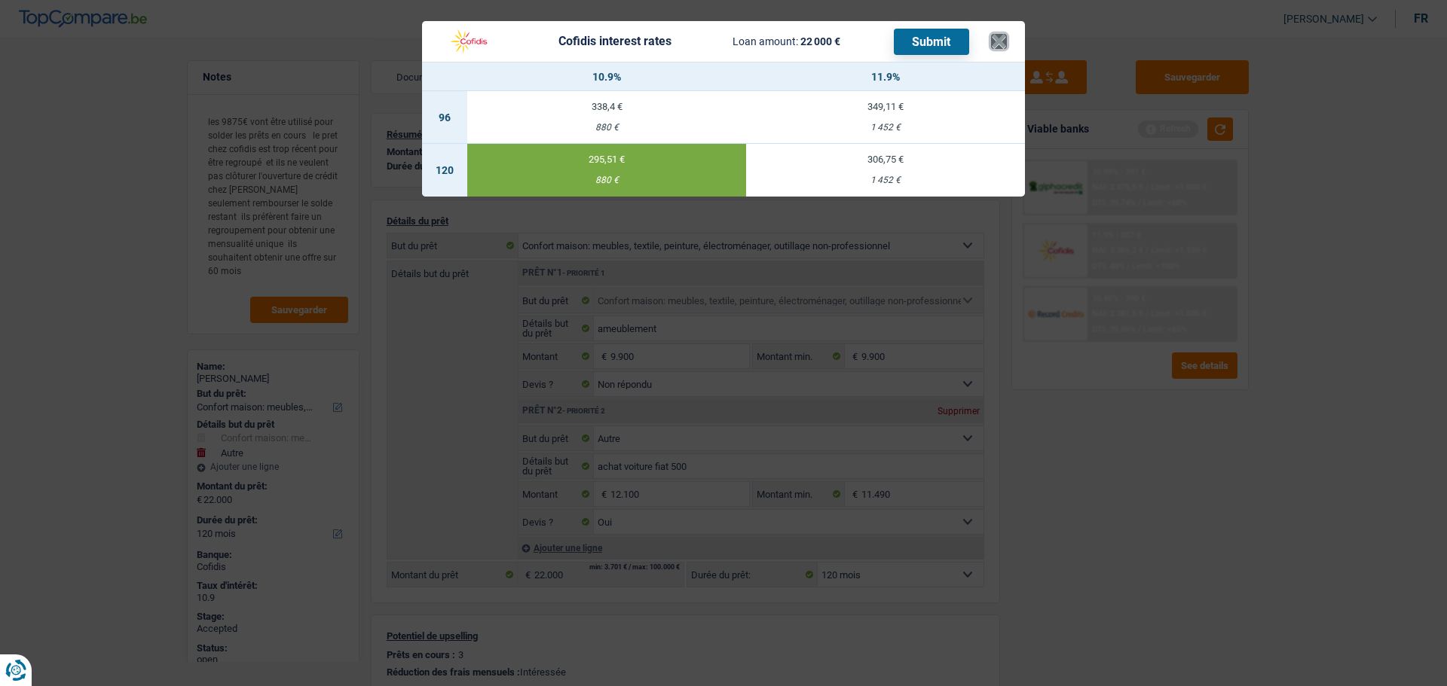
click at [999, 43] on button "×" at bounding box center [999, 41] width 16 height 15
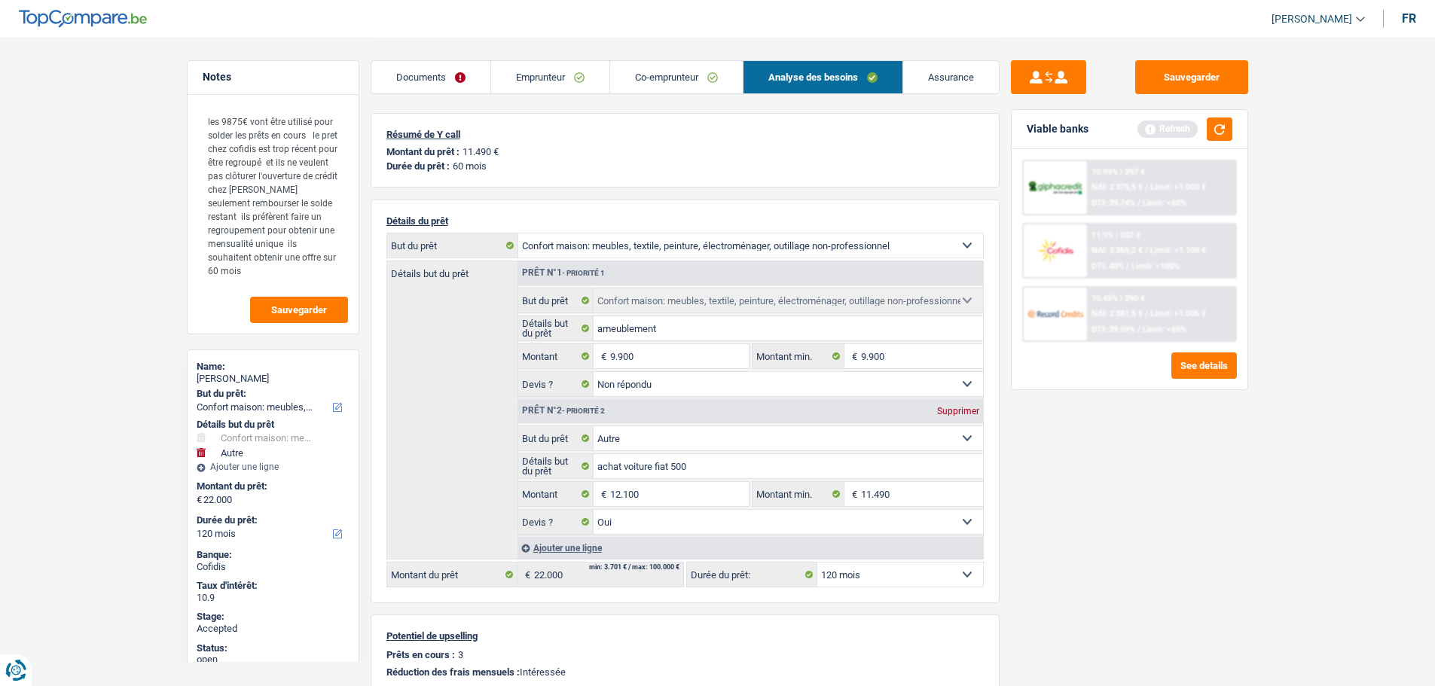
click at [869, 570] on select "12 mois 18 mois 24 mois 30 mois 36 mois 42 mois 48 mois 60 mois 72 mois 84 mois…" at bounding box center [900, 575] width 166 height 24
select select "60"
click at [817, 563] on select "12 mois 18 mois 24 mois 30 mois 36 mois 42 mois 48 mois 60 mois 72 mois 84 mois…" at bounding box center [900, 575] width 166 height 24
select select "60"
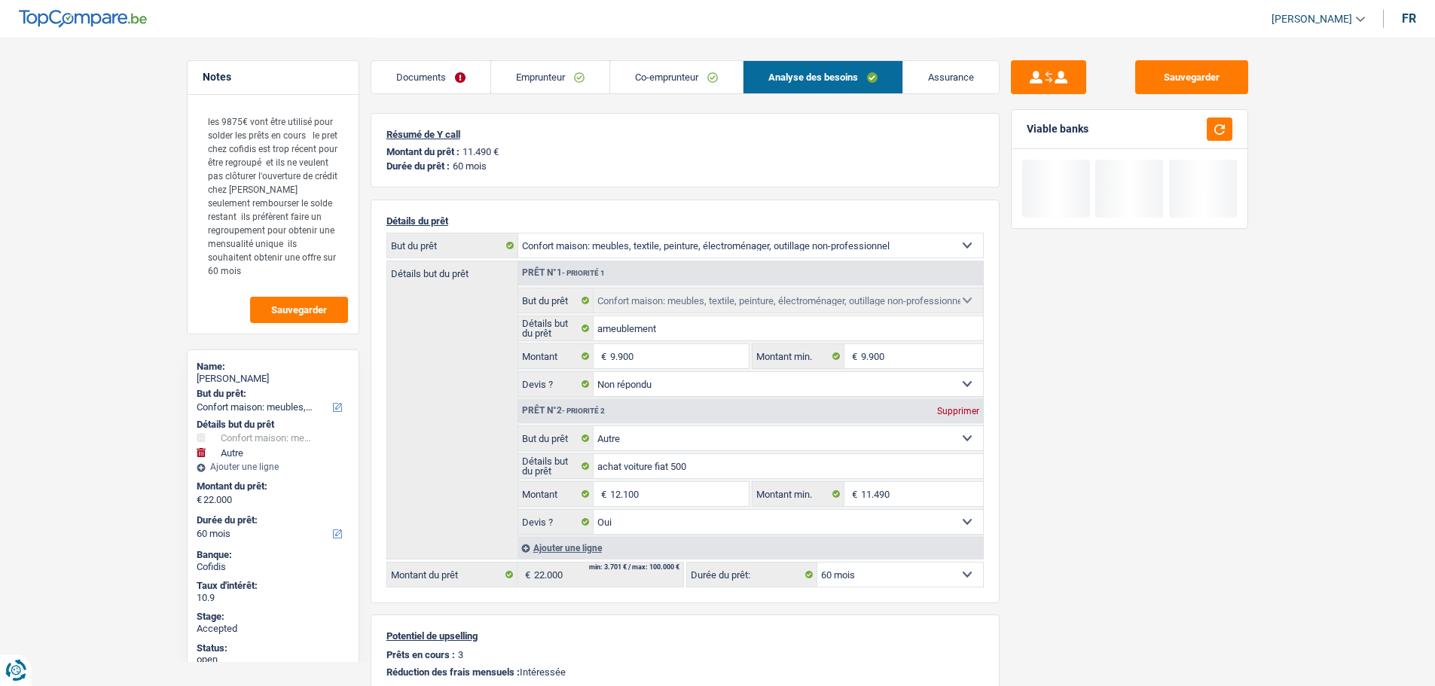
click at [1017, 562] on div "Sauvegarder Viable banks" at bounding box center [1130, 361] width 260 height 602
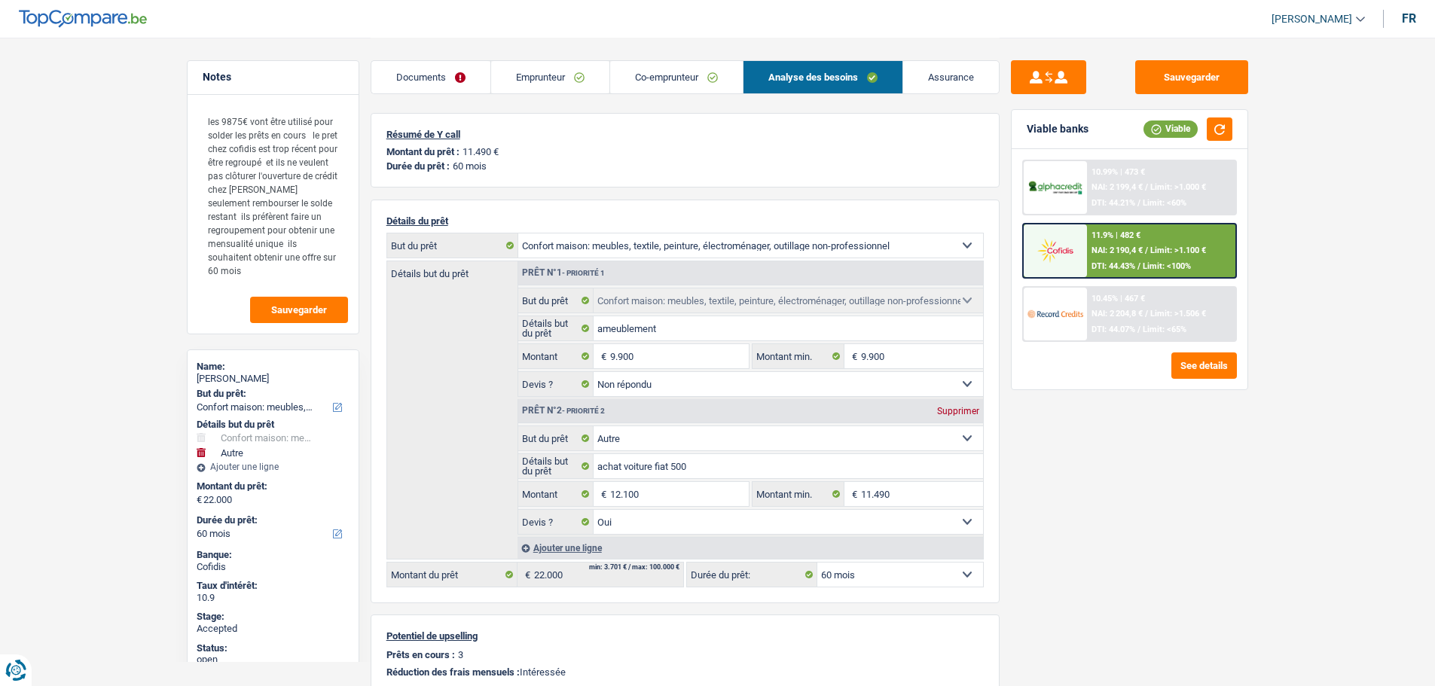
click at [1063, 261] on img at bounding box center [1056, 251] width 56 height 28
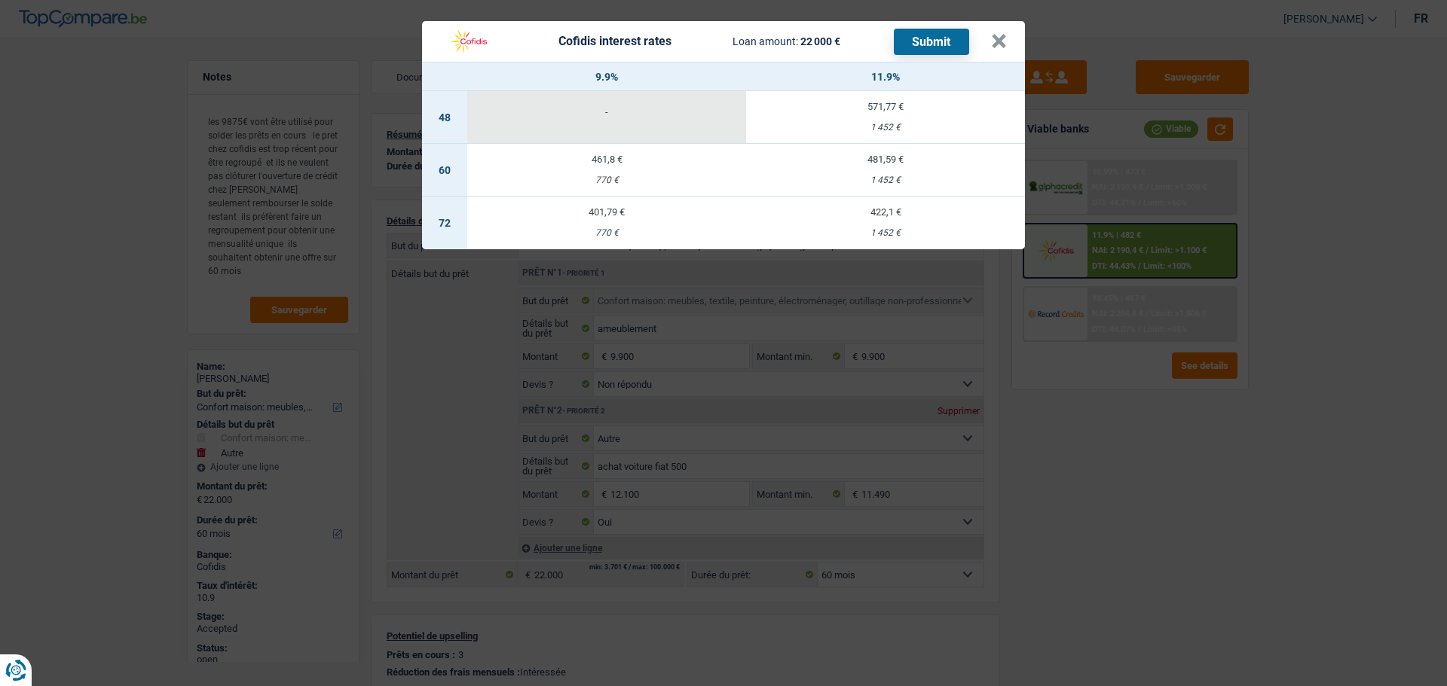
click at [611, 170] on td "461,8 € 770 €" at bounding box center [606, 170] width 279 height 53
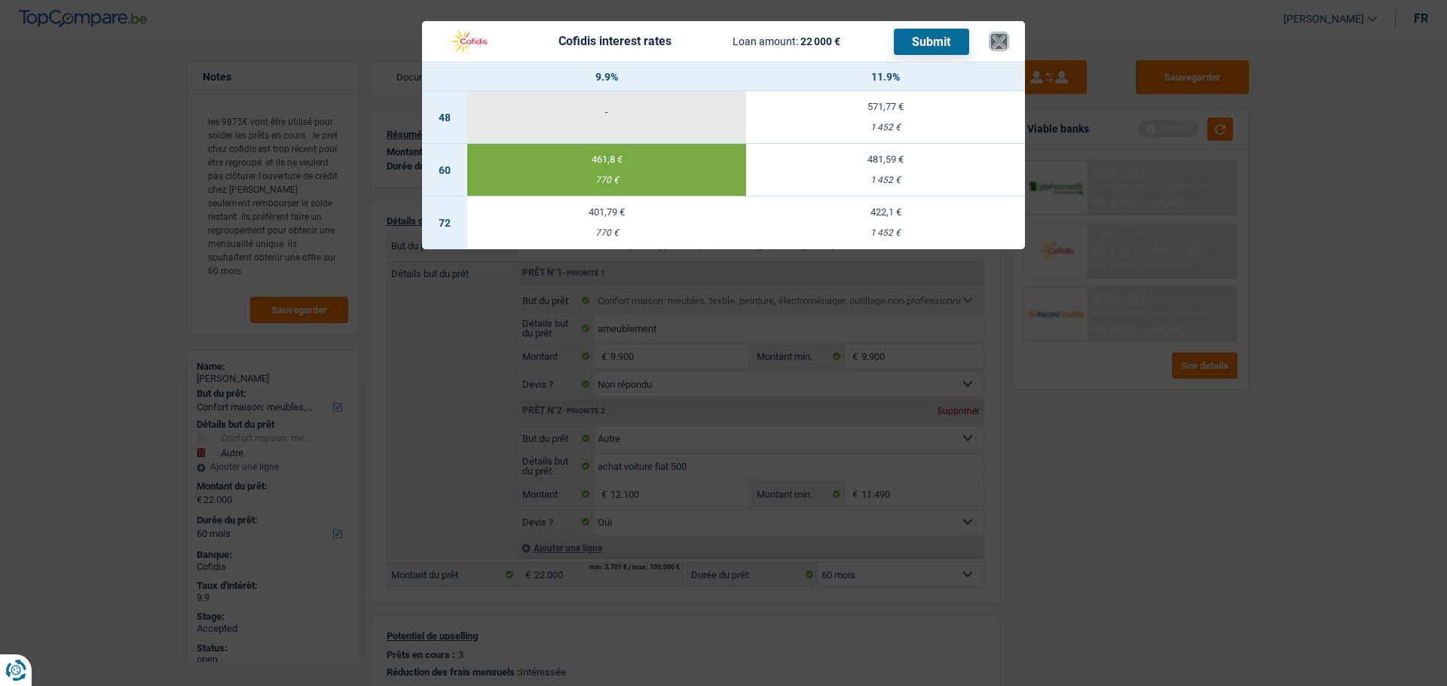
click at [1001, 38] on button "×" at bounding box center [999, 41] width 16 height 15
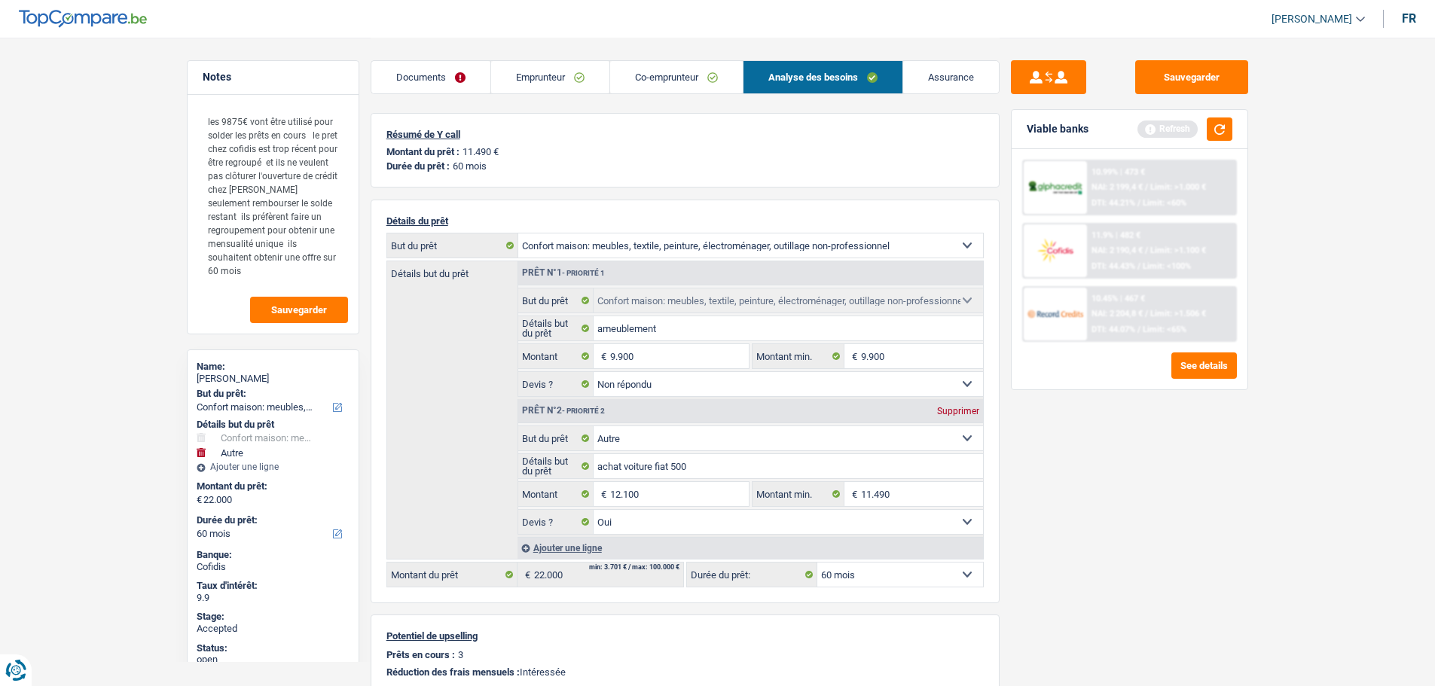
click at [967, 75] on link "Assurance" at bounding box center [951, 77] width 96 height 32
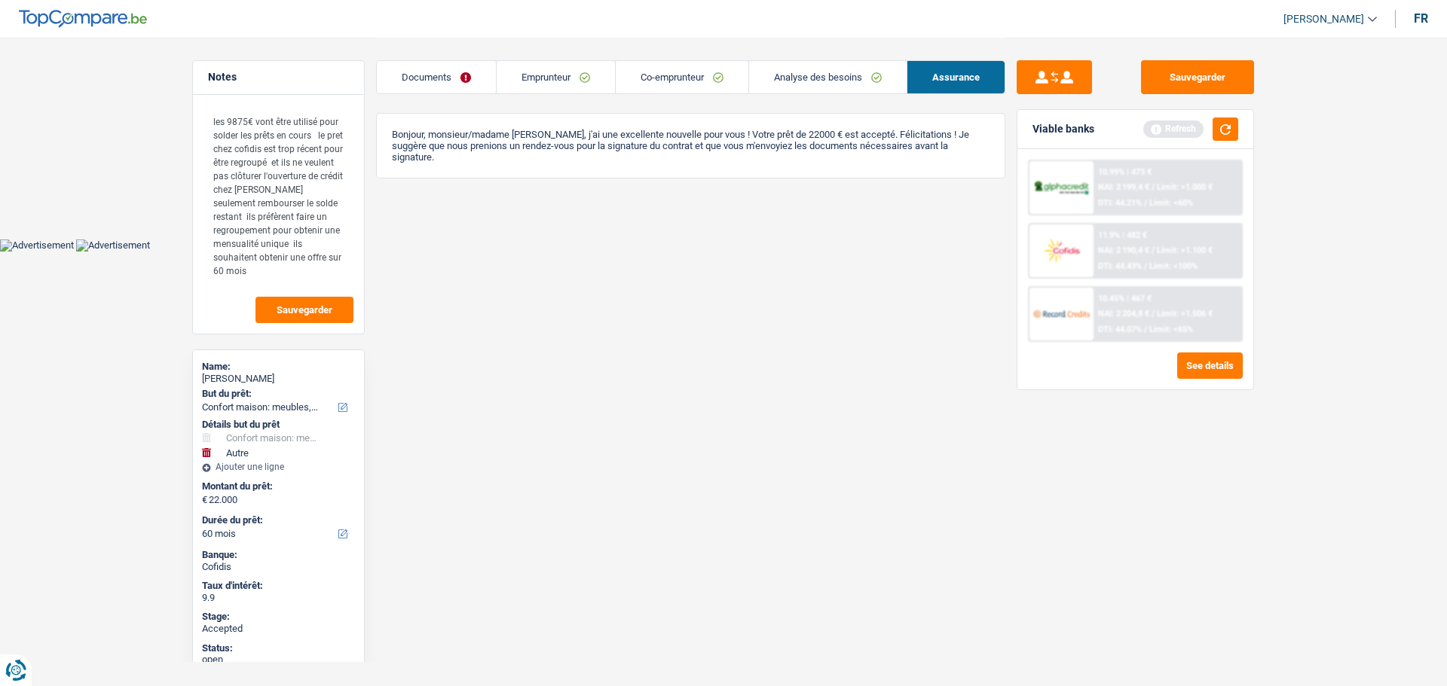
click at [528, 79] on link "Emprunteur" at bounding box center [555, 77] width 118 height 32
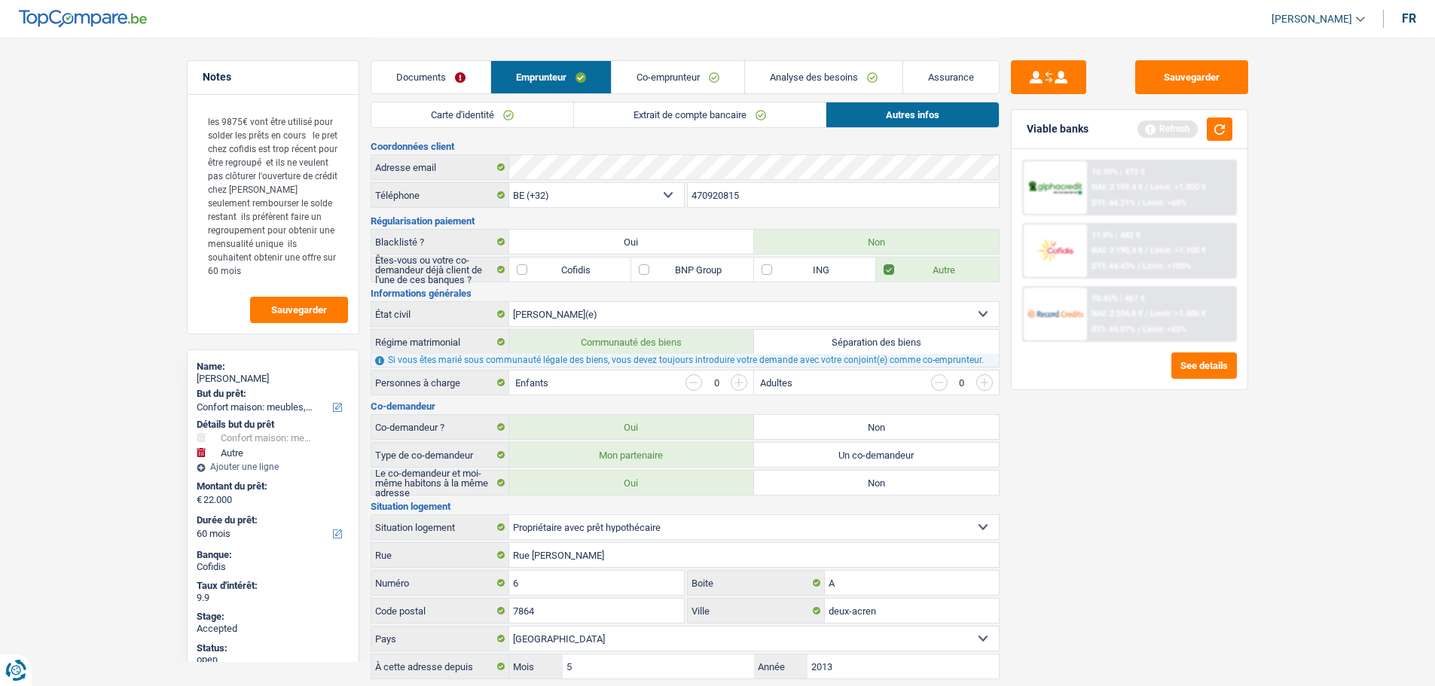
click at [788, 76] on link "Analyse des besoins" at bounding box center [823, 77] width 157 height 32
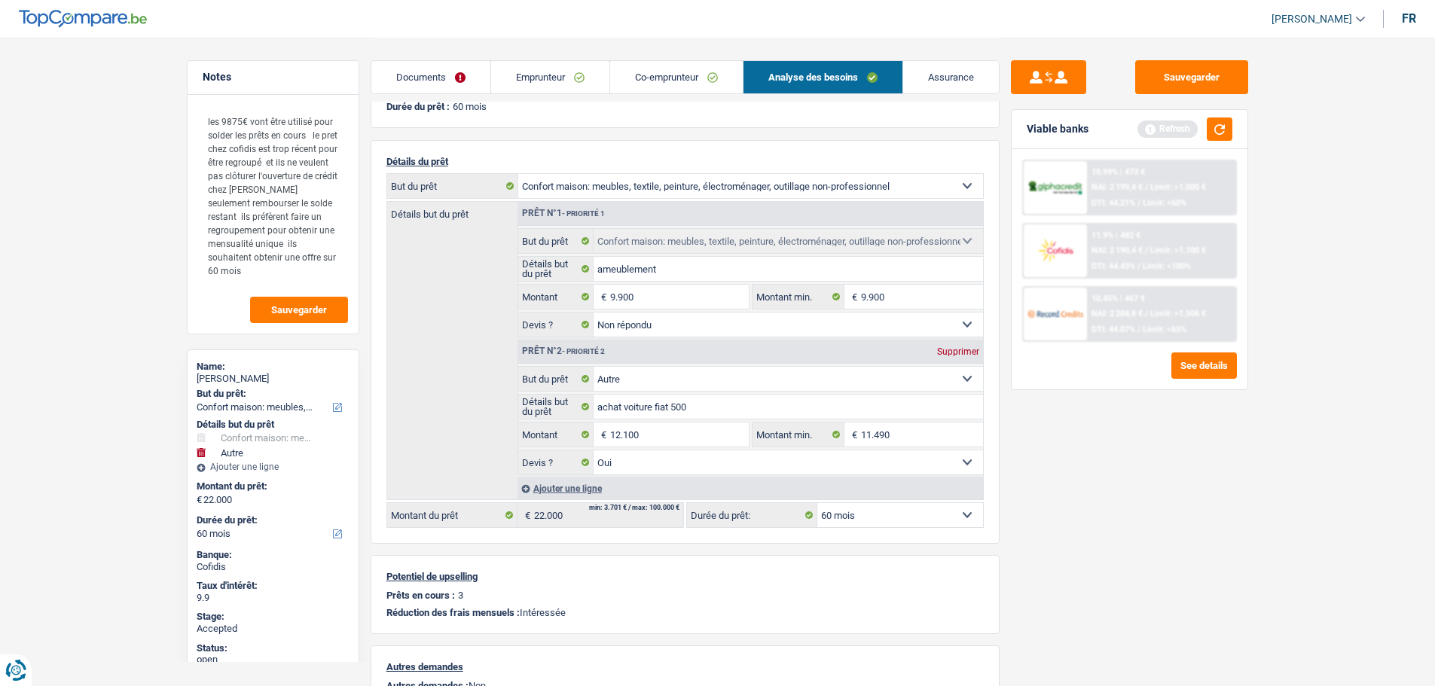
scroll to position [151, 0]
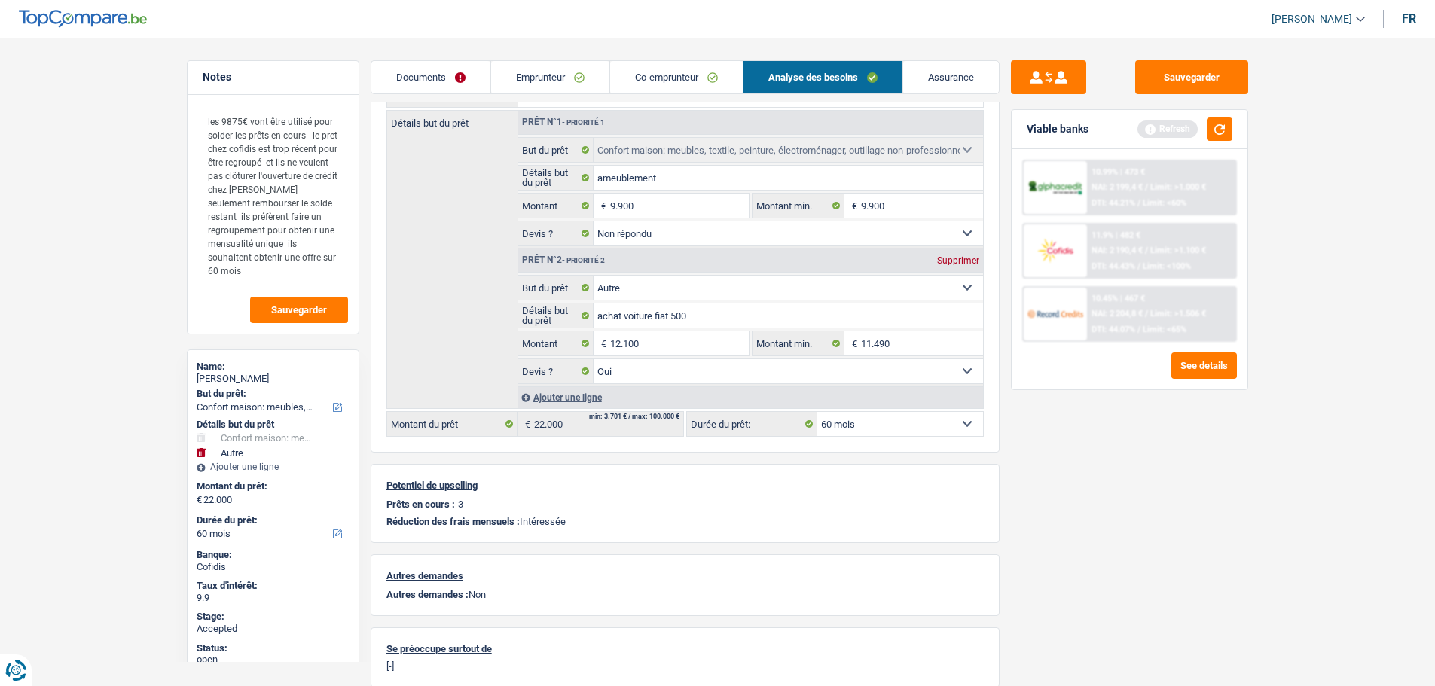
click at [858, 425] on select "12 mois 18 mois 24 mois 30 mois 36 mois 42 mois 48 mois 60 mois 72 mois 84 mois…" at bounding box center [900, 424] width 166 height 24
select select "72"
click at [817, 412] on select "12 mois 18 mois 24 mois 30 mois 36 mois 42 mois 48 mois 60 mois 72 mois 84 mois…" at bounding box center [900, 424] width 166 height 24
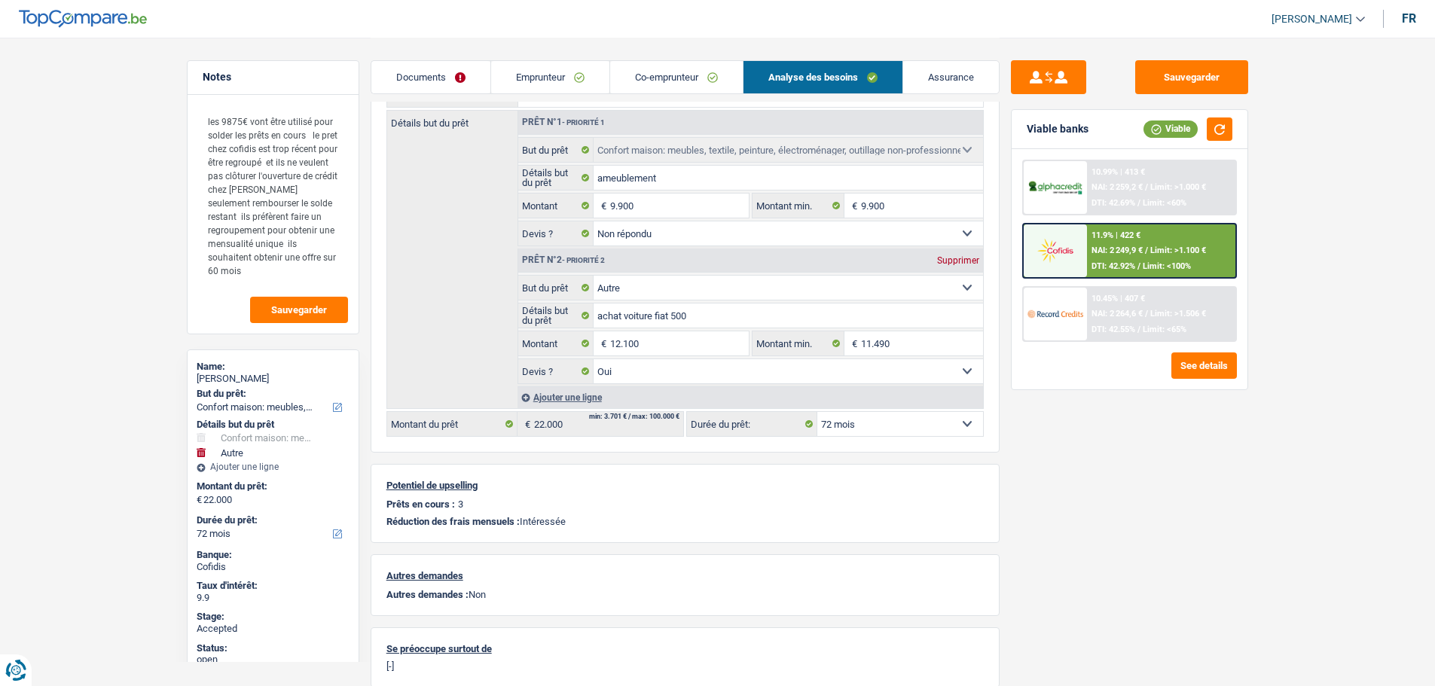
click at [1077, 261] on img at bounding box center [1056, 251] width 56 height 28
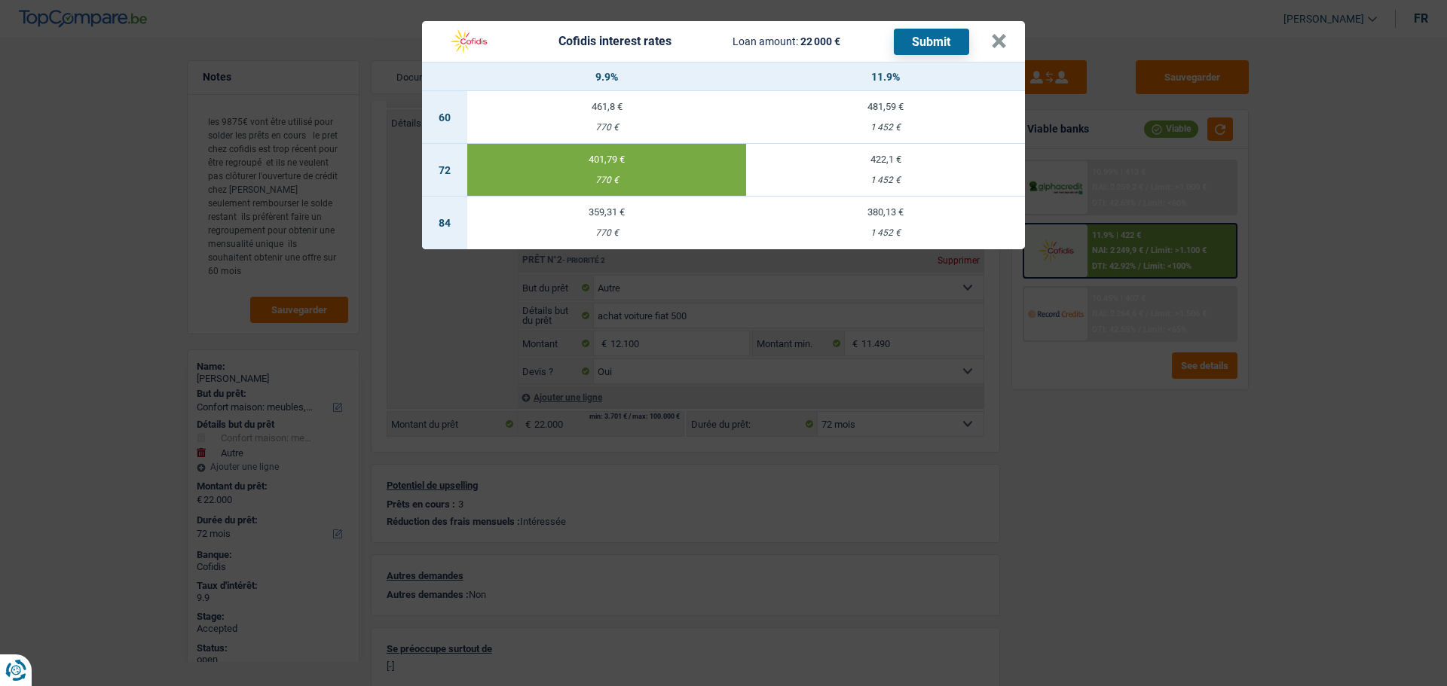
click at [610, 173] on td "401,79 € 770 €" at bounding box center [606, 170] width 279 height 53
click at [999, 44] on button "×" at bounding box center [999, 41] width 16 height 15
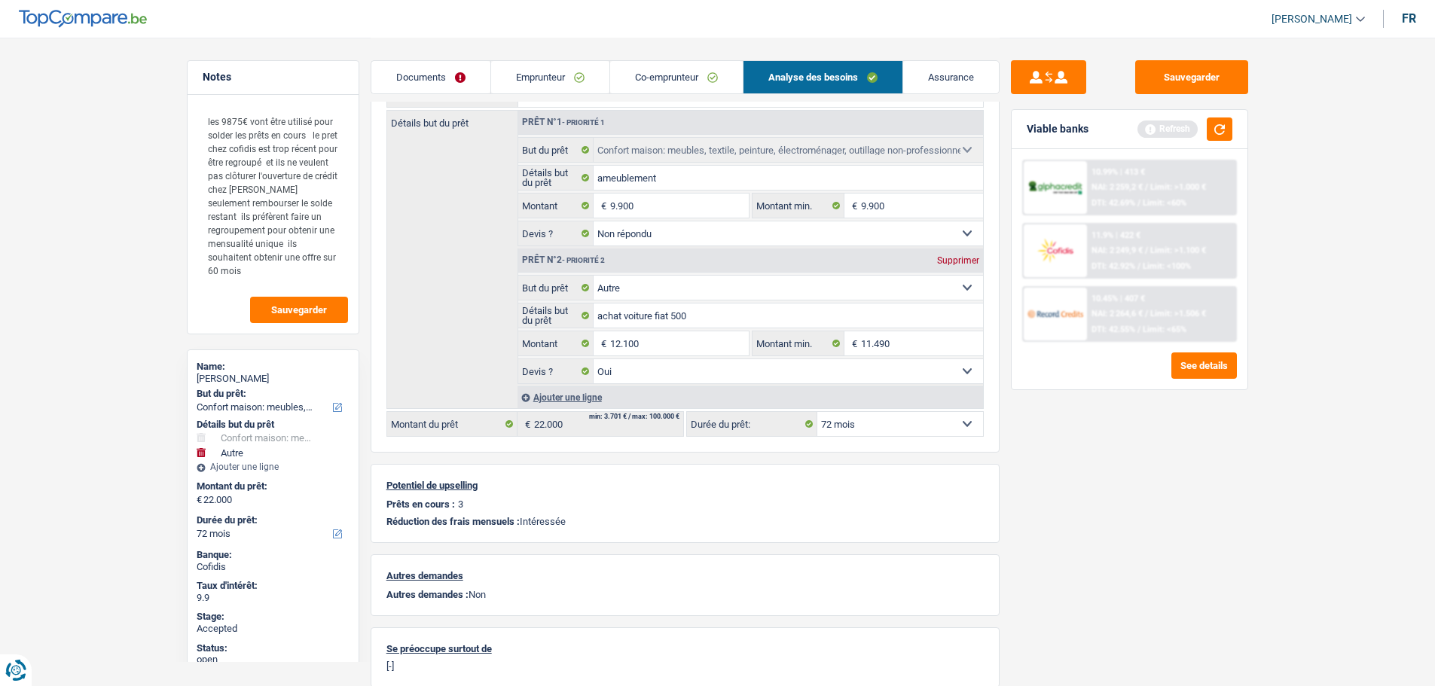
click at [939, 64] on link "Assurance" at bounding box center [951, 77] width 96 height 32
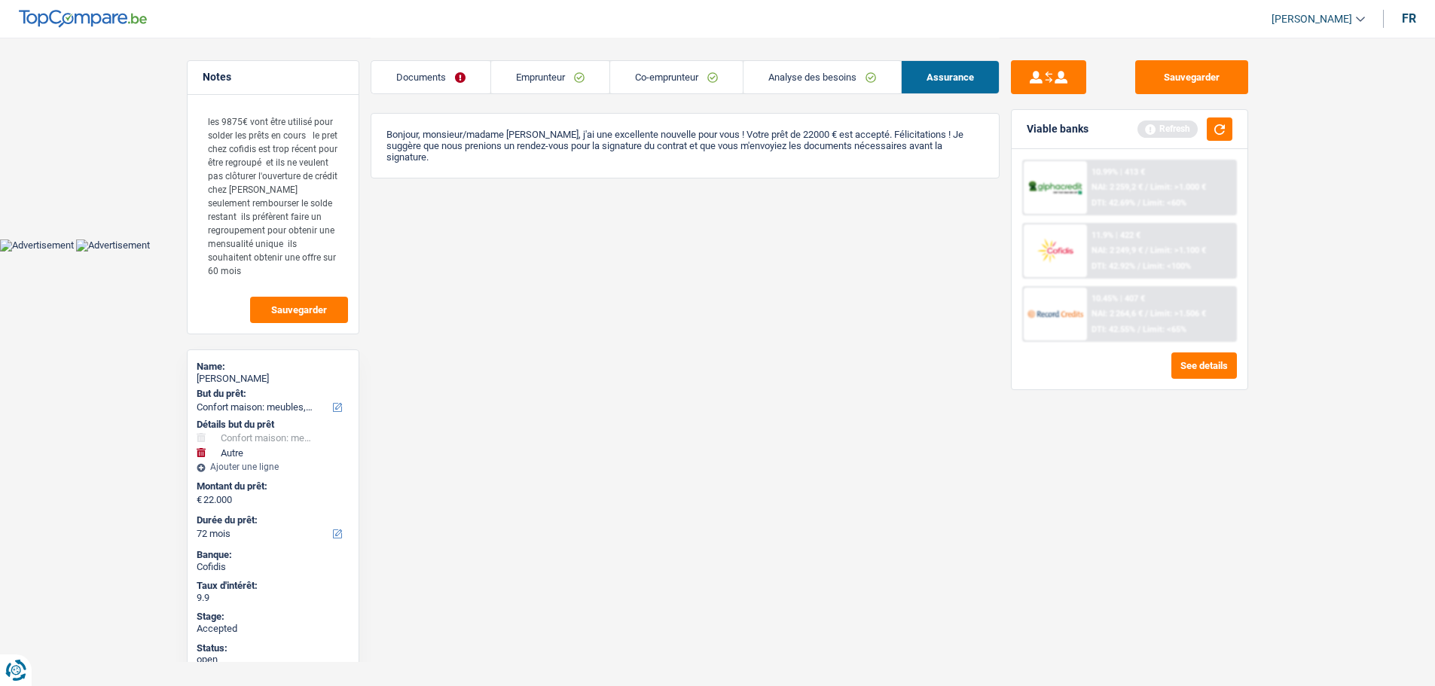
scroll to position [0, 0]
click at [1059, 239] on img at bounding box center [1061, 251] width 56 height 28
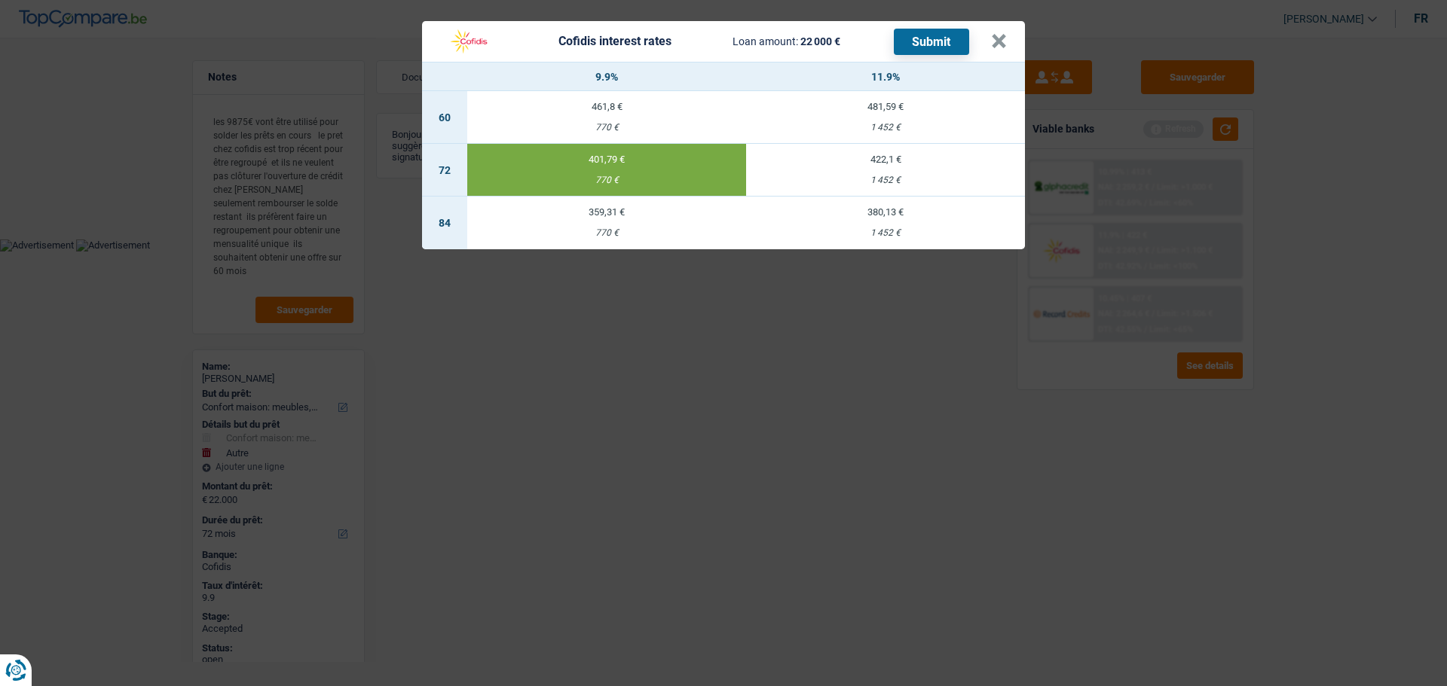
click at [874, 118] on td "481,59 € 1 452 €" at bounding box center [885, 117] width 279 height 53
select select "60"
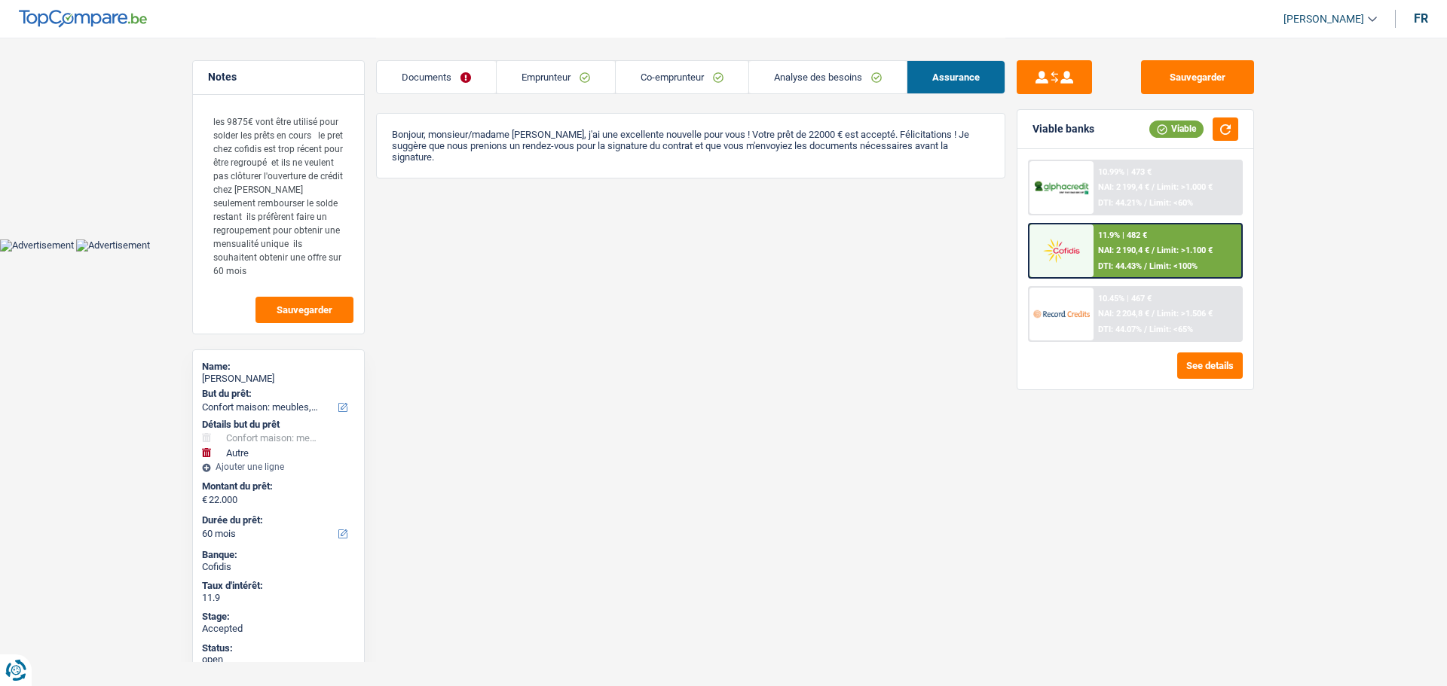
click at [1065, 261] on img at bounding box center [1061, 251] width 56 height 28
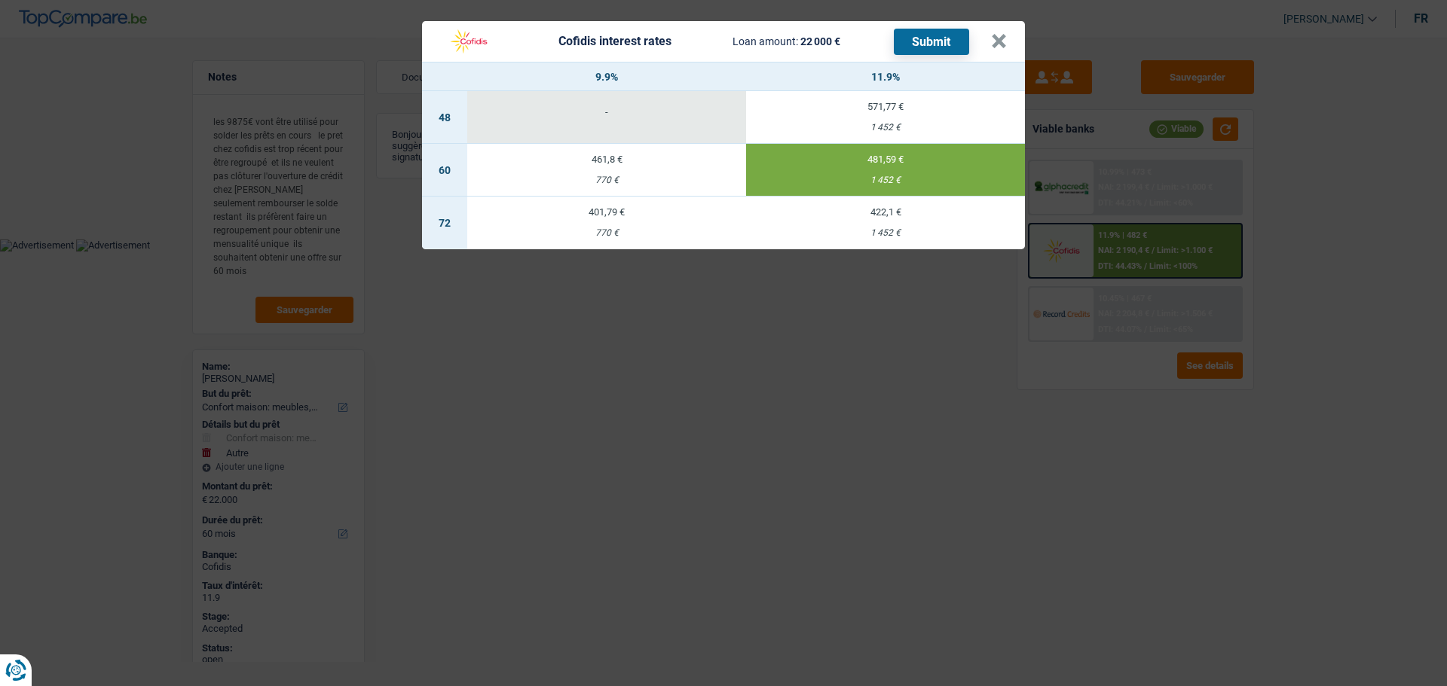
click at [882, 173] on td "481,59 € 1 452 €" at bounding box center [885, 170] width 279 height 53
click at [994, 34] on button "×" at bounding box center [999, 41] width 16 height 15
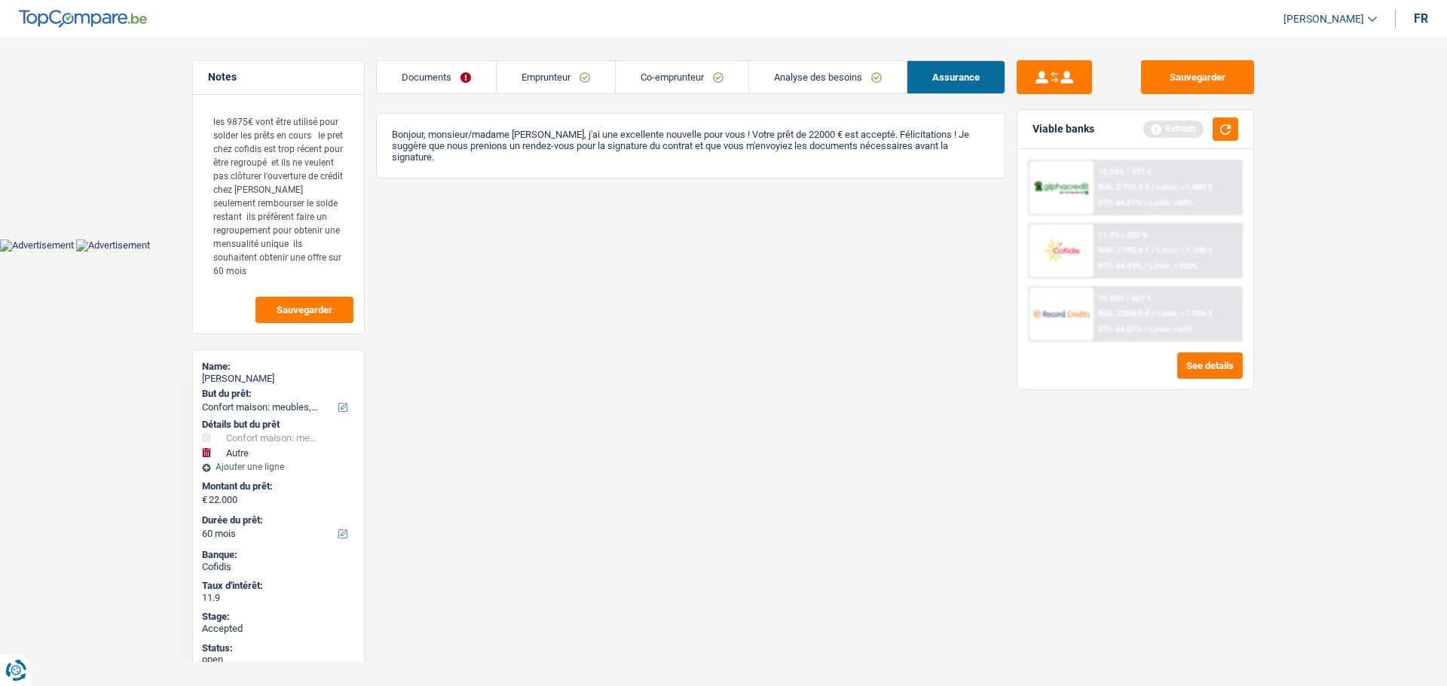
click at [558, 72] on link "Emprunteur" at bounding box center [555, 77] width 118 height 32
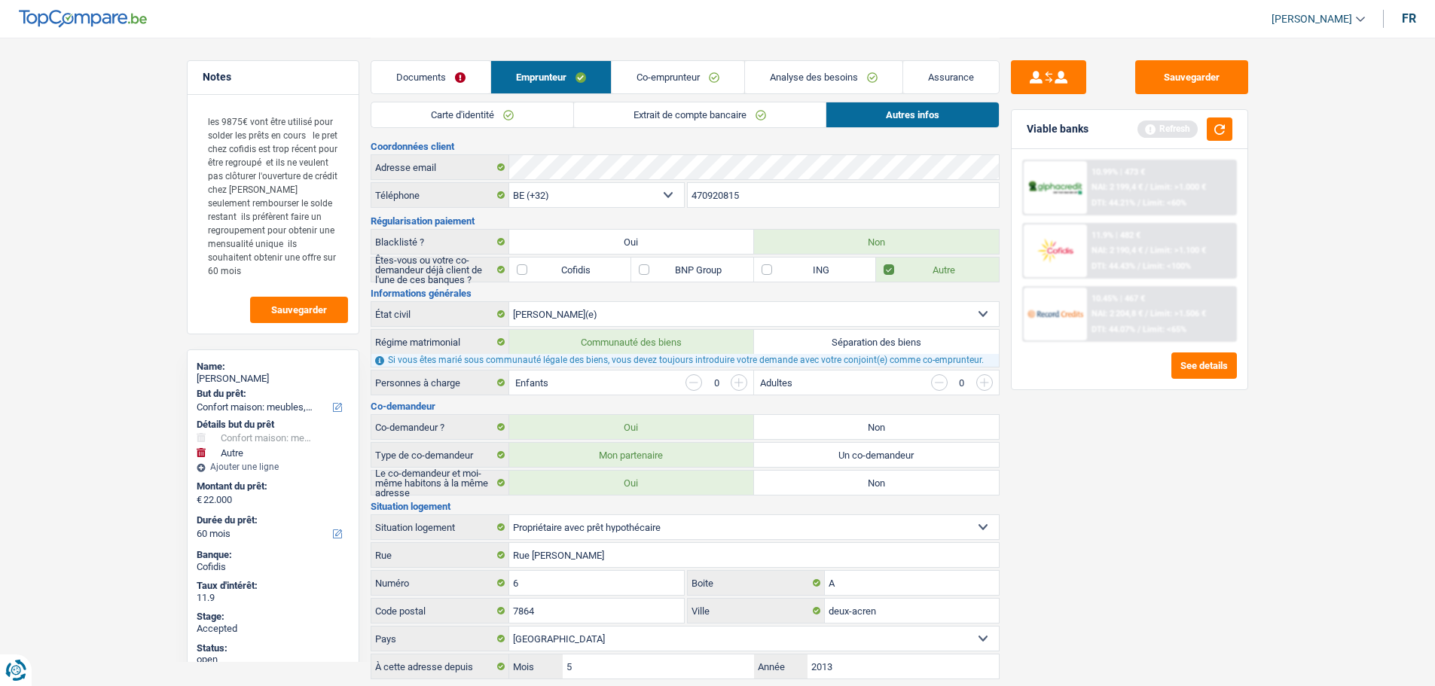
click at [525, 108] on link "Carte d'identité" at bounding box center [472, 114] width 202 height 25
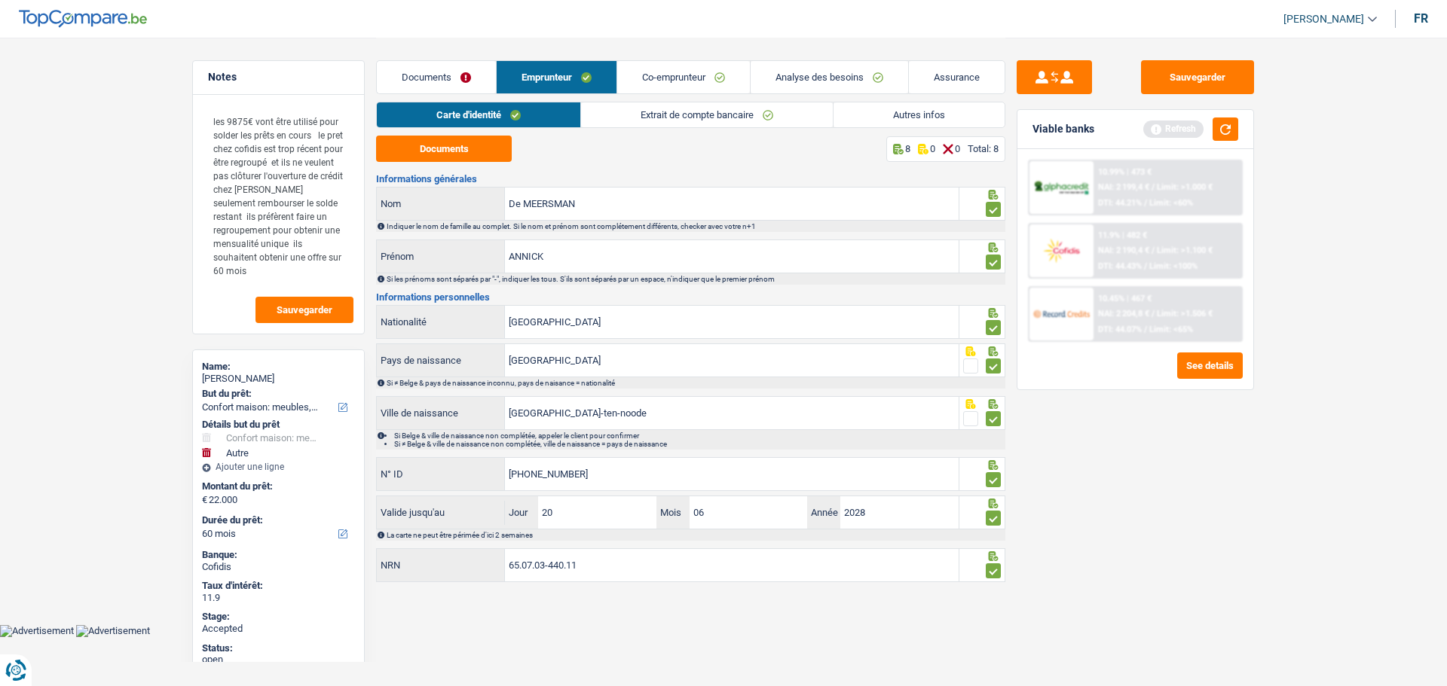
click at [670, 83] on link "Co-emprunteur" at bounding box center [683, 77] width 133 height 32
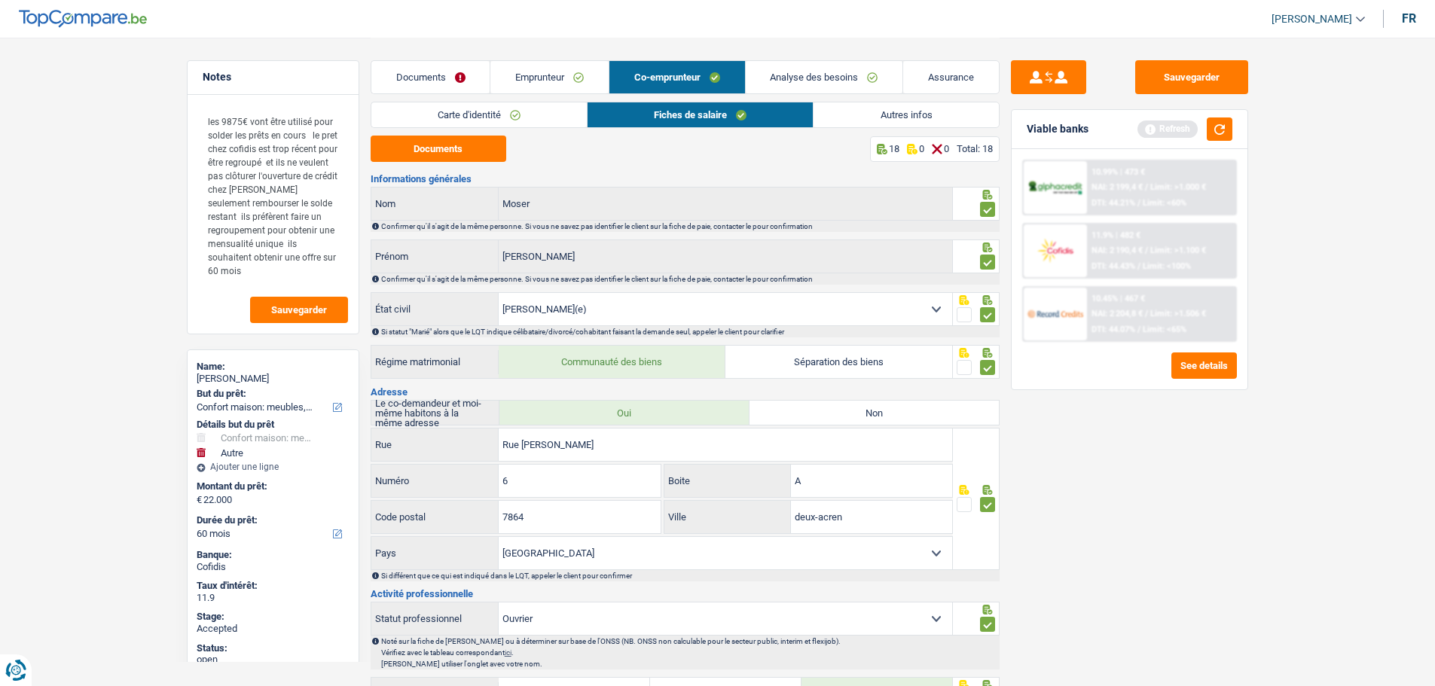
click at [470, 116] on link "Carte d'identité" at bounding box center [478, 114] width 215 height 25
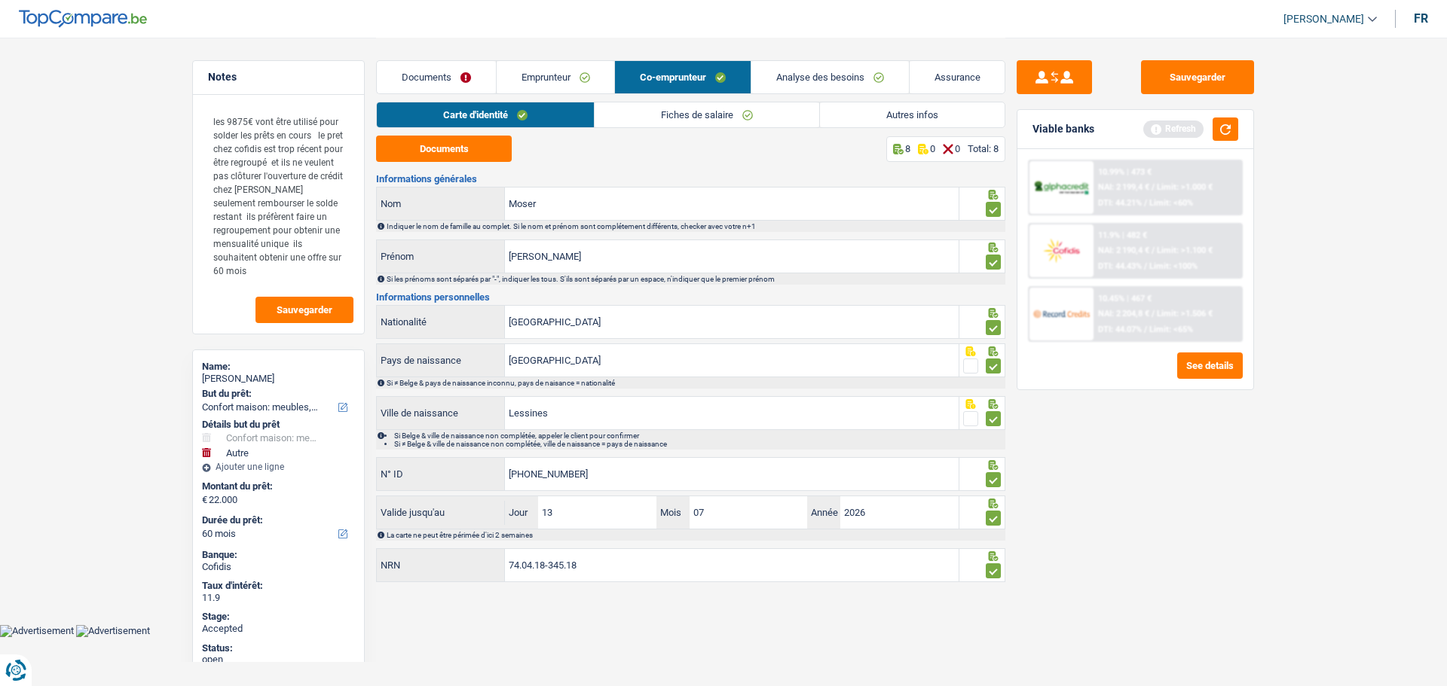
click at [685, 115] on link "Fiches de salaire" at bounding box center [706, 114] width 225 height 25
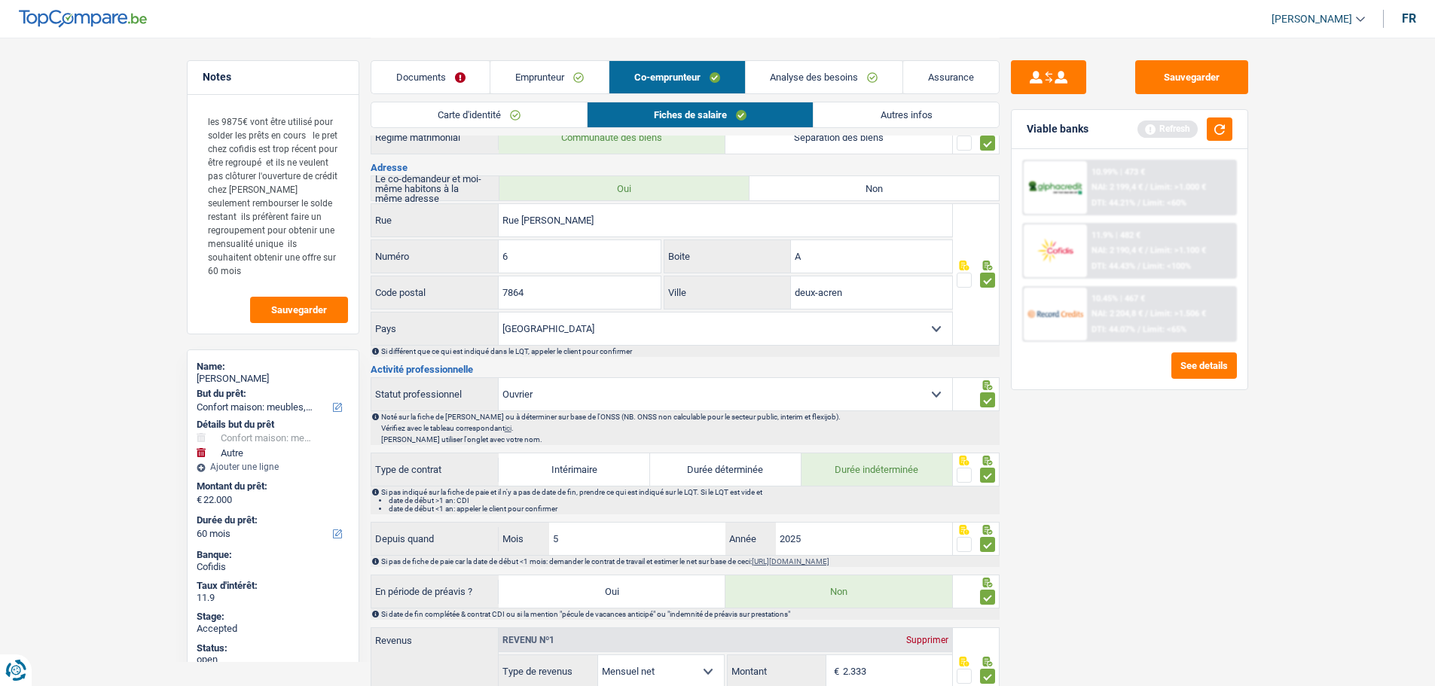
scroll to position [226, 0]
click at [218, 374] on div "[PERSON_NAME]" at bounding box center [273, 379] width 153 height 12
copy div "[PERSON_NAME]"
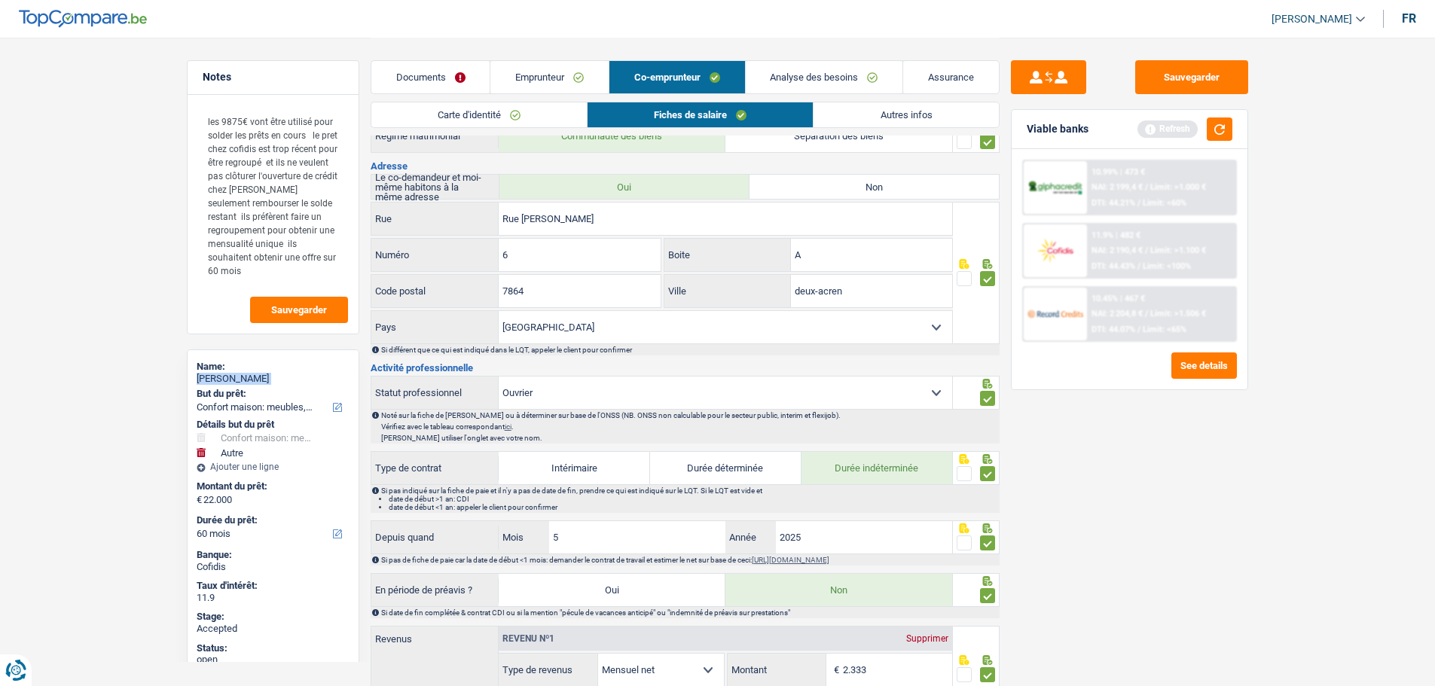
click at [880, 118] on link "Autres infos" at bounding box center [906, 114] width 185 height 25
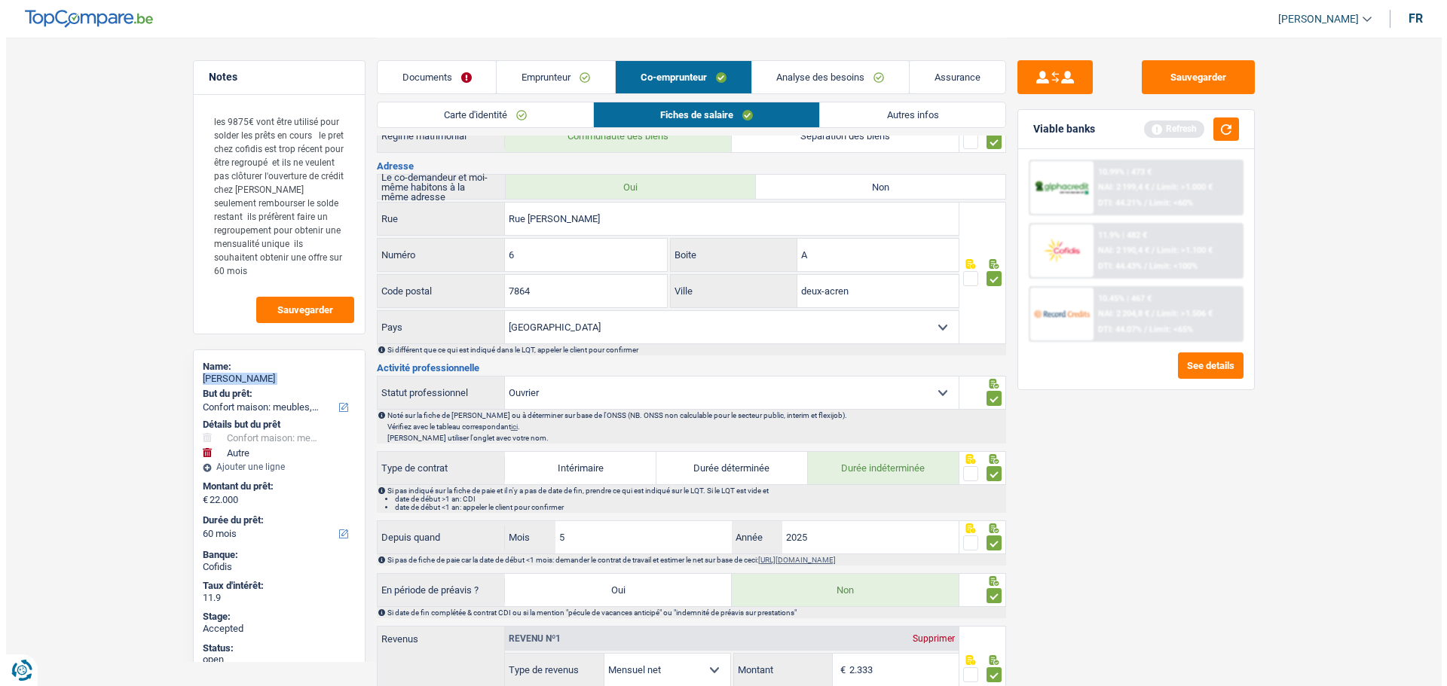
scroll to position [0, 0]
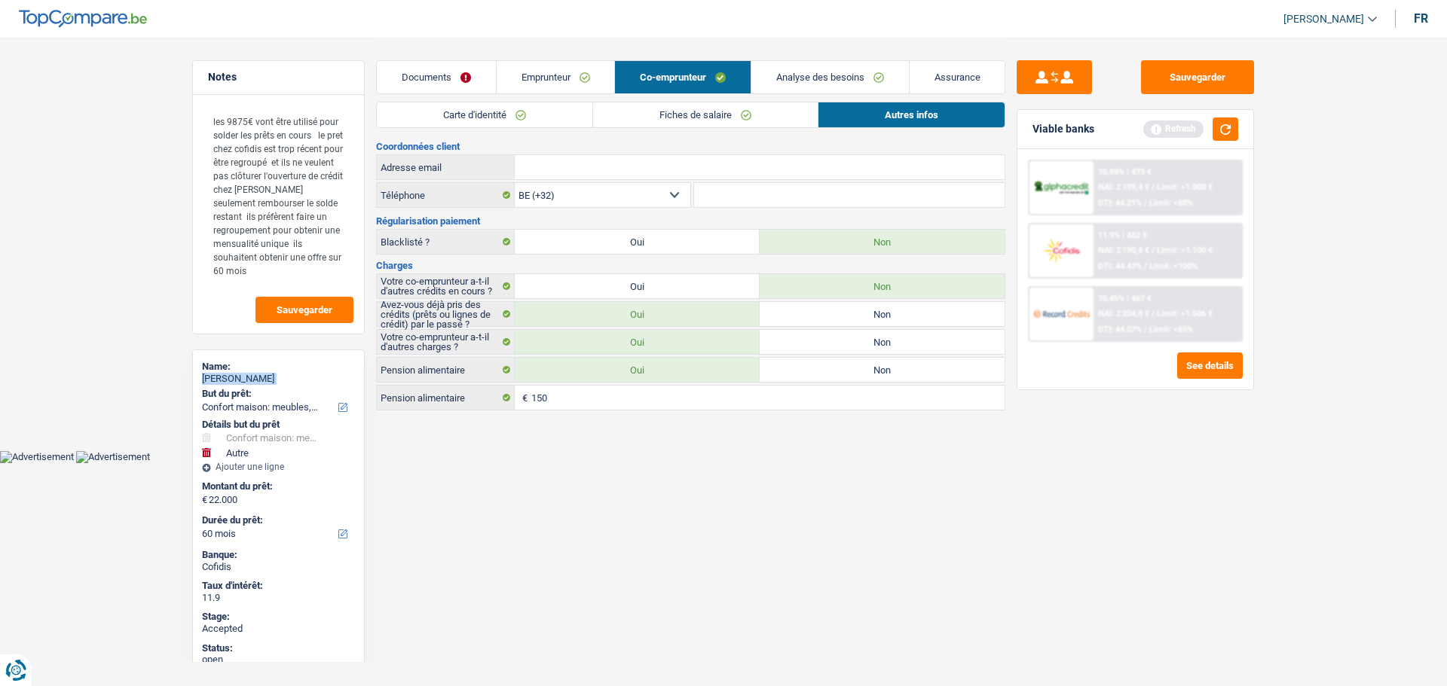
drag, startPoint x: 532, startPoint y: 73, endPoint x: 817, endPoint y: 145, distance: 294.6
click at [533, 73] on link "Emprunteur" at bounding box center [555, 77] width 118 height 32
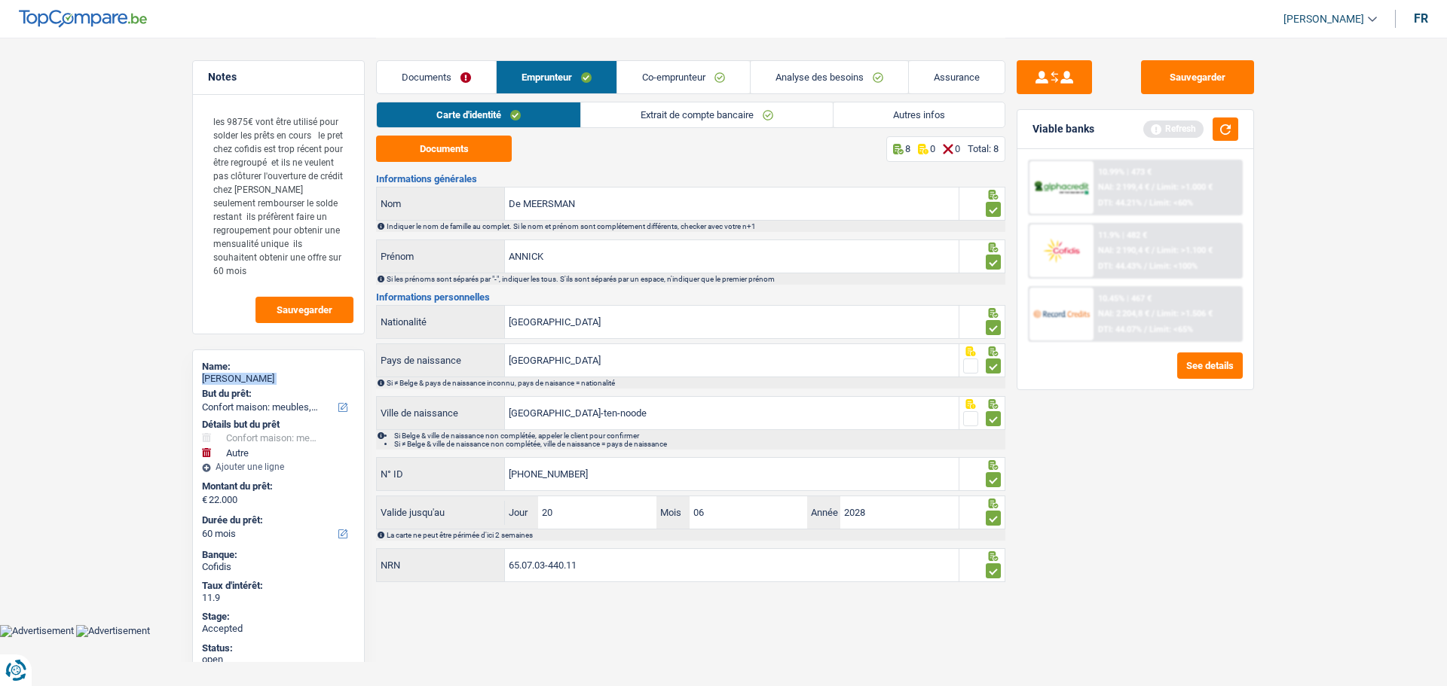
click at [865, 109] on link "Autres infos" at bounding box center [918, 114] width 171 height 25
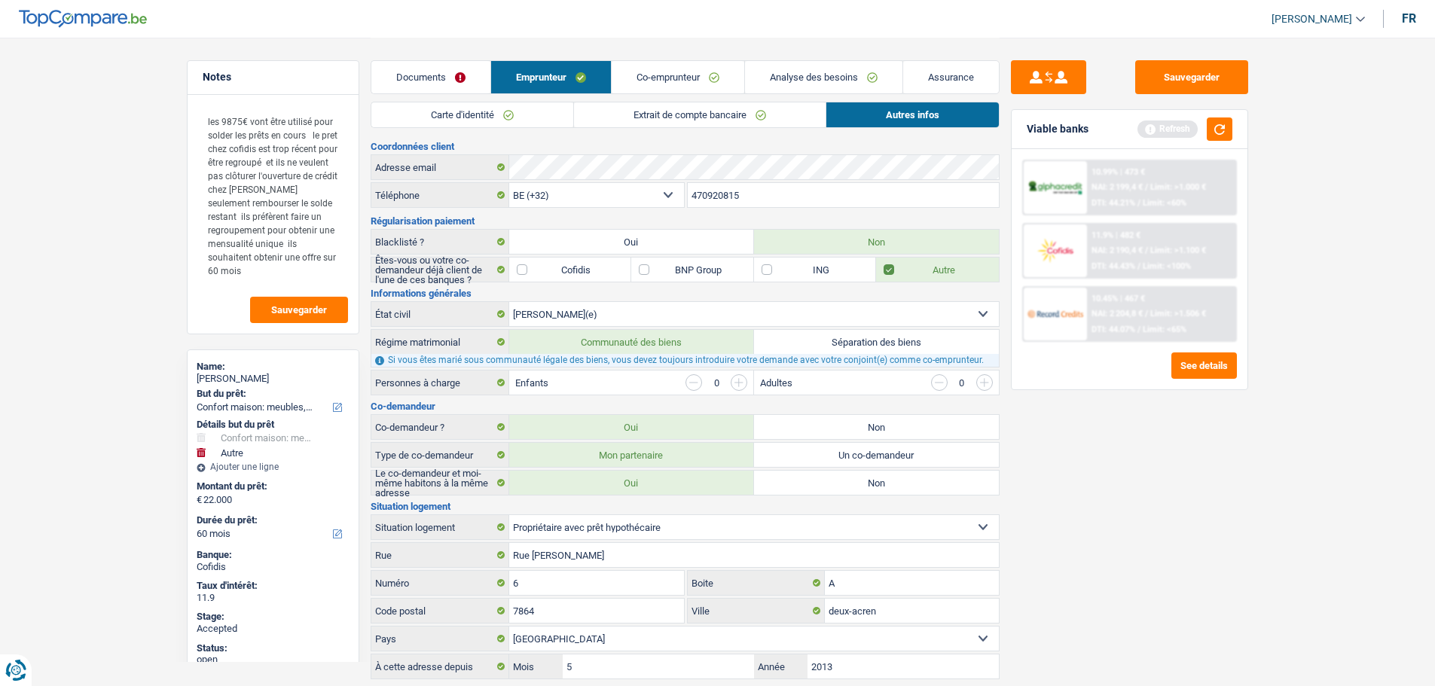
click at [719, 203] on input "470920815" at bounding box center [843, 195] width 311 height 24
click at [430, 76] on link "Documents" at bounding box center [430, 77] width 119 height 32
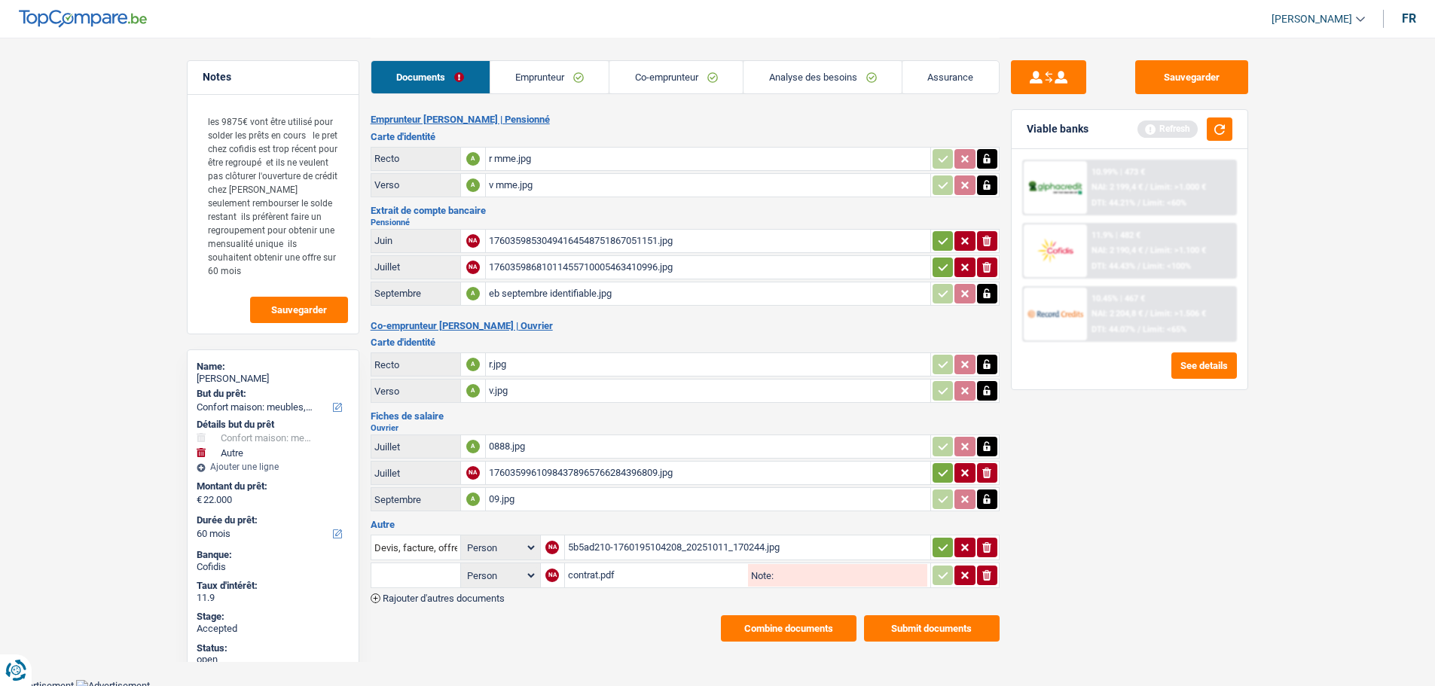
click at [759, 632] on button "Combine documents" at bounding box center [789, 629] width 136 height 26
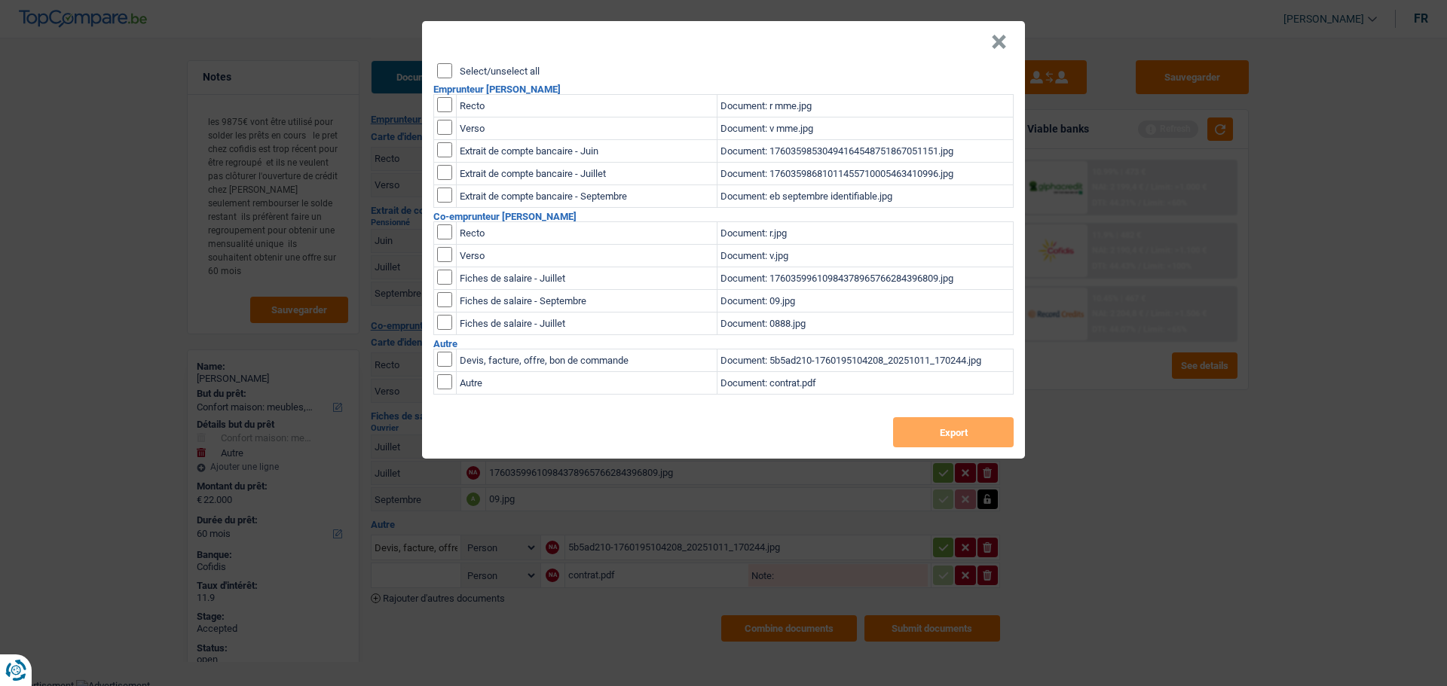
click at [480, 75] on label "Select/unselect all" at bounding box center [500, 71] width 80 height 10
click at [452, 75] on input "Select/unselect all" at bounding box center [444, 70] width 15 height 15
checkbox input "true"
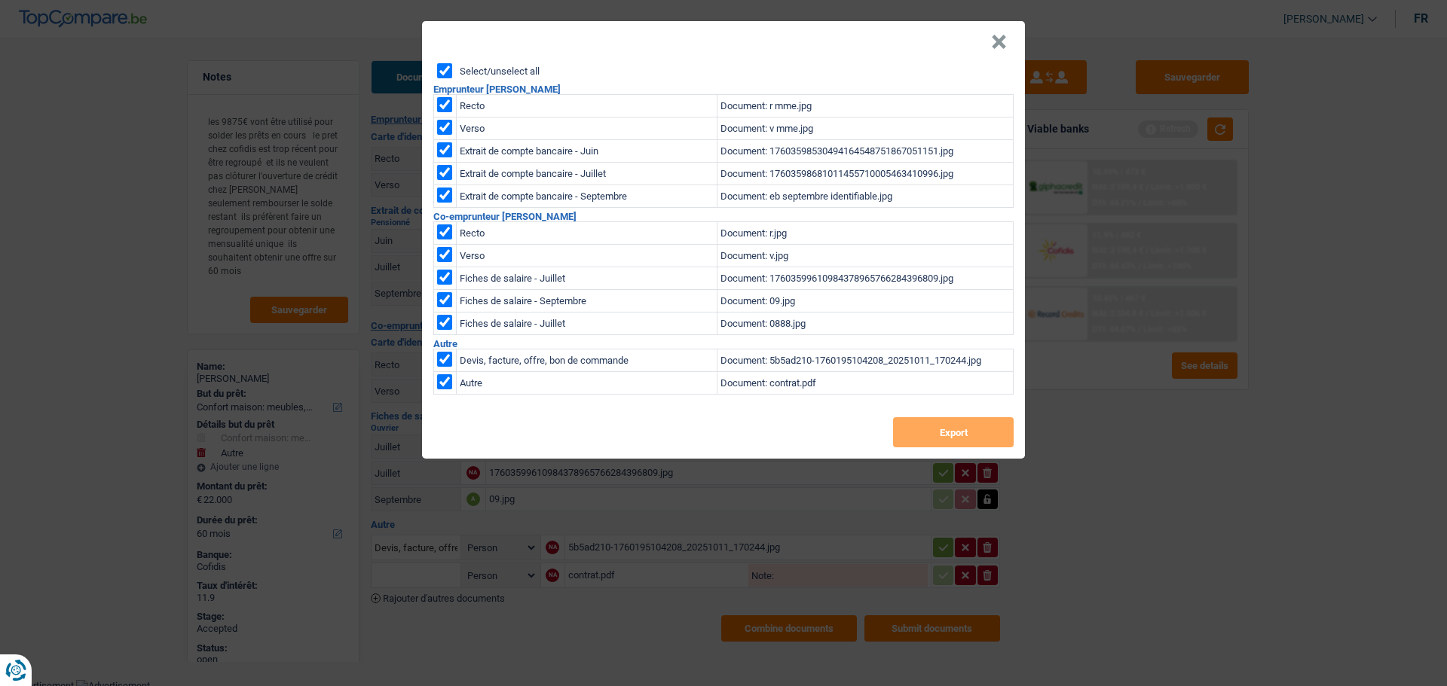
checkbox input "true"
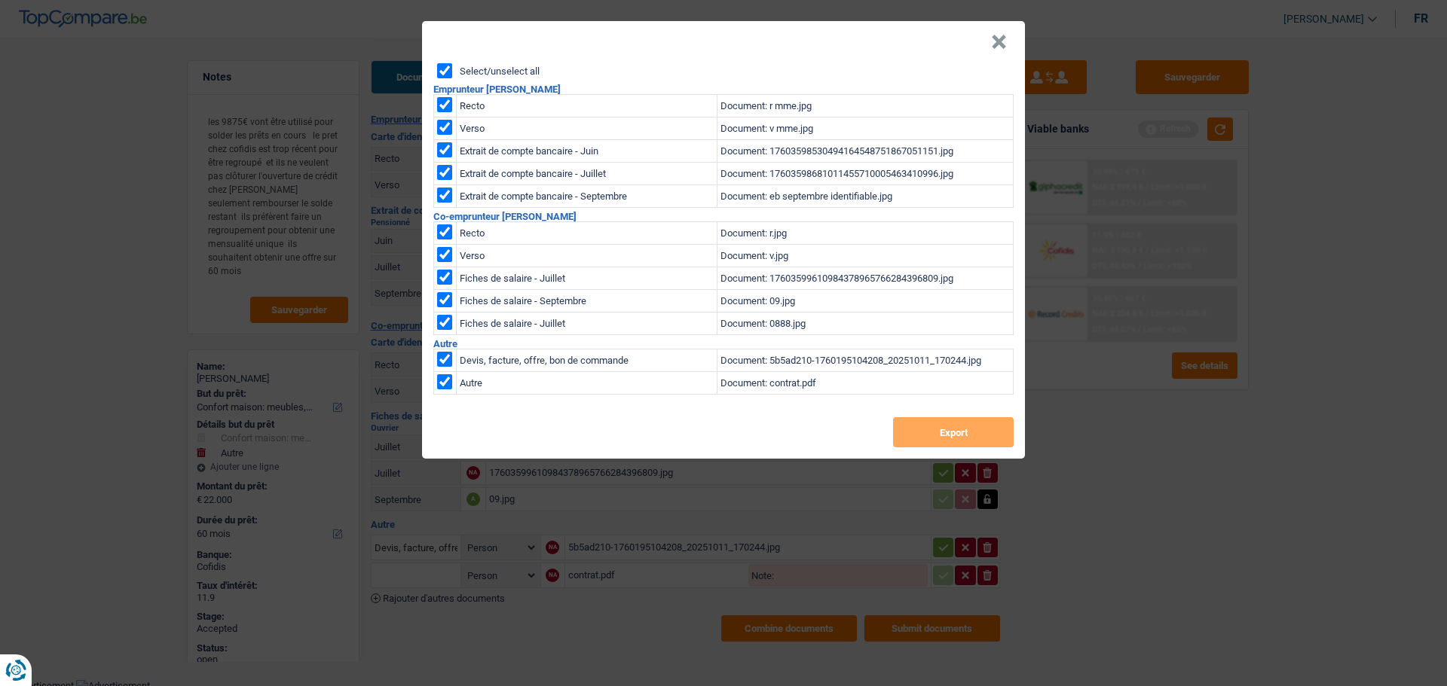
checkbox input "true"
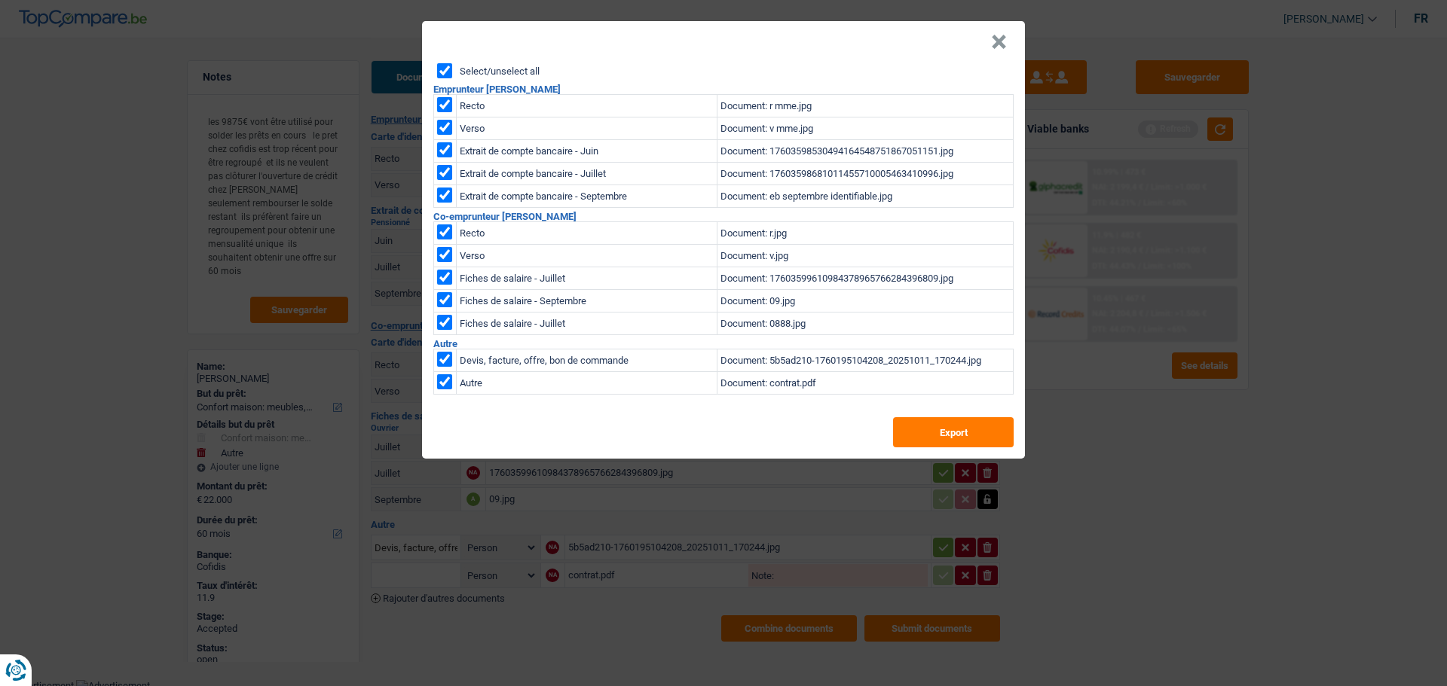
click at [955, 448] on div "Select/unselect all Emprunteur [PERSON_NAME] Recto Document: r mme.jpg Verso Do…" at bounding box center [723, 261] width 603 height 396
click at [939, 439] on button "Export" at bounding box center [953, 432] width 121 height 30
